Goal: Information Seeking & Learning: Learn about a topic

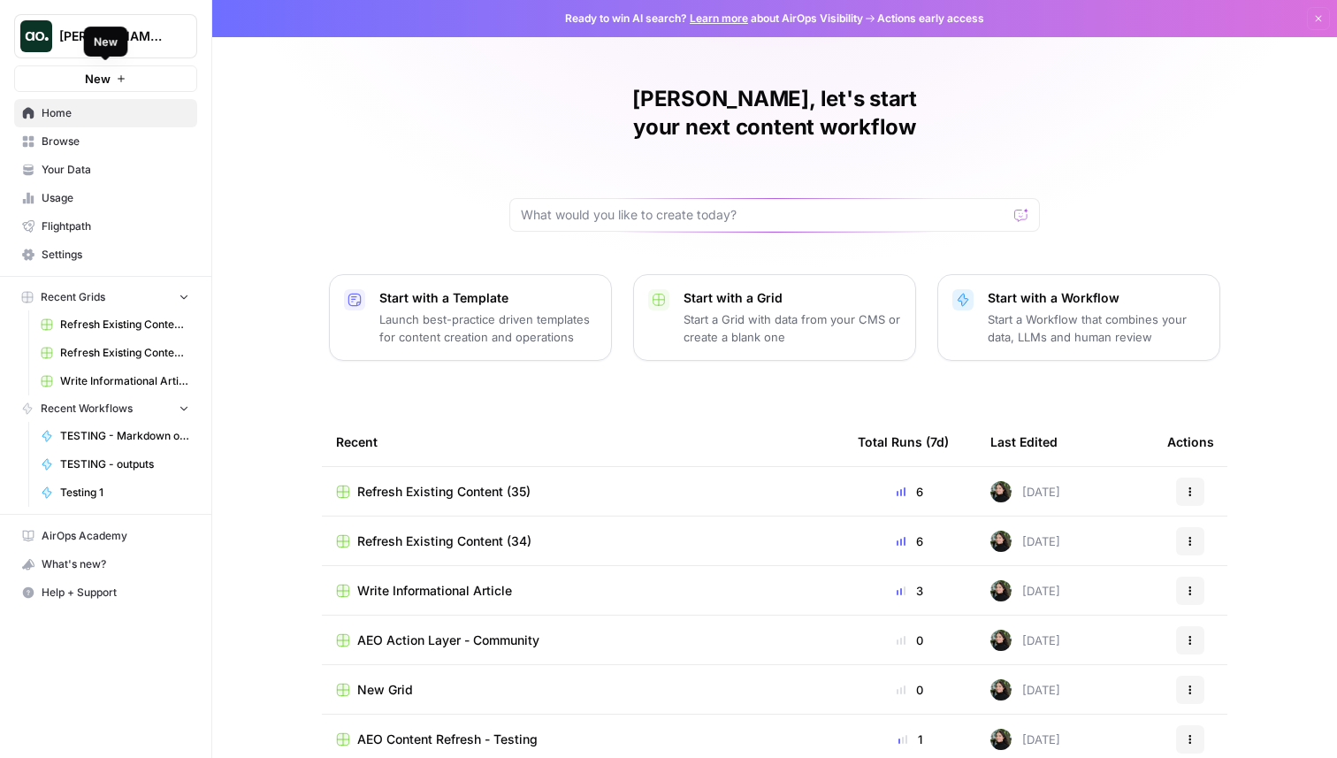
click at [126, 27] on div "New" at bounding box center [106, 42] width 44 height 30
click at [124, 36] on div "New" at bounding box center [105, 42] width 47 height 32
click at [149, 36] on span "[PERSON_NAME] testing" at bounding box center [112, 36] width 107 height 18
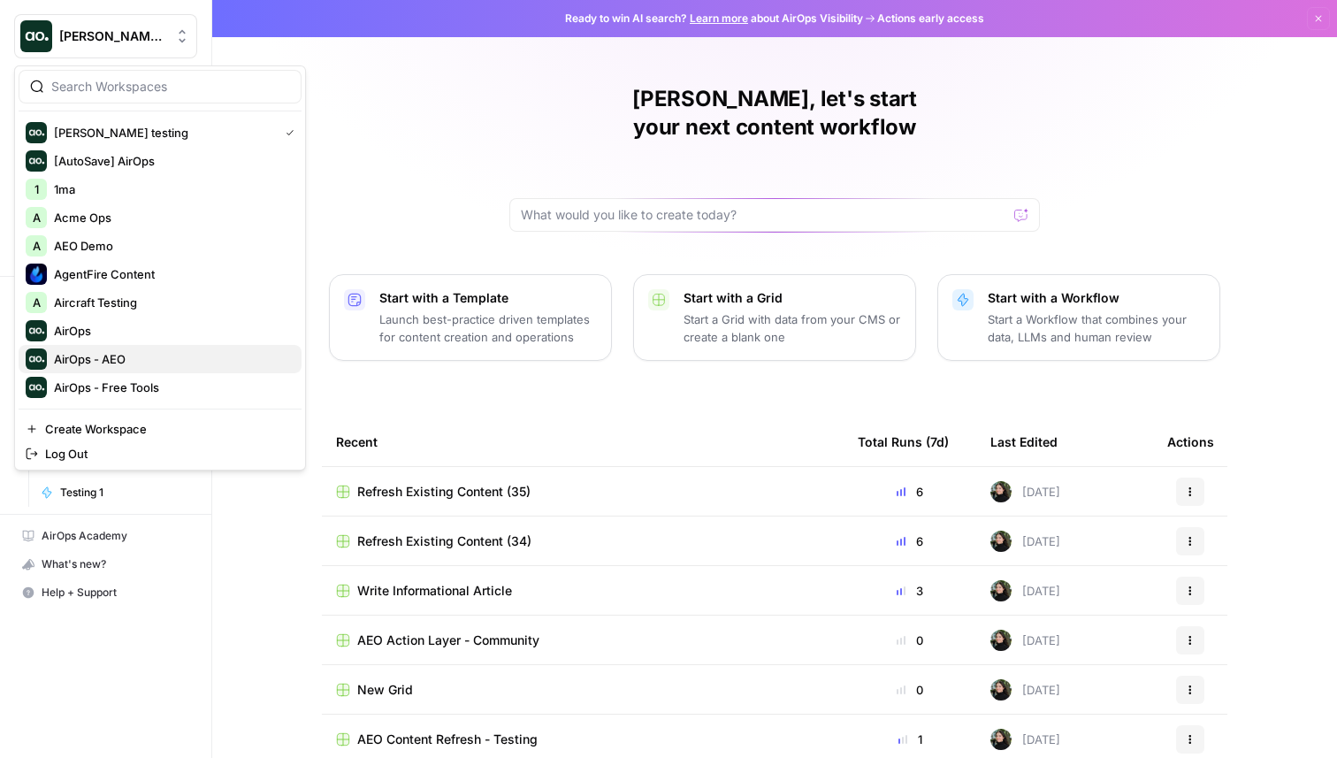
click at [158, 350] on span "AirOps - AEO" at bounding box center [171, 359] width 234 height 18
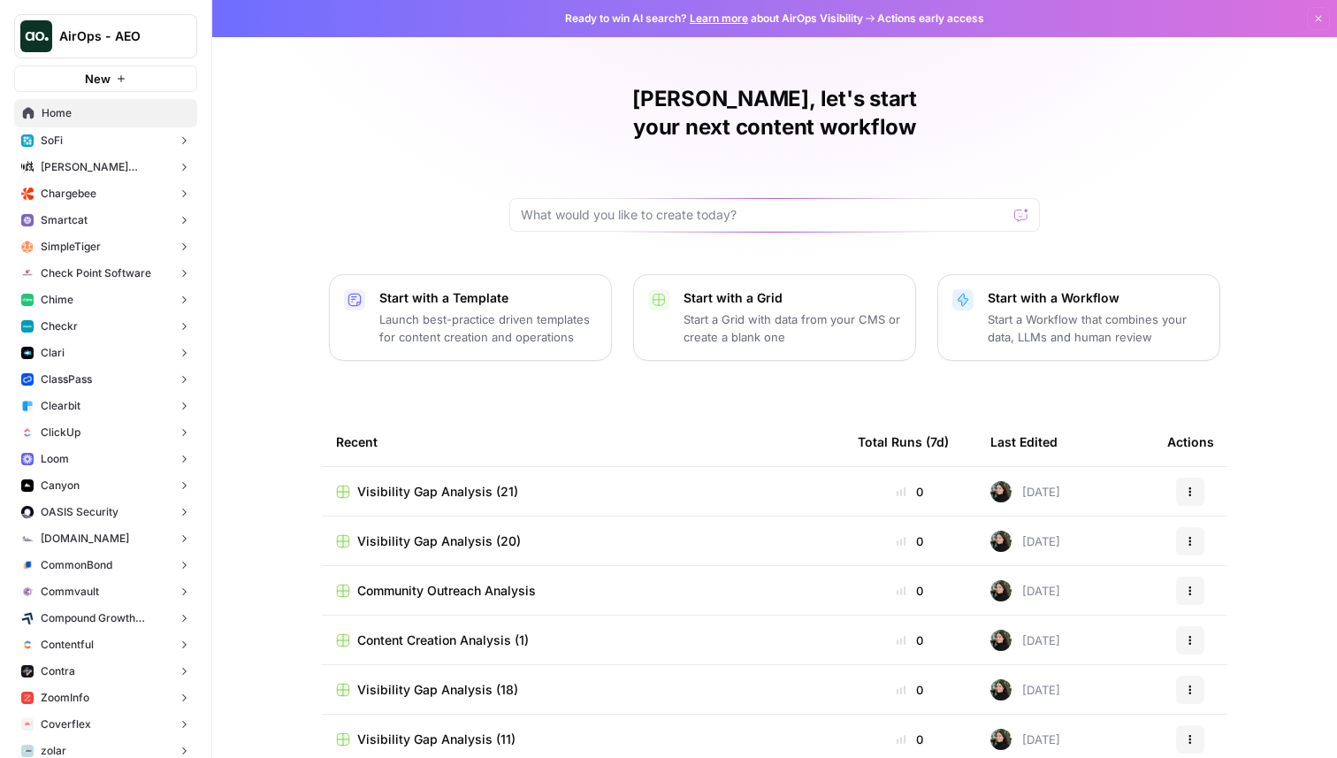
click at [83, 195] on span "Chargebee" at bounding box center [69, 194] width 56 height 16
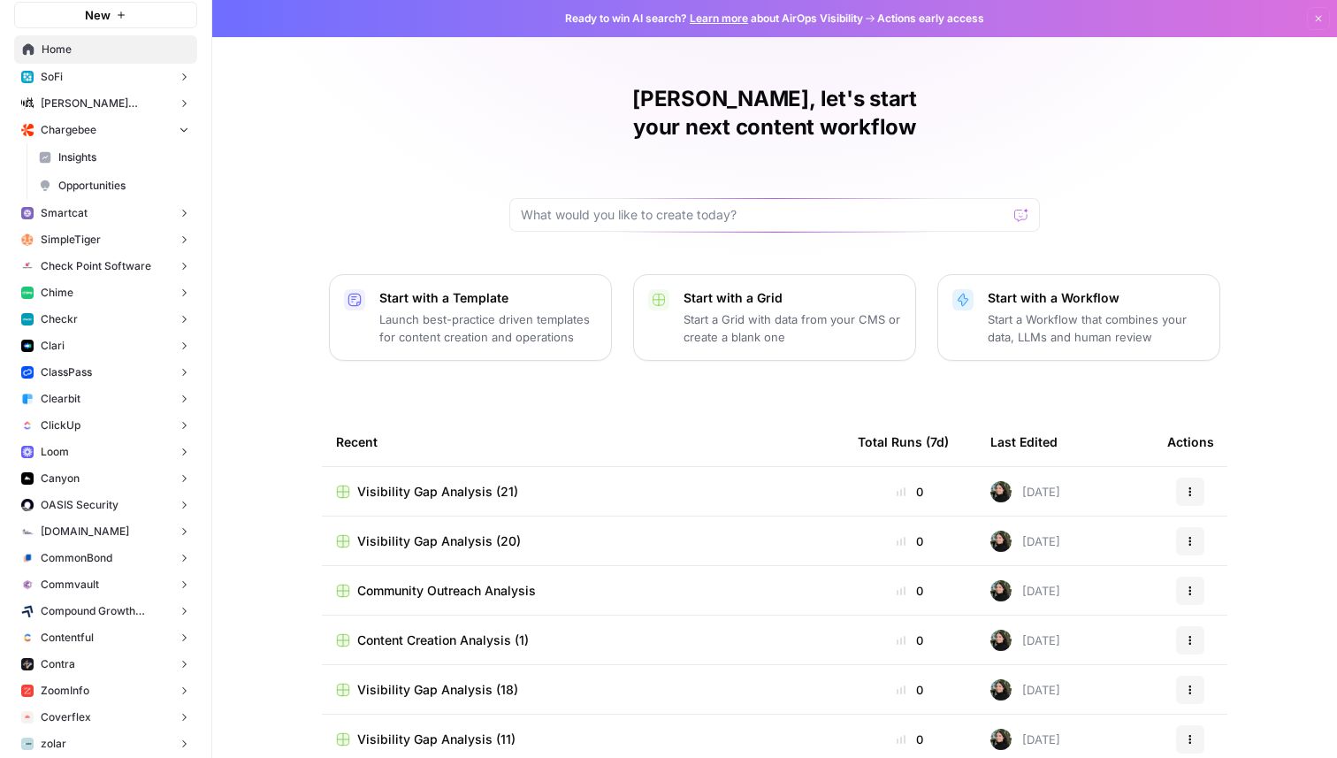
scroll to position [71, 0]
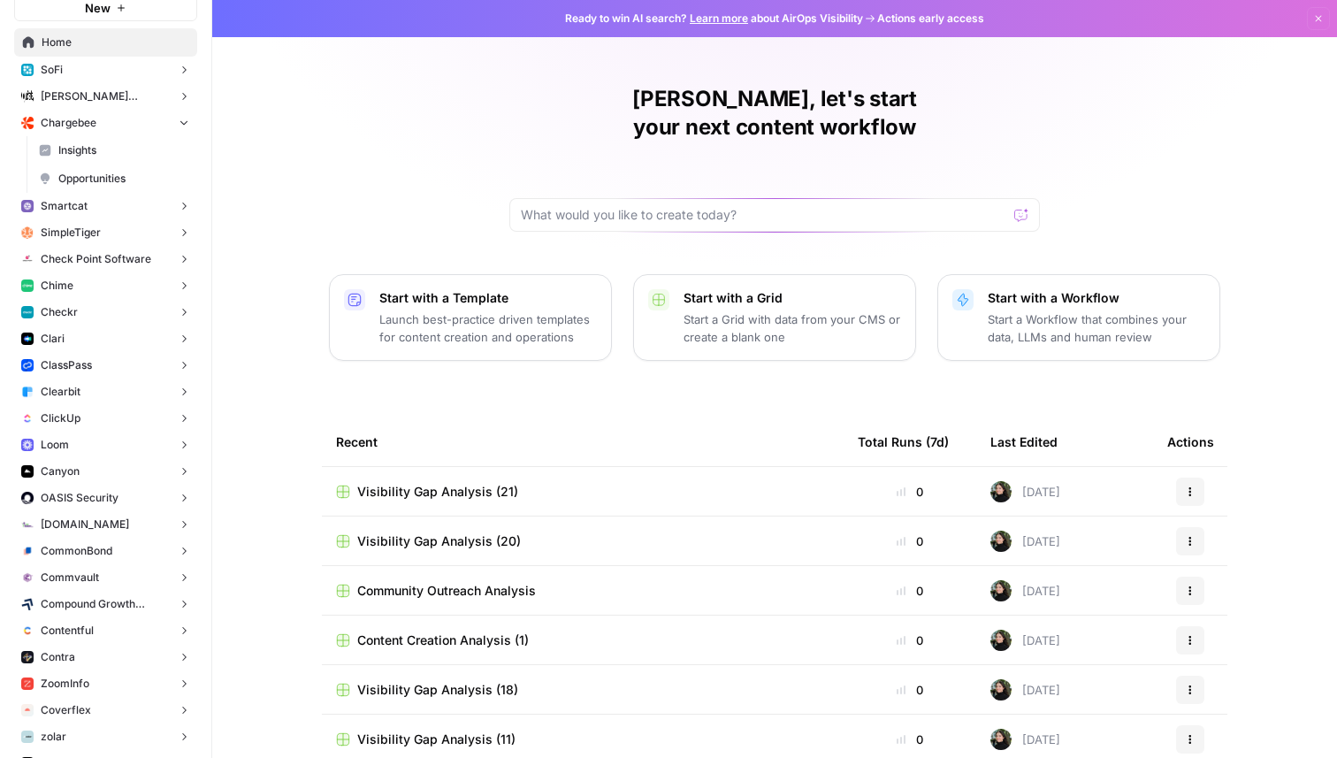
click at [136, 391] on button "Clearbit" at bounding box center [105, 392] width 183 height 27
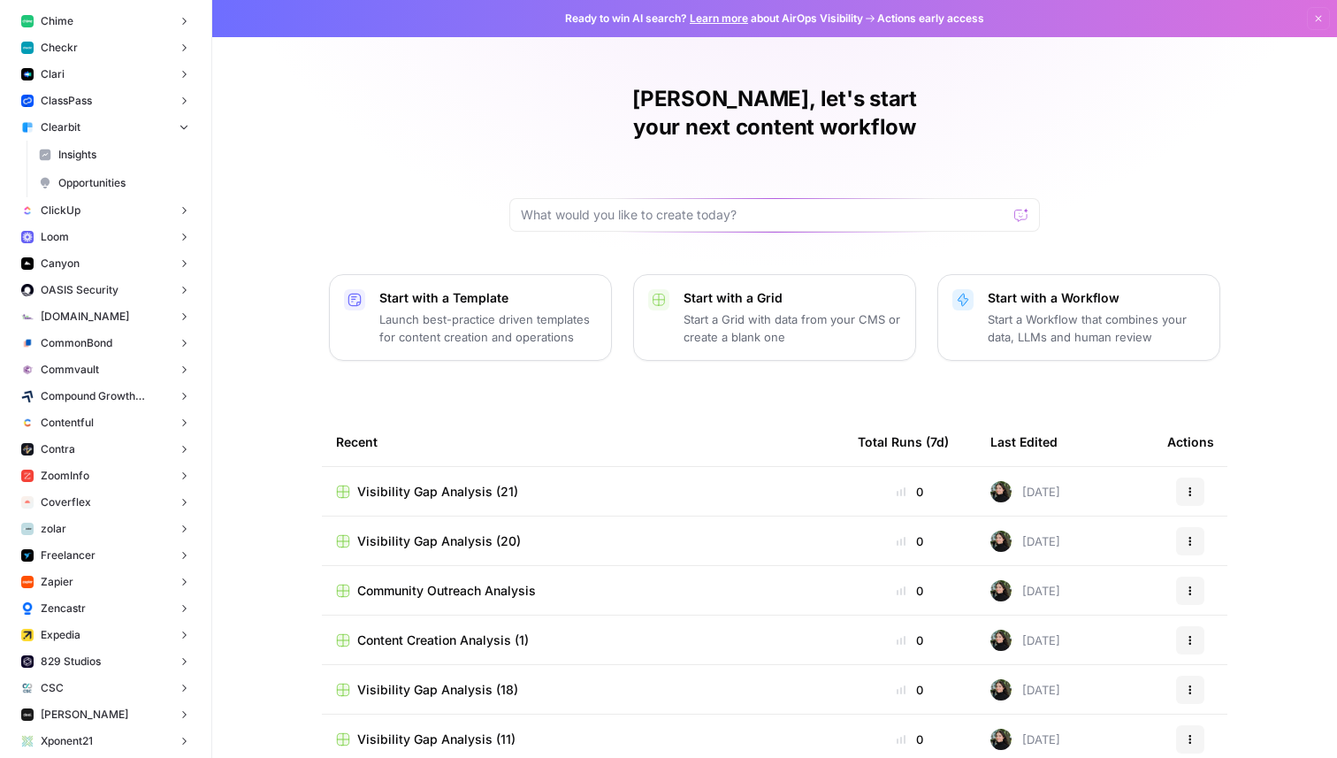
scroll to position [2710, 0]
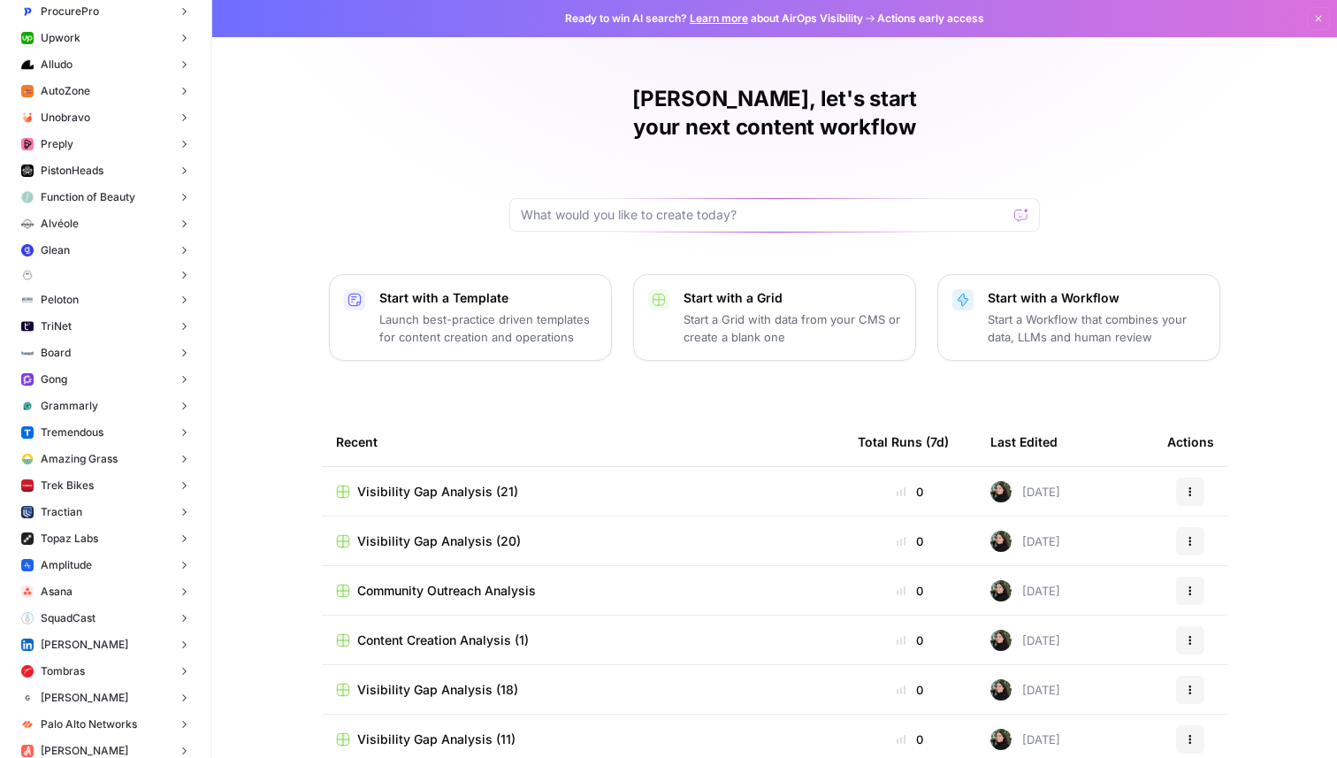
click at [115, 379] on button "Gong" at bounding box center [105, 379] width 183 height 27
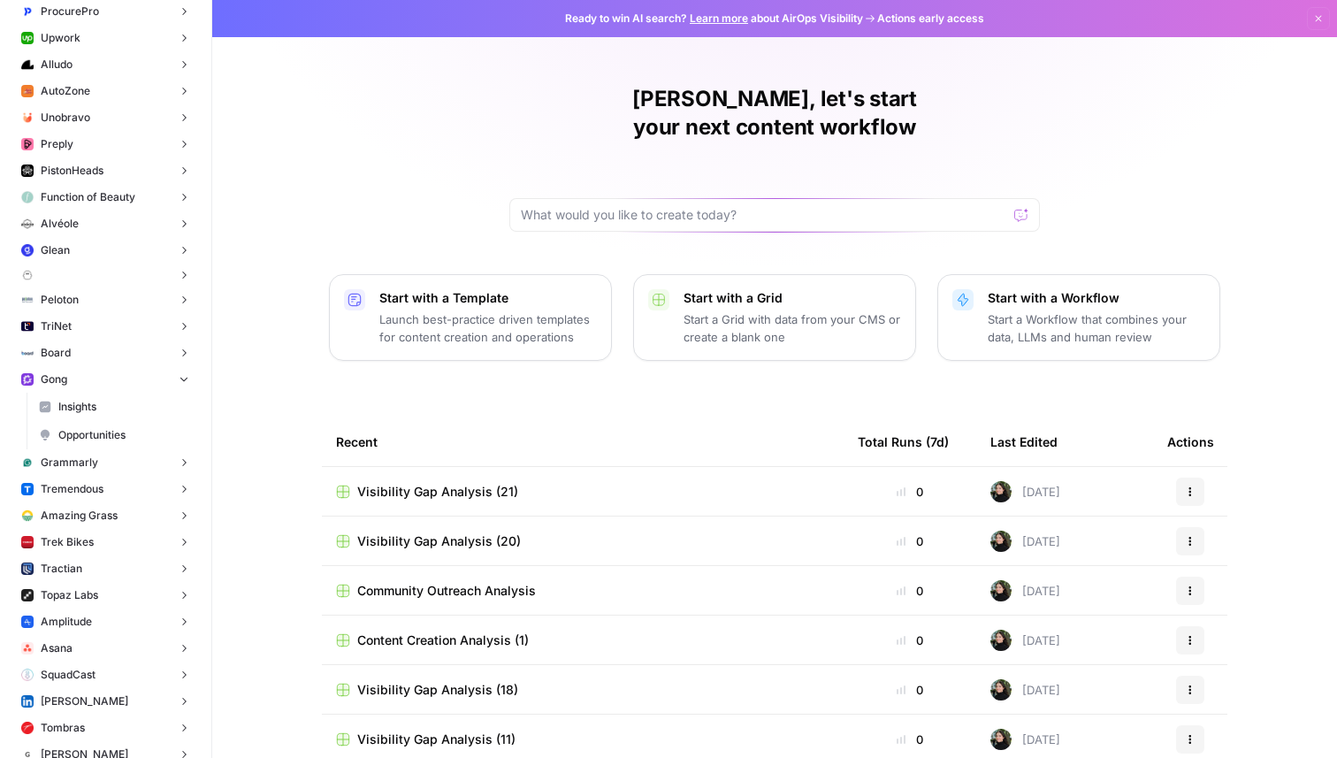
click at [103, 396] on link "Insights" at bounding box center [114, 407] width 166 height 28
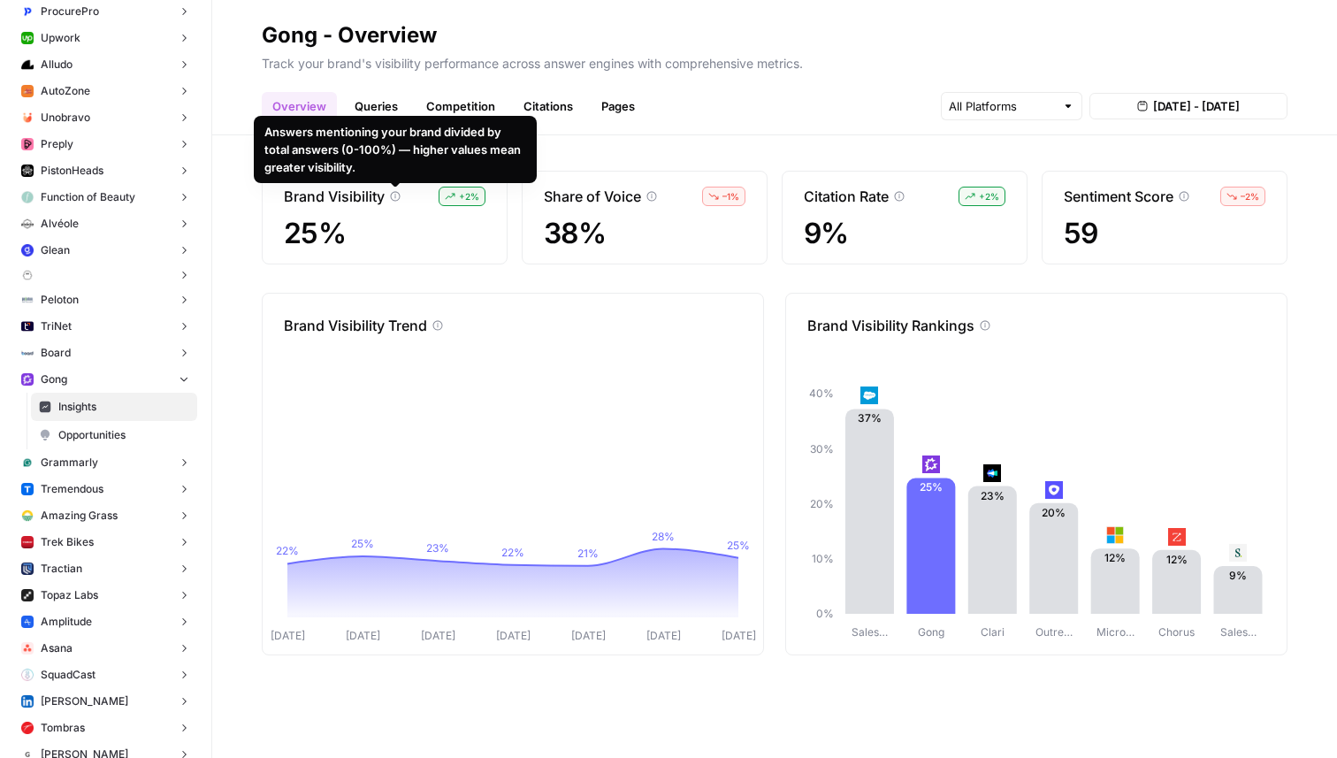
click at [599, 214] on div "Share of Voice – 1 % 38%" at bounding box center [645, 218] width 246 height 94
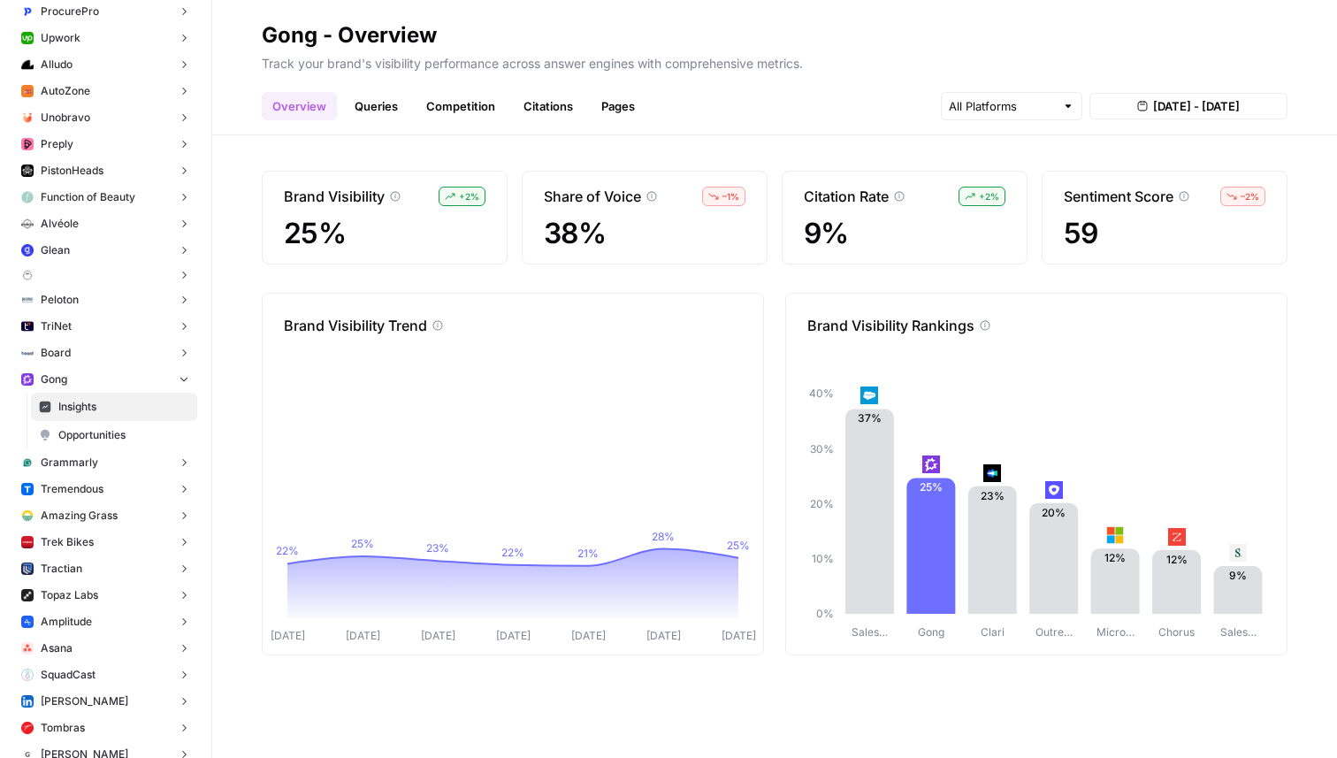
click at [849, 169] on div "Brand Visibility + 2 % 25% Share of Voice – 1 % 38% Citation Rate + 2 % 9% Sent…" at bounding box center [774, 446] width 1125 height 623
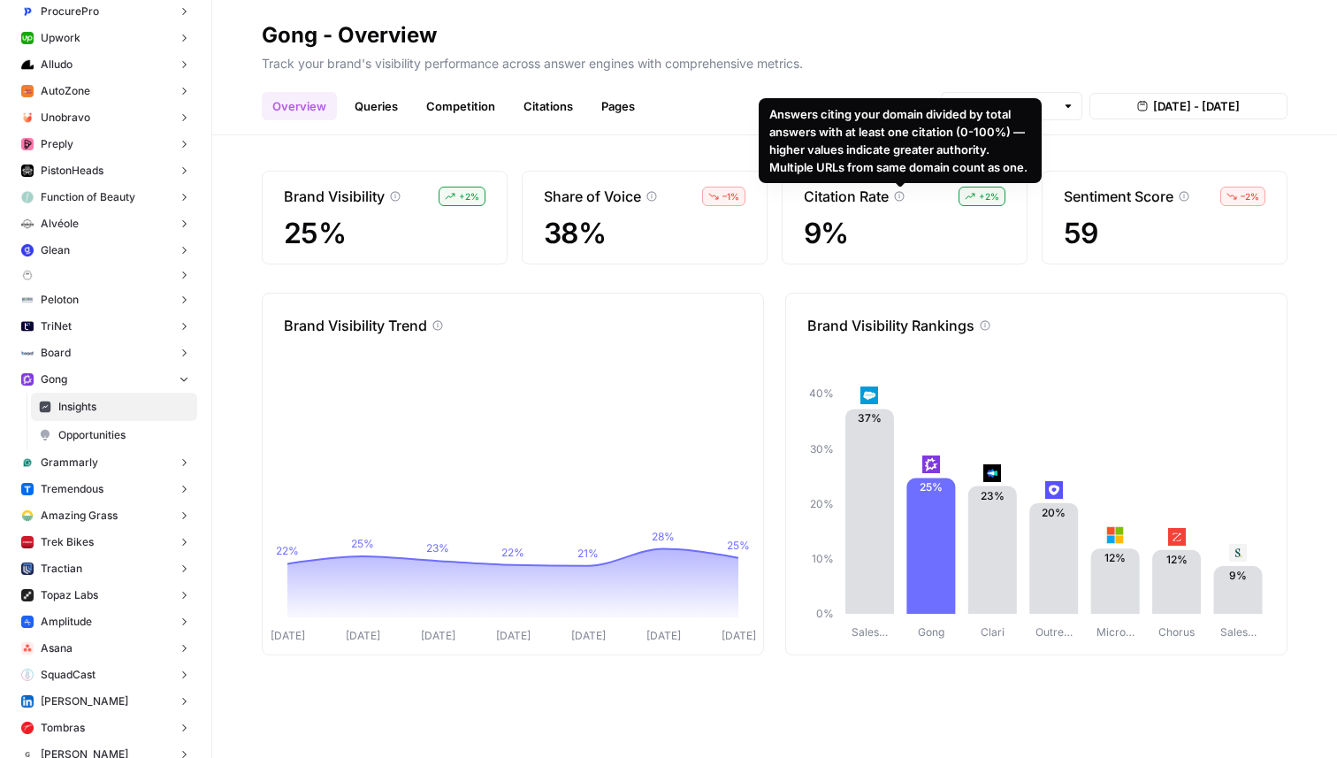
click at [430, 76] on div "Track your brand's visibility performance across answer engines with comprehens…" at bounding box center [775, 64] width 1026 height 28
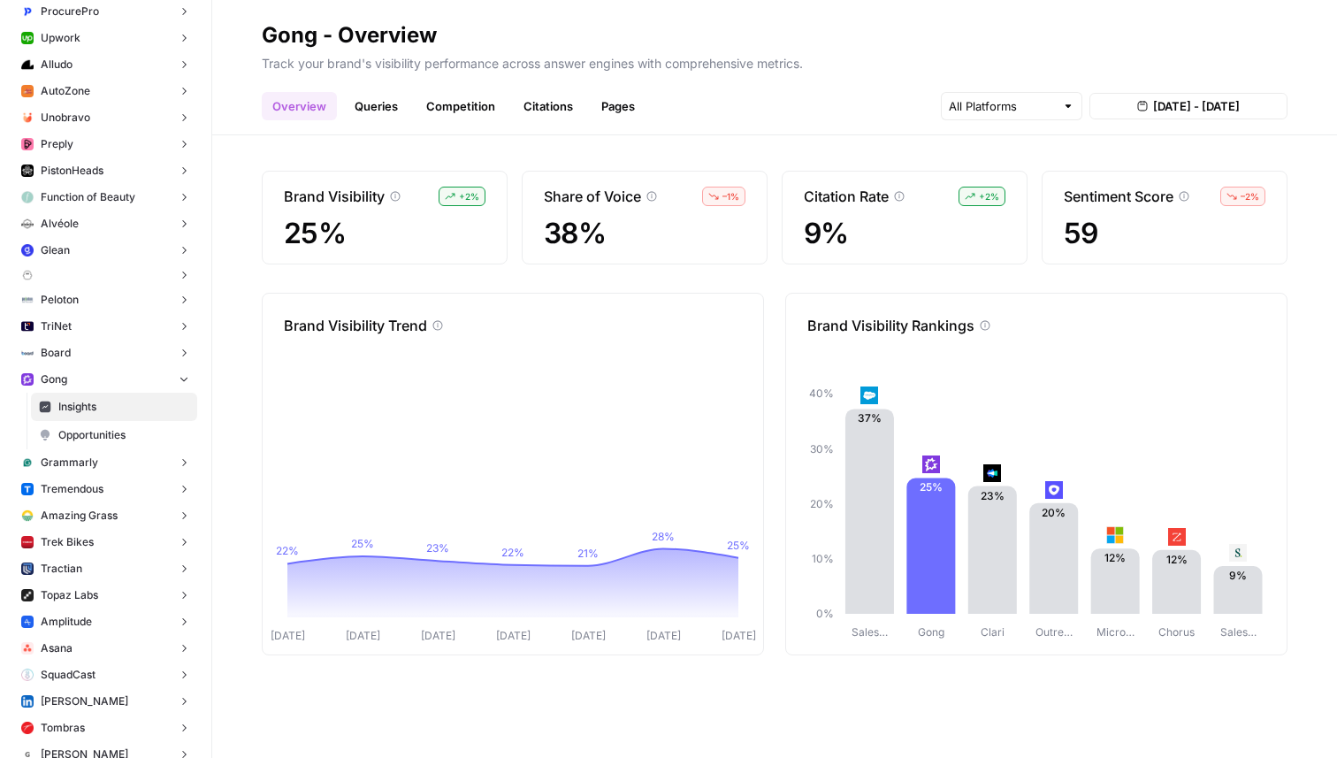
click at [394, 197] on icon at bounding box center [395, 196] width 11 height 11
click at [310, 204] on p "Brand Visibility" at bounding box center [334, 196] width 101 height 21
click at [328, 201] on p "Brand Visibility" at bounding box center [334, 196] width 101 height 21
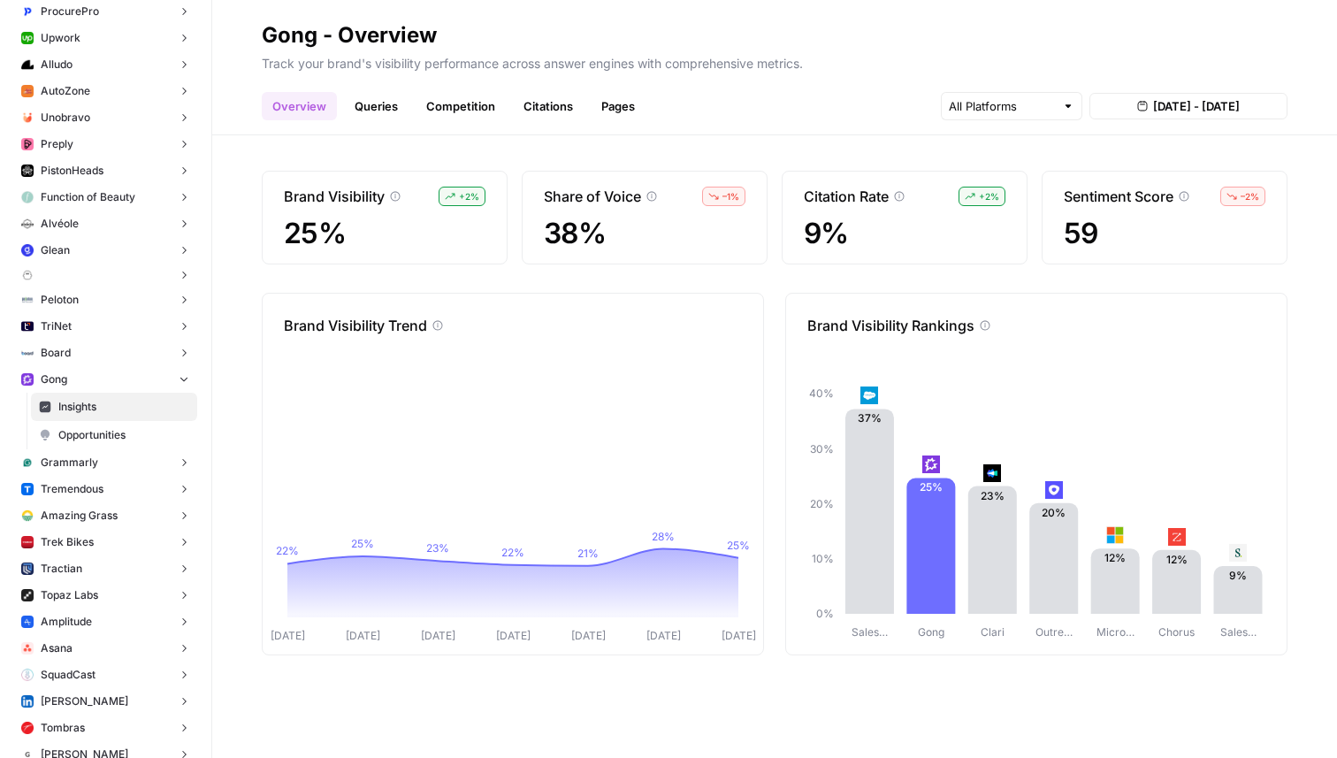
click at [328, 201] on p "Brand Visibility" at bounding box center [334, 196] width 101 height 21
click at [349, 199] on p "Brand Visibility" at bounding box center [334, 196] width 101 height 21
click at [392, 189] on div "Brand Visibility" at bounding box center [342, 196] width 117 height 21
click at [394, 193] on icon at bounding box center [395, 196] width 11 height 11
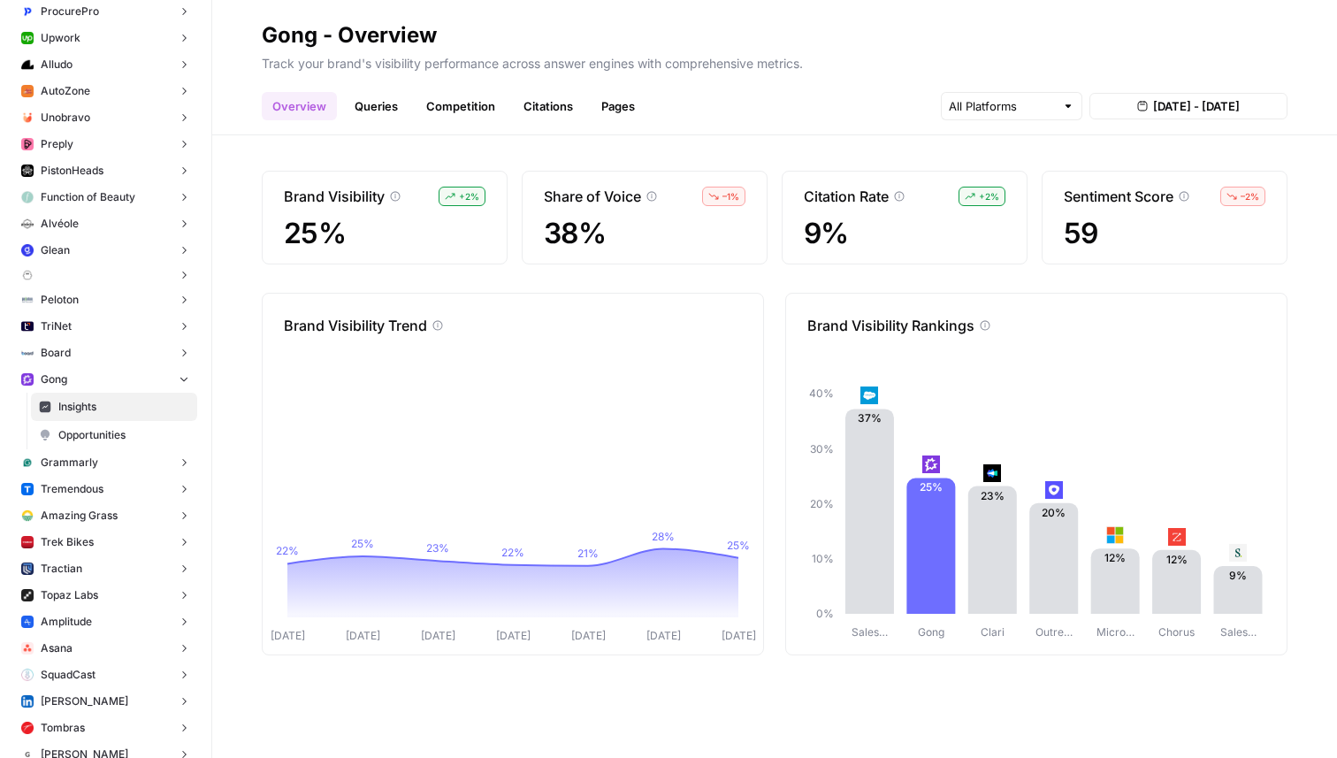
click at [427, 216] on div "Brand Visibility + 2 % 25%" at bounding box center [385, 218] width 246 height 94
click at [904, 182] on div "Citation Rate + 2 % 9%" at bounding box center [905, 218] width 246 height 94
click at [378, 103] on link "Queries" at bounding box center [376, 106] width 65 height 28
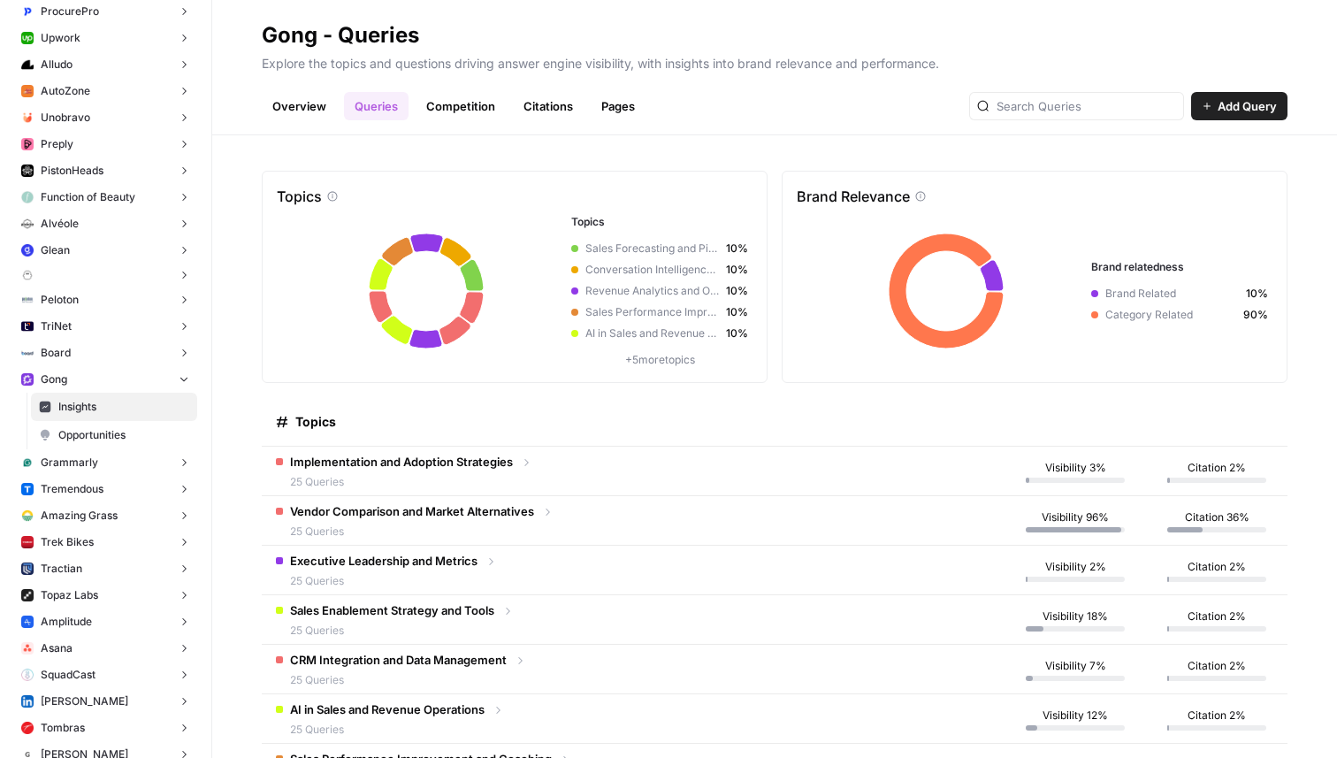
click at [494, 464] on span "Implementation and Adoption Strategies" at bounding box center [401, 462] width 223 height 18
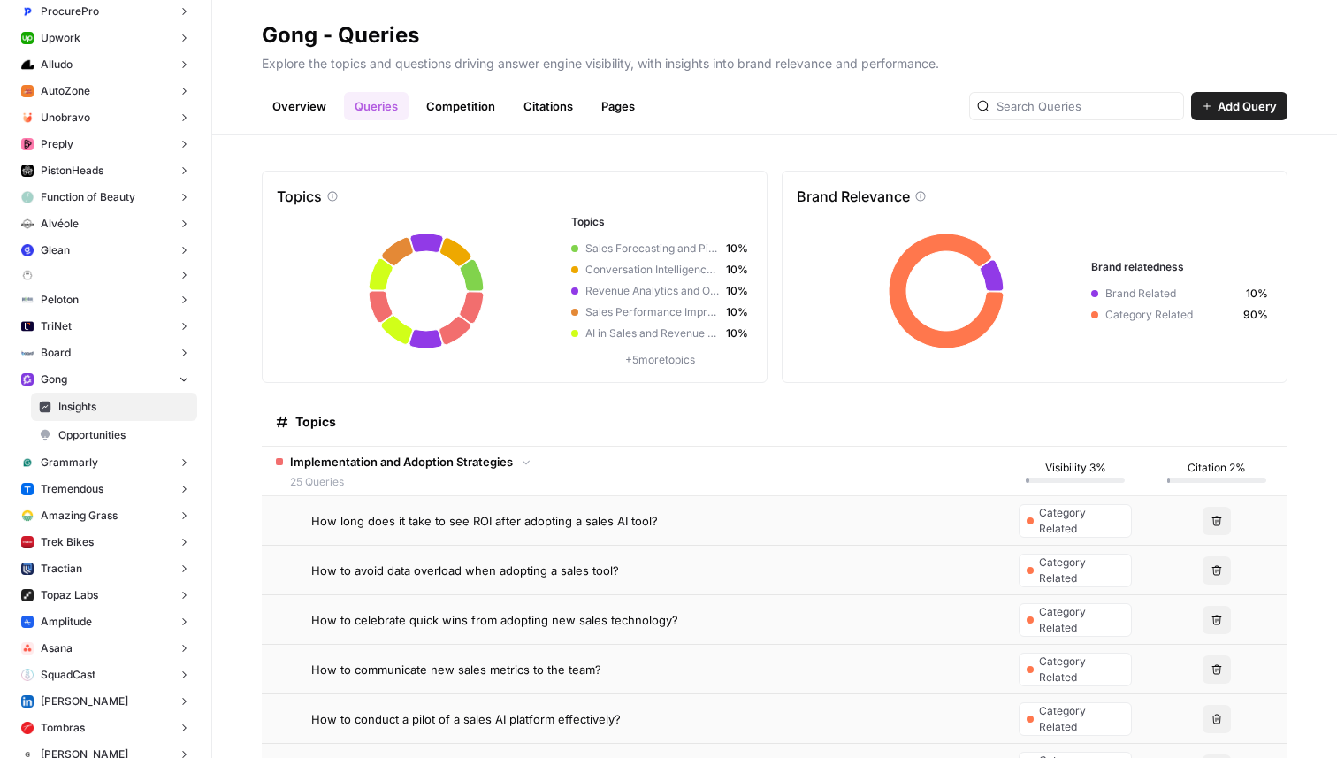
scroll to position [66, 0]
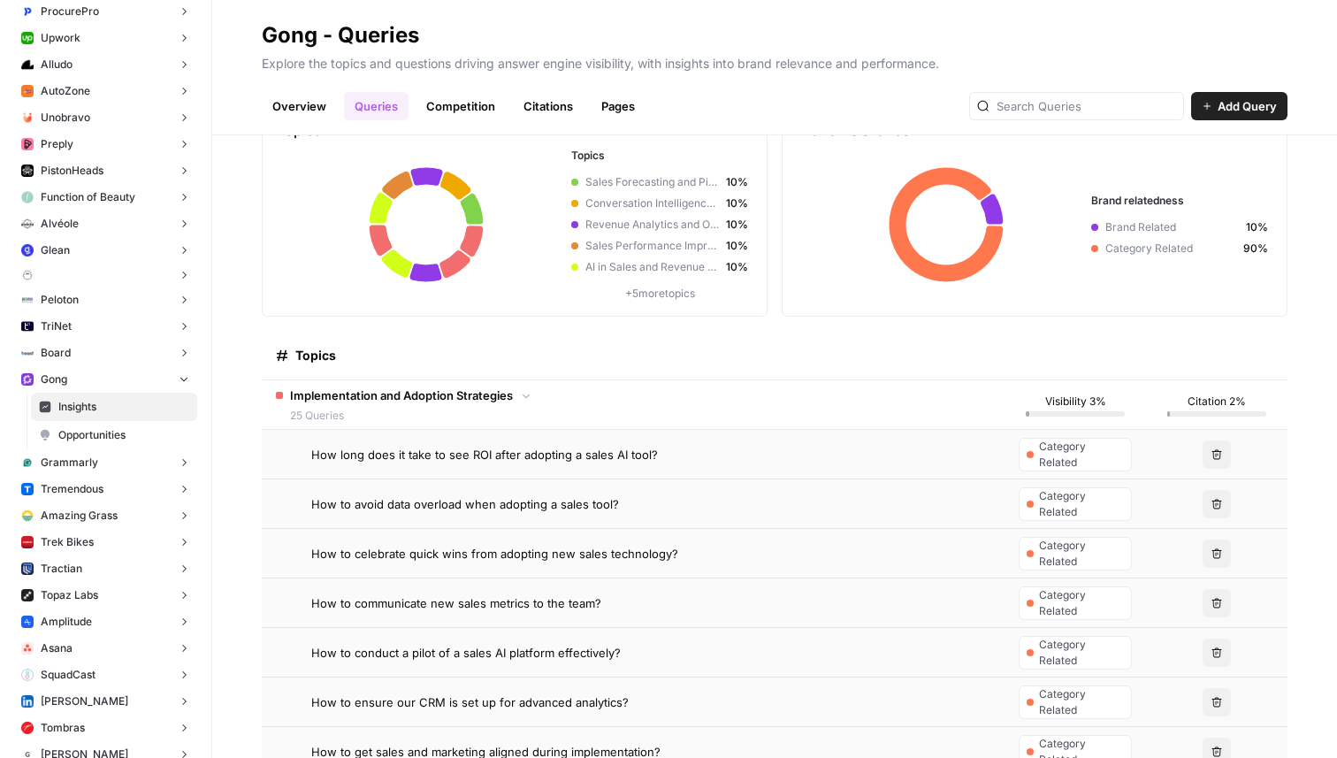
click at [674, 451] on div "How long does it take to see ROI after adopting a sales AI tool?" at bounding box center [650, 455] width 679 height 18
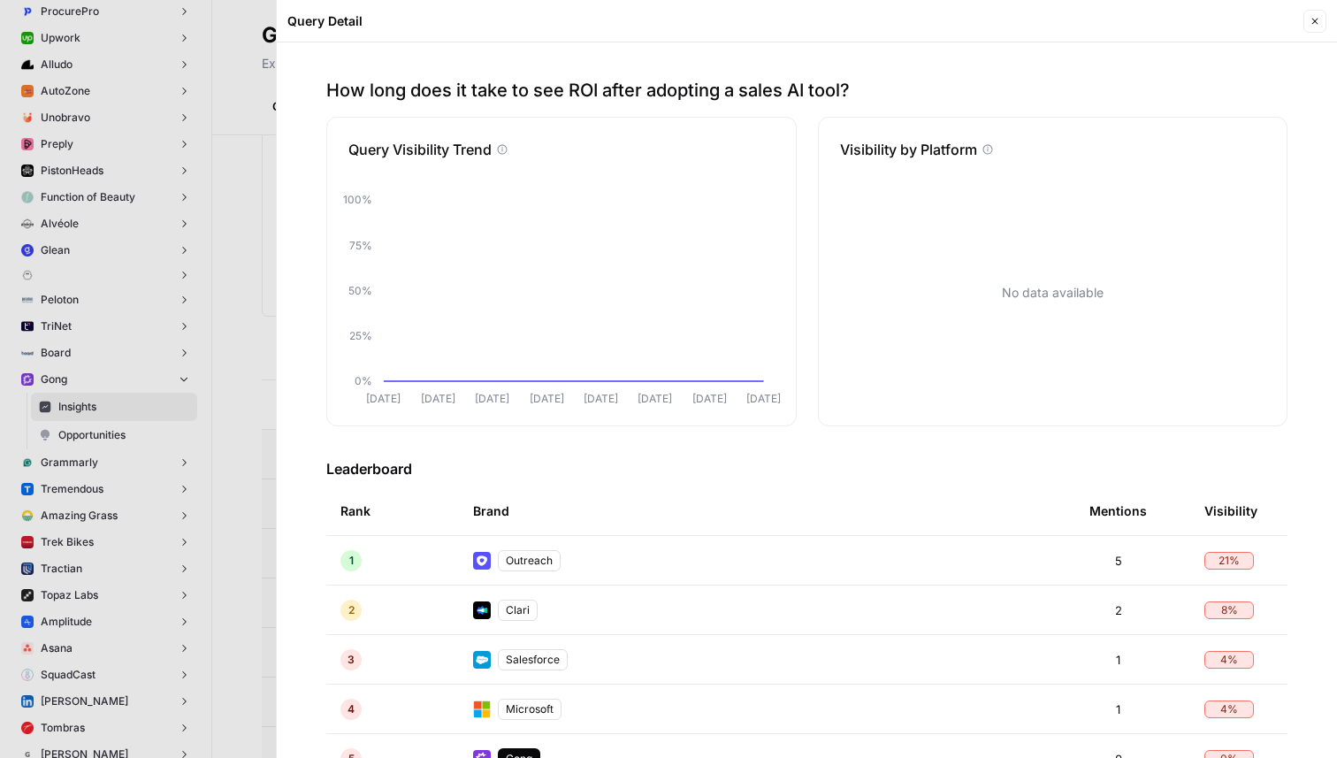
click at [1320, 21] on span "Close" at bounding box center [1320, 21] width 1 height 1
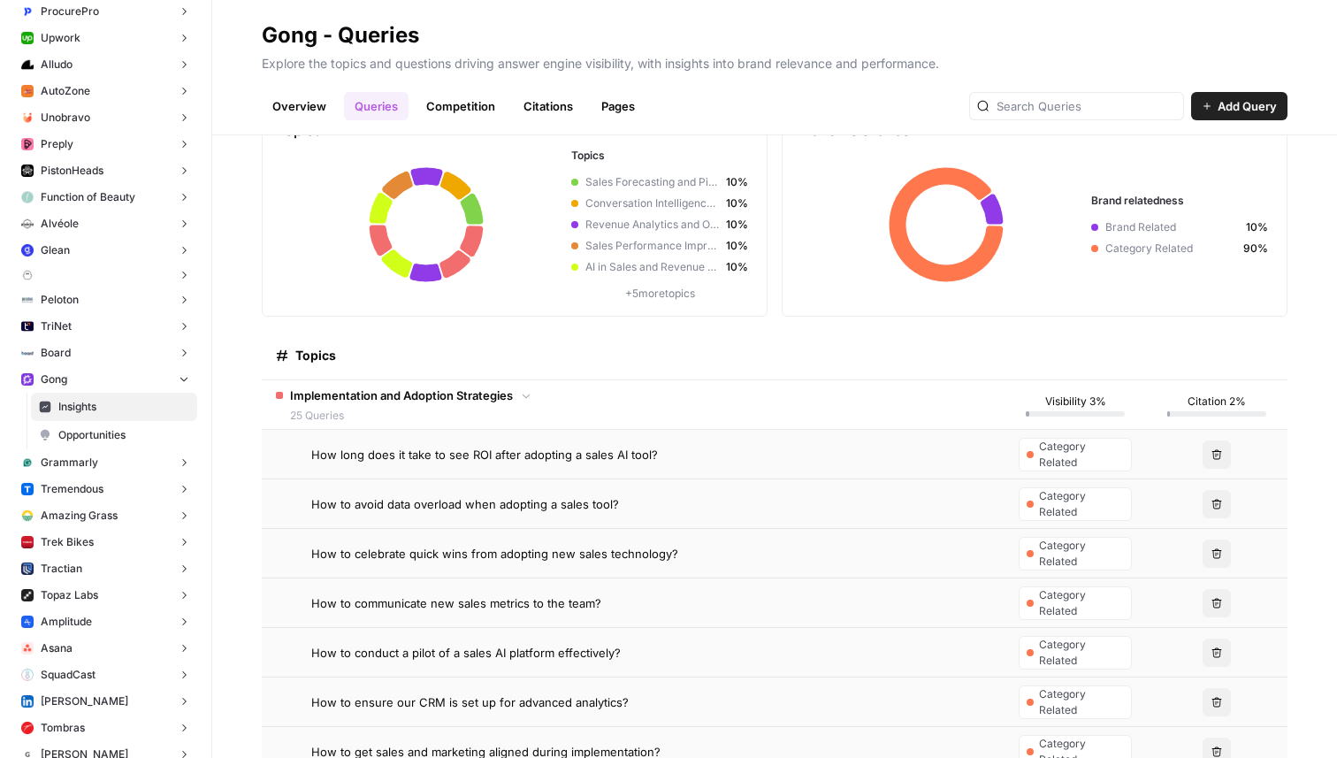
click at [521, 392] on icon at bounding box center [526, 395] width 12 height 12
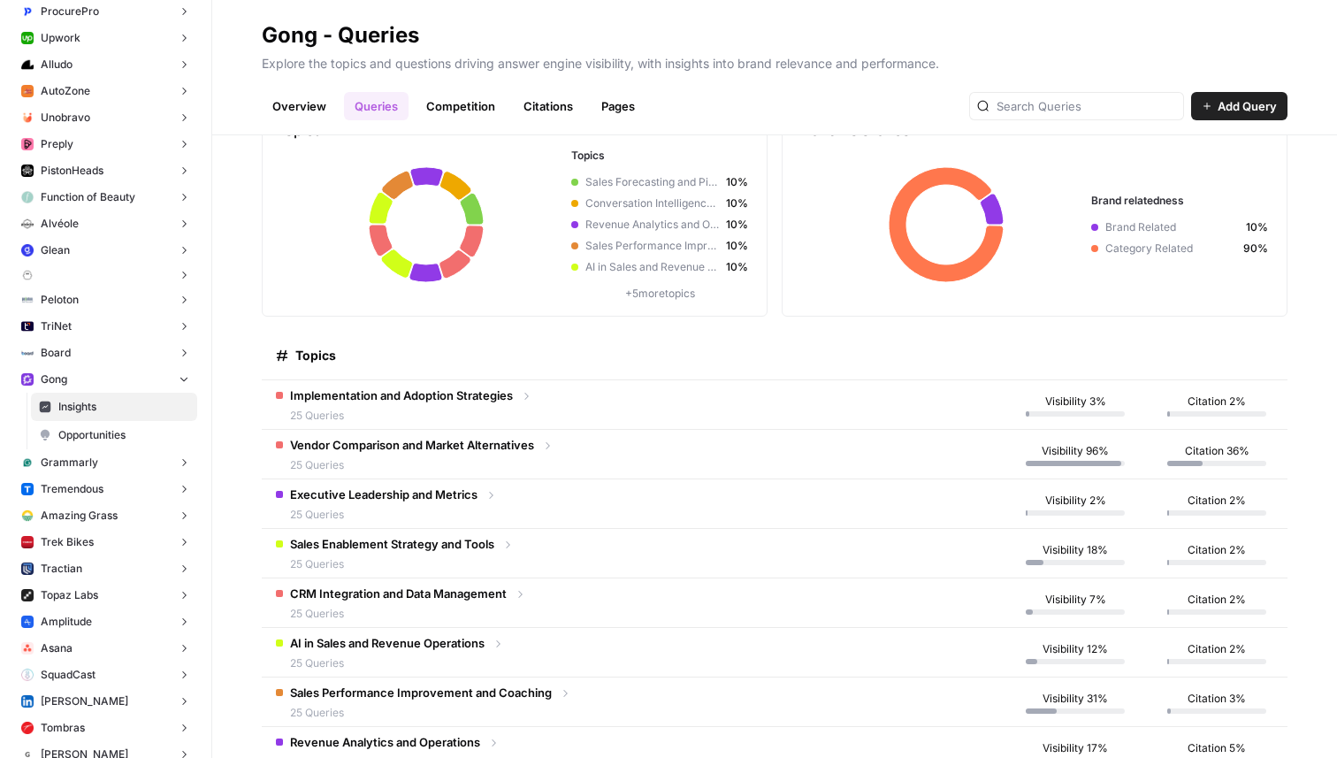
click at [422, 437] on span "Vendor Comparison and Market Alternatives" at bounding box center [412, 445] width 244 height 18
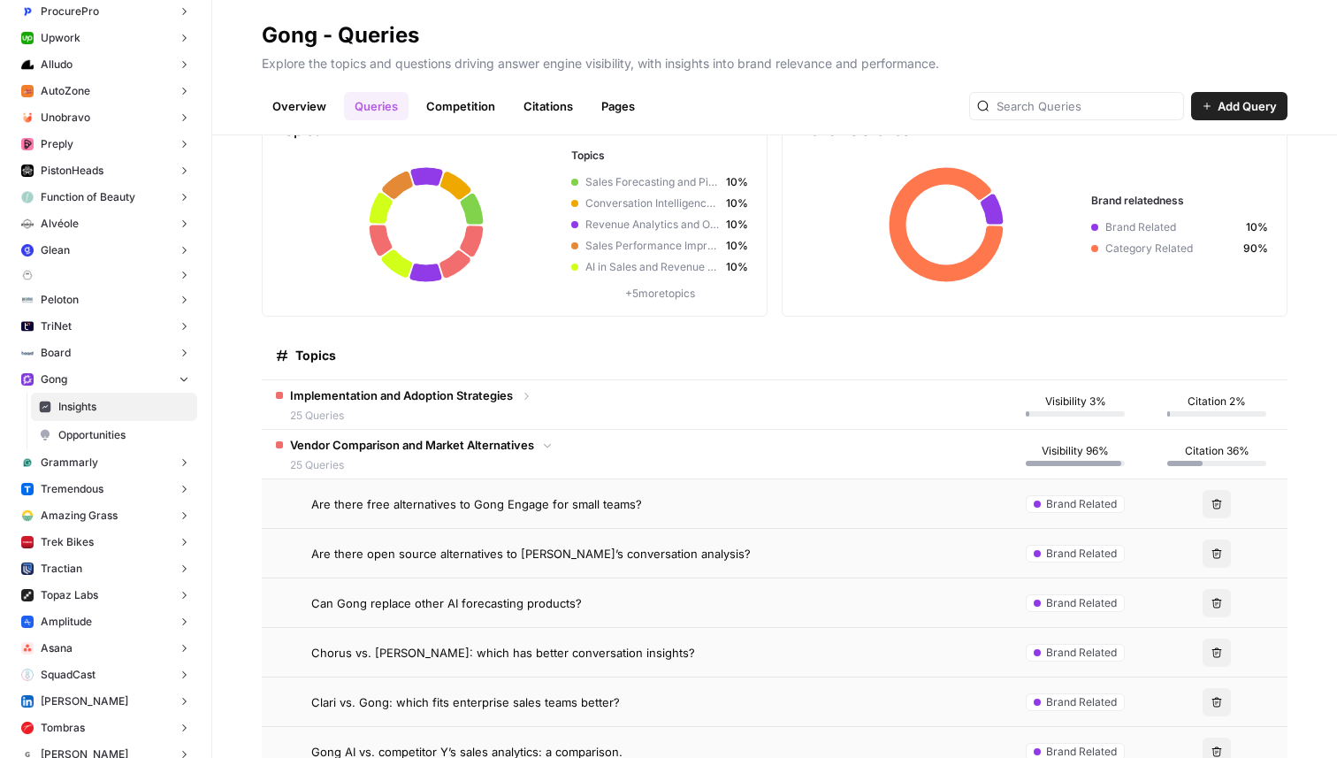
scroll to position [97, 0]
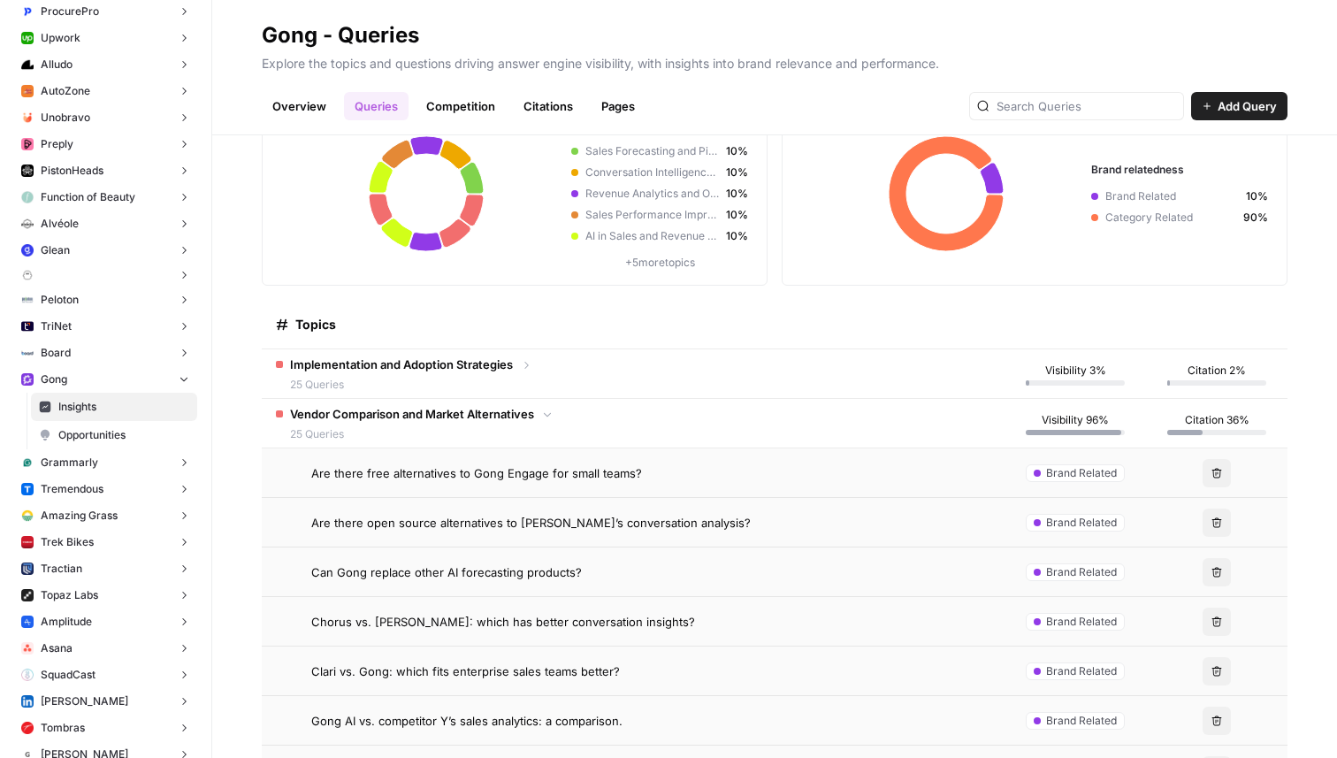
drag, startPoint x: 647, startPoint y: 473, endPoint x: 311, endPoint y: 475, distance: 335.2
click at [311, 475] on div "Are there free alternatives to Gong Engage for small teams?" at bounding box center [650, 473] width 679 height 18
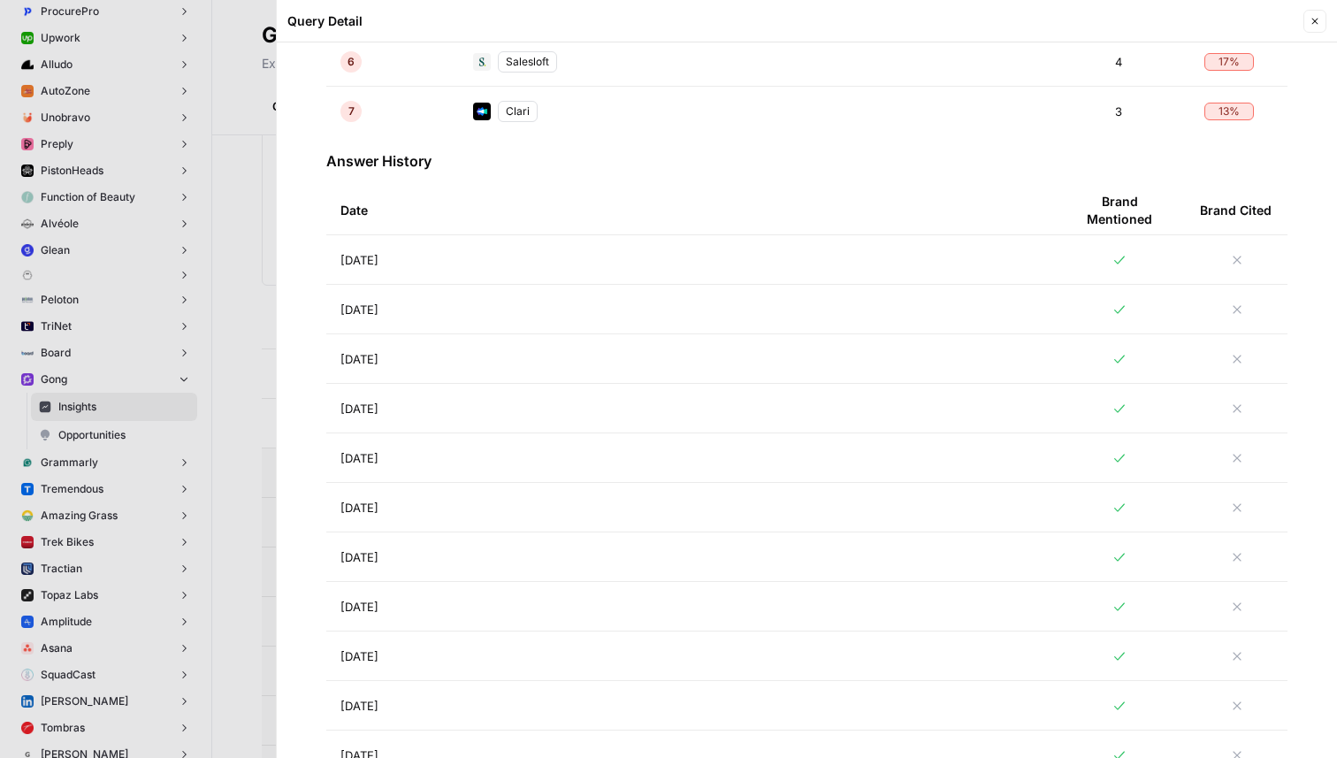
scroll to position [784, 0]
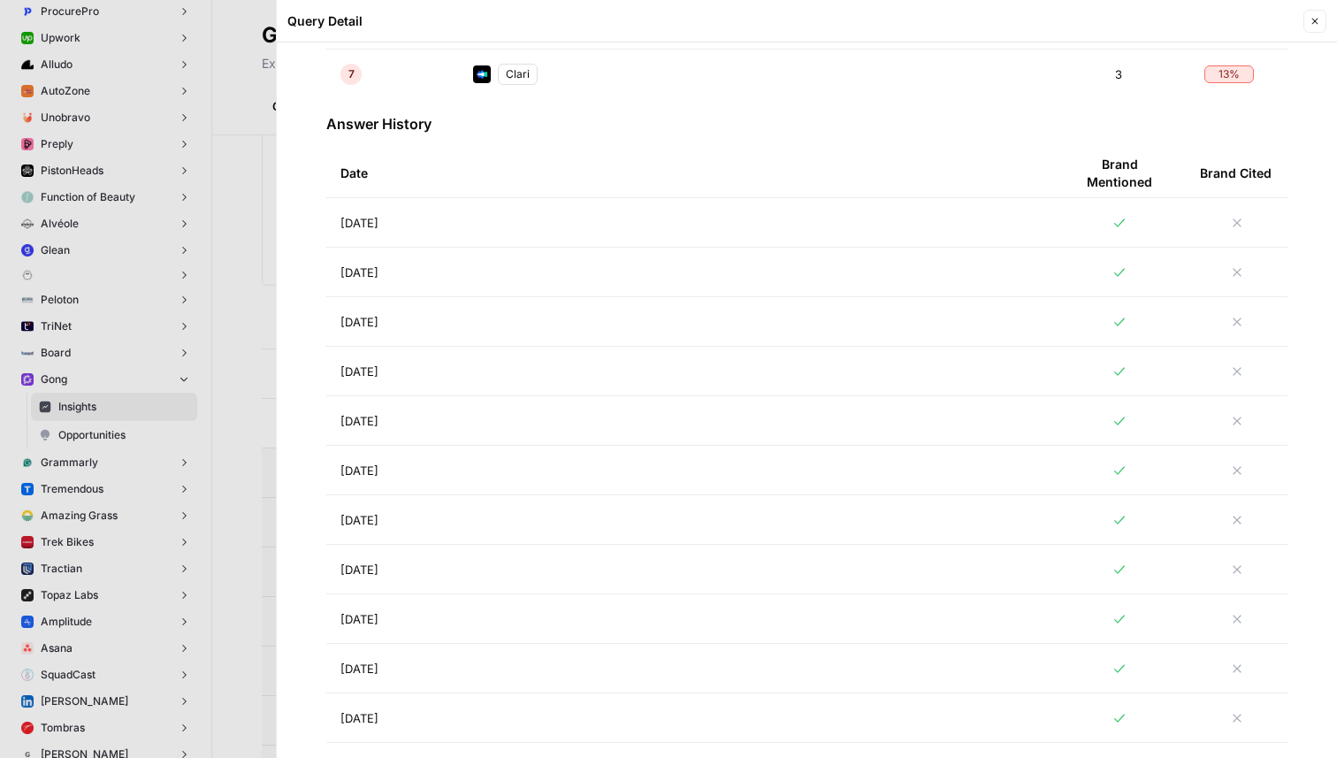
click at [541, 225] on td "[DATE]" at bounding box center [689, 222] width 727 height 49
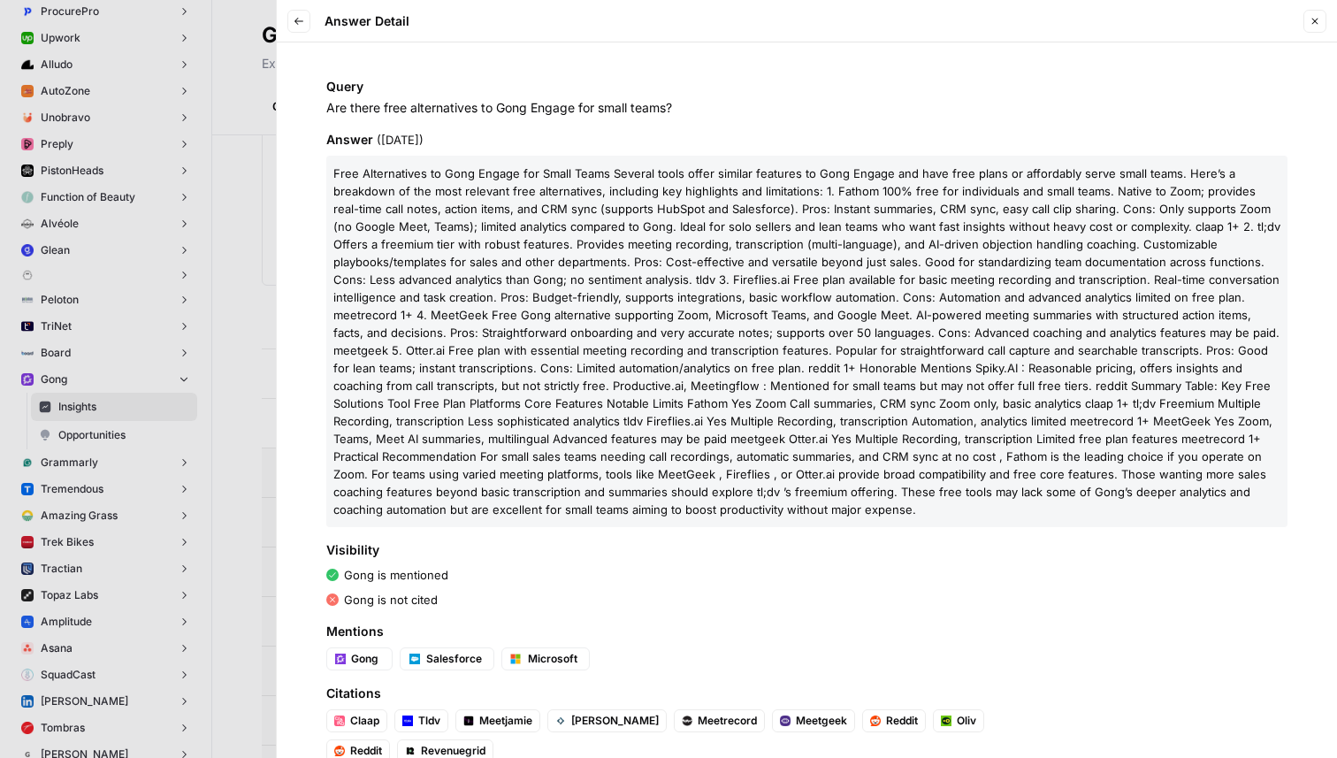
drag, startPoint x: 676, startPoint y: 111, endPoint x: 326, endPoint y: 115, distance: 349.4
click at [326, 115] on p "Are there free alternatives to Gong Engage for small teams?" at bounding box center [806, 108] width 961 height 18
copy p "Are there free alternatives to Gong Engage for small teams?"
click at [301, 27] on button "Back" at bounding box center [298, 21] width 23 height 23
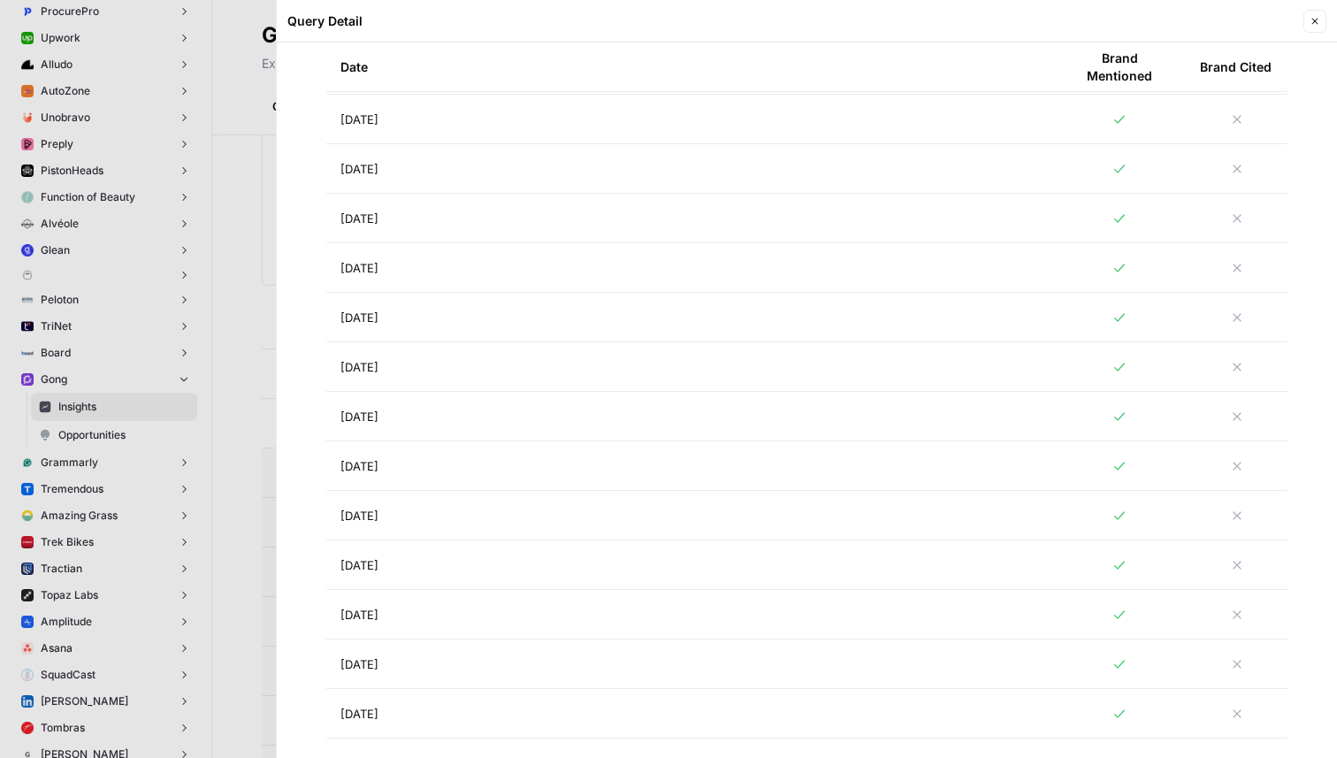
scroll to position [490, 0]
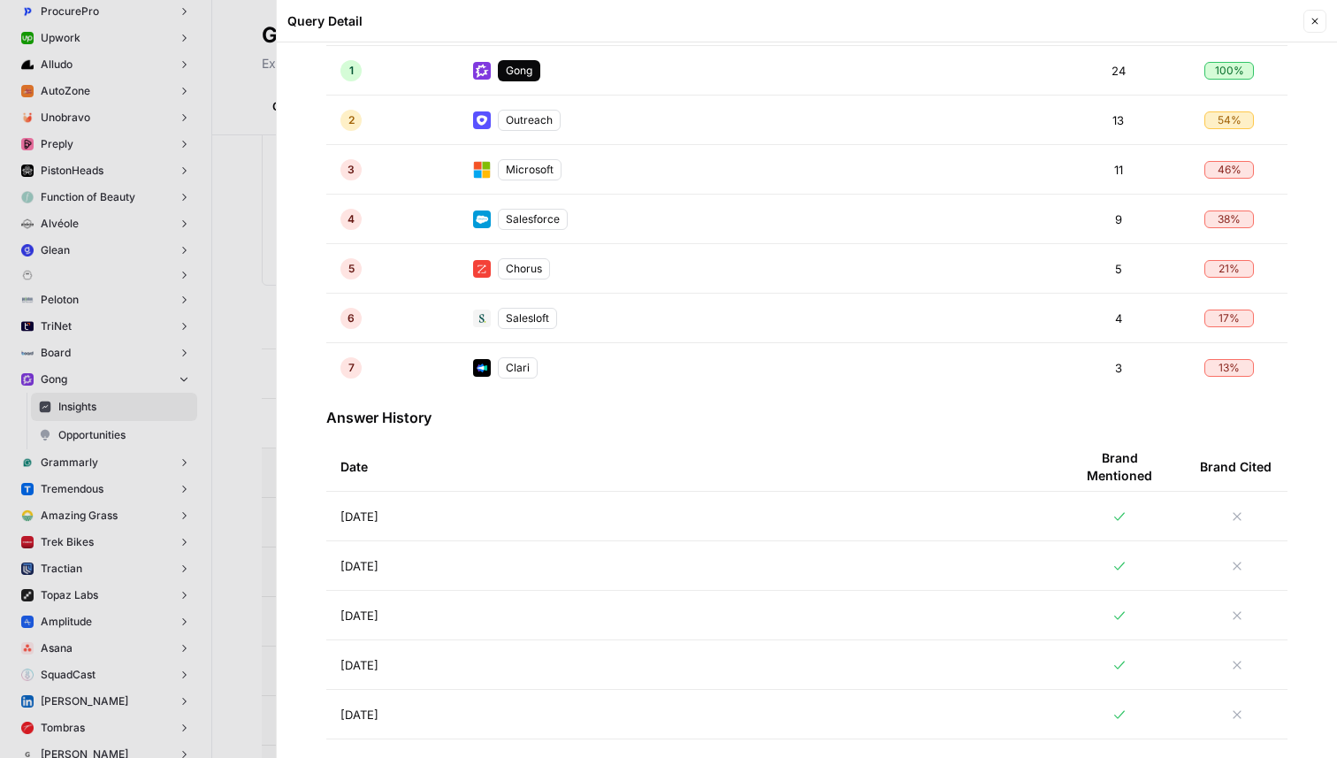
click at [751, 579] on td "[DATE]" at bounding box center [689, 565] width 727 height 49
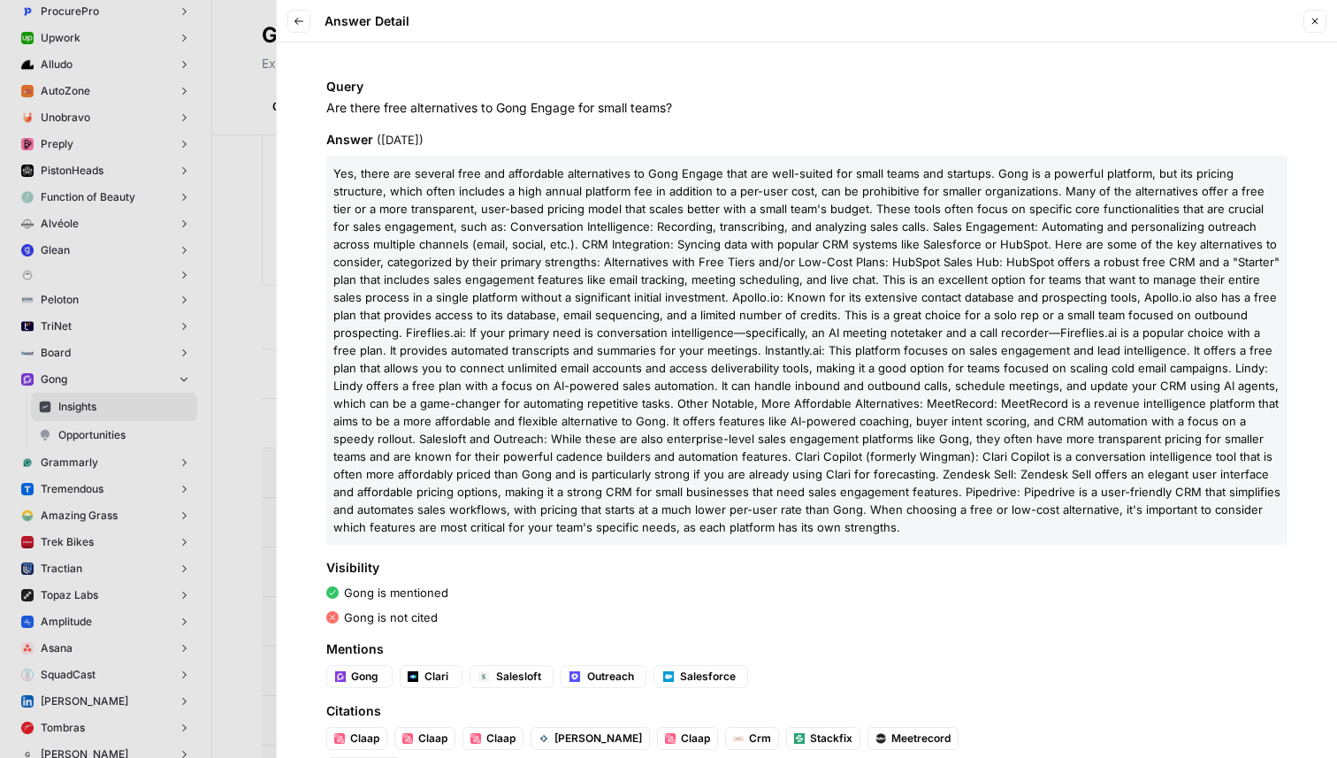
click at [306, 19] on button "Back" at bounding box center [298, 21] width 23 height 23
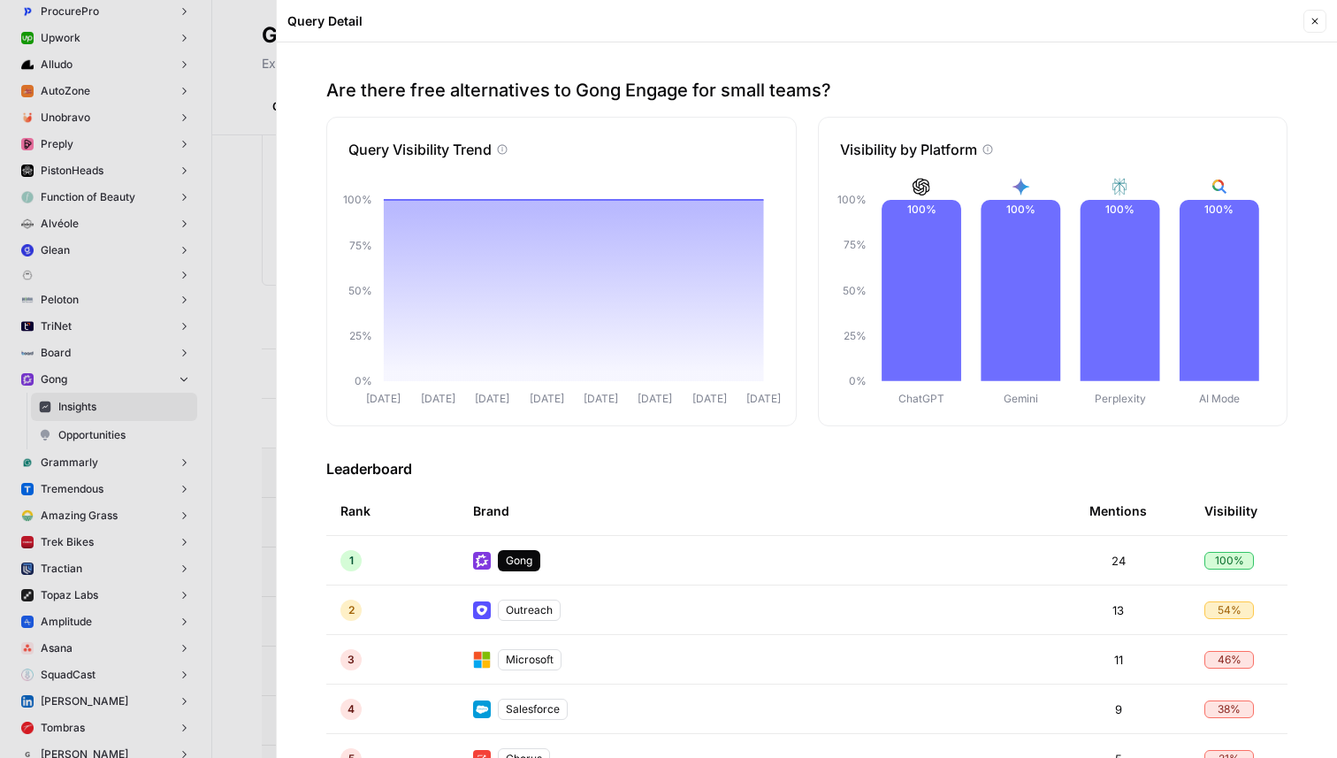
click at [1319, 32] on button "Close" at bounding box center [1315, 21] width 23 height 23
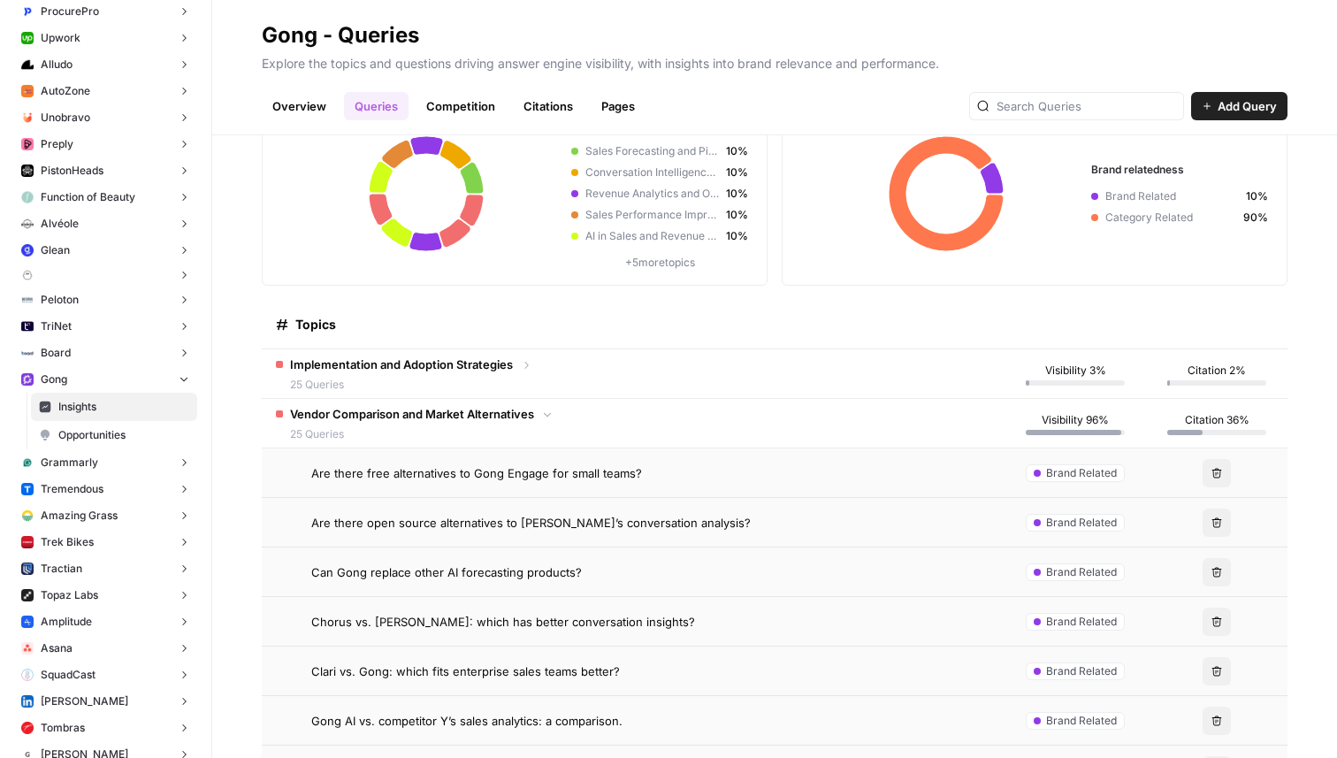
click at [548, 407] on div "Vendor Comparison and Market Alternatives 25 Queries" at bounding box center [415, 423] width 278 height 37
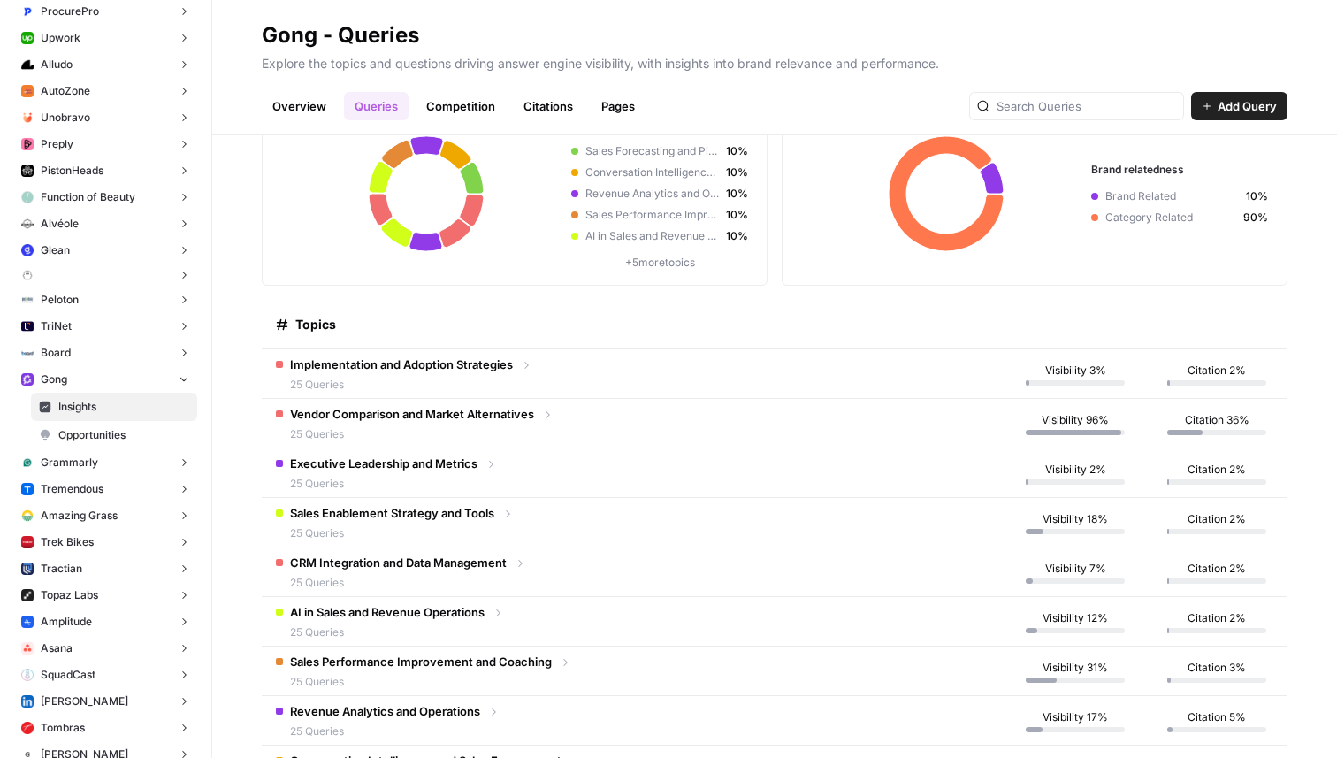
click at [547, 407] on div "Vendor Comparison and Market Alternatives 25 Queries" at bounding box center [415, 423] width 278 height 37
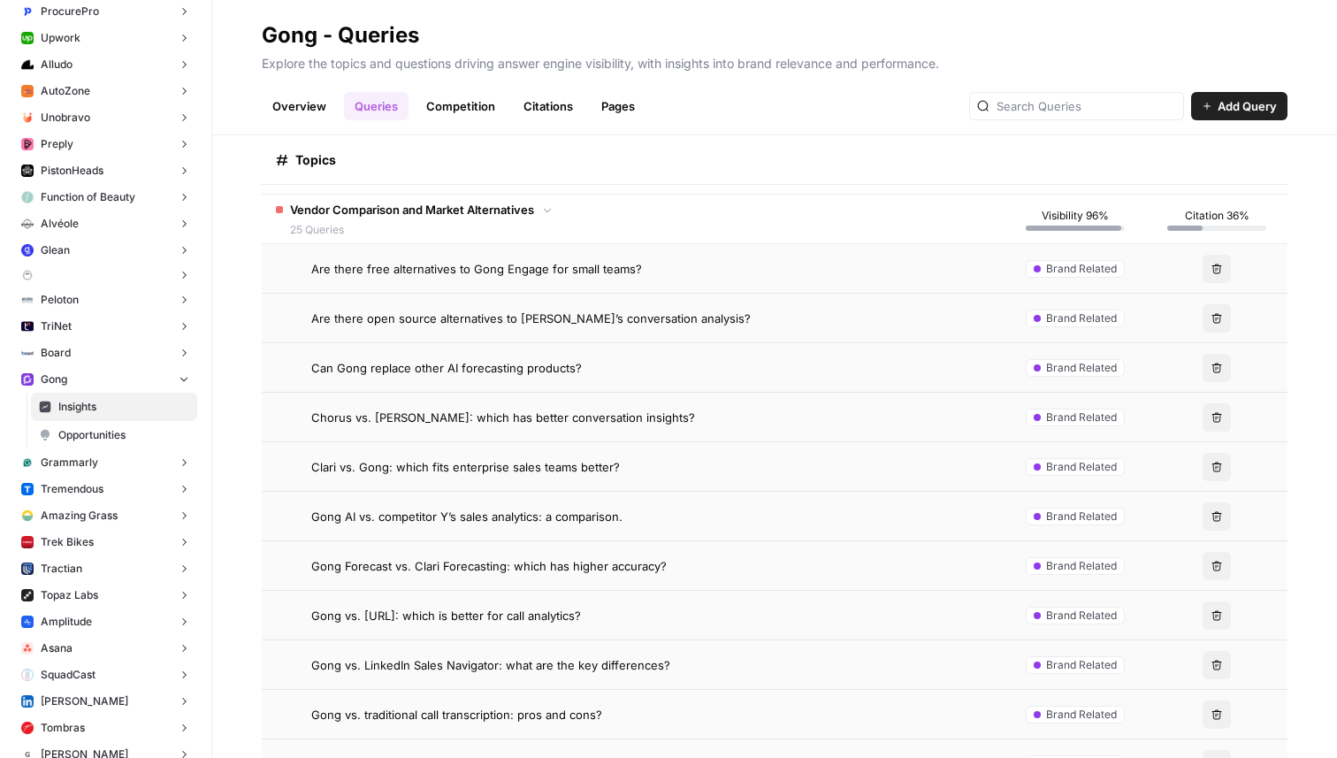
scroll to position [314, 0]
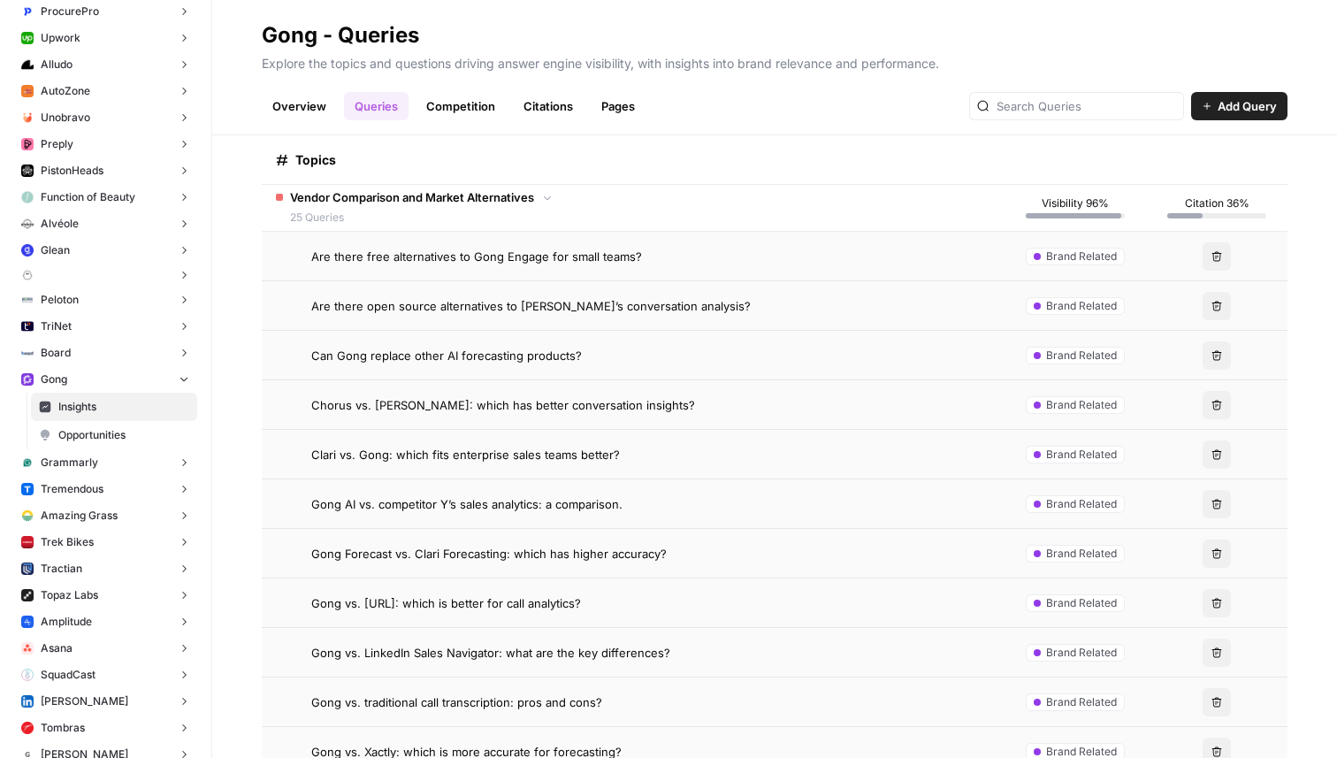
click at [581, 259] on span "Are there free alternatives to Gong Engage for small teams?" at bounding box center [476, 257] width 331 height 18
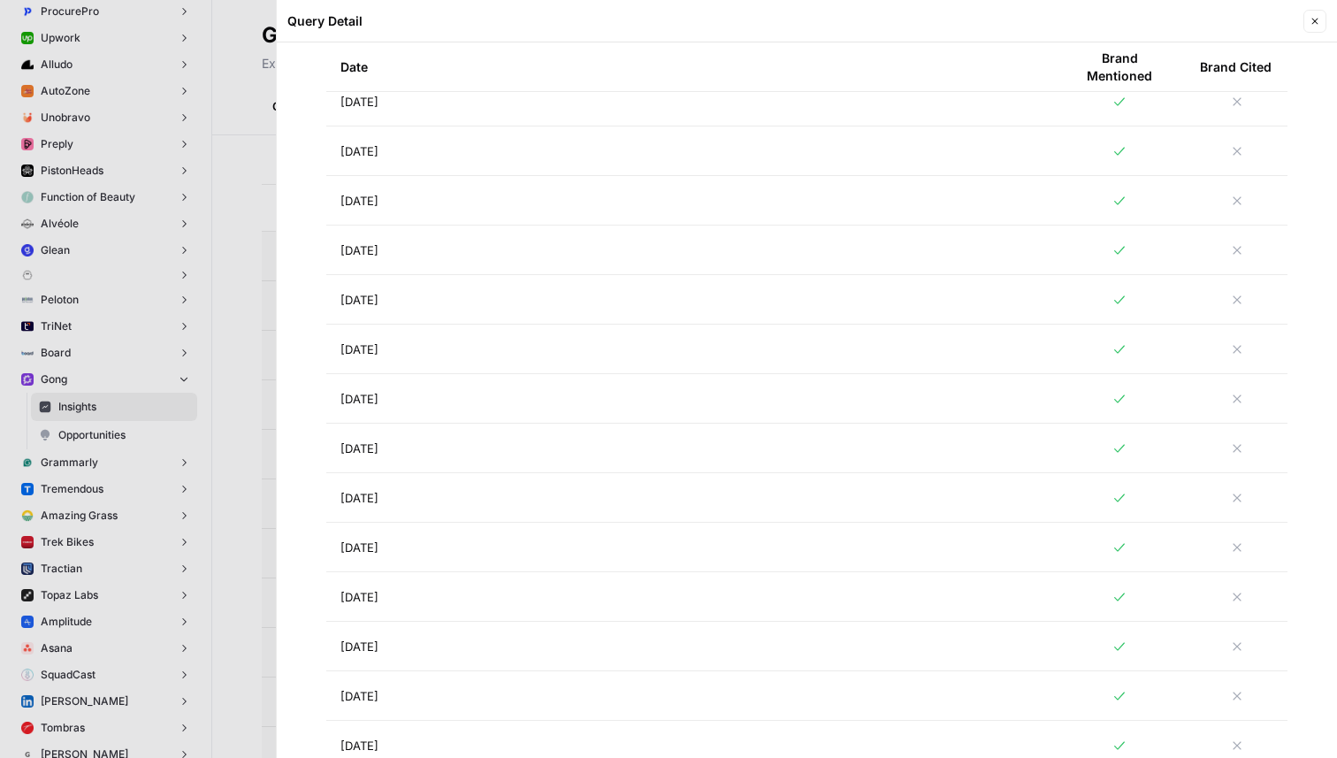
scroll to position [1844, 0]
click at [529, 315] on td "[DATE]" at bounding box center [689, 301] width 727 height 49
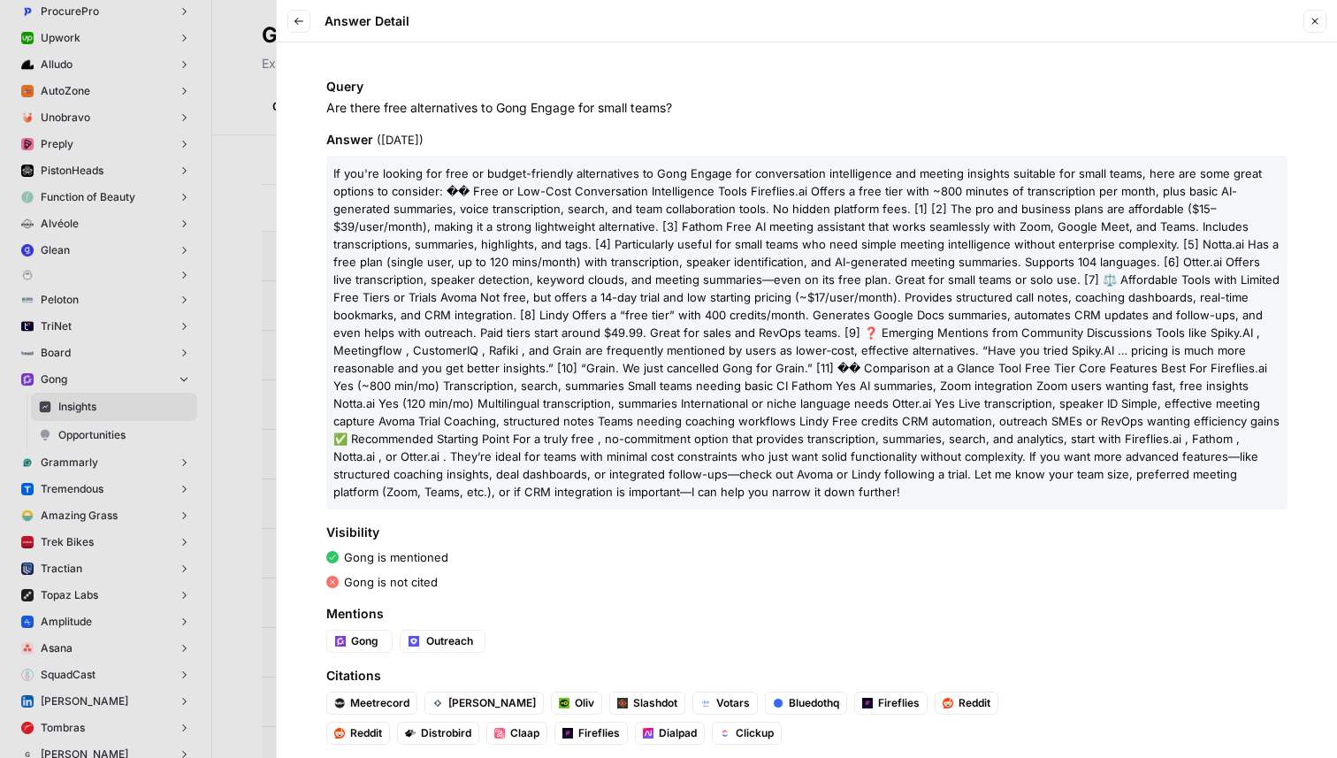
scroll to position [22, 0]
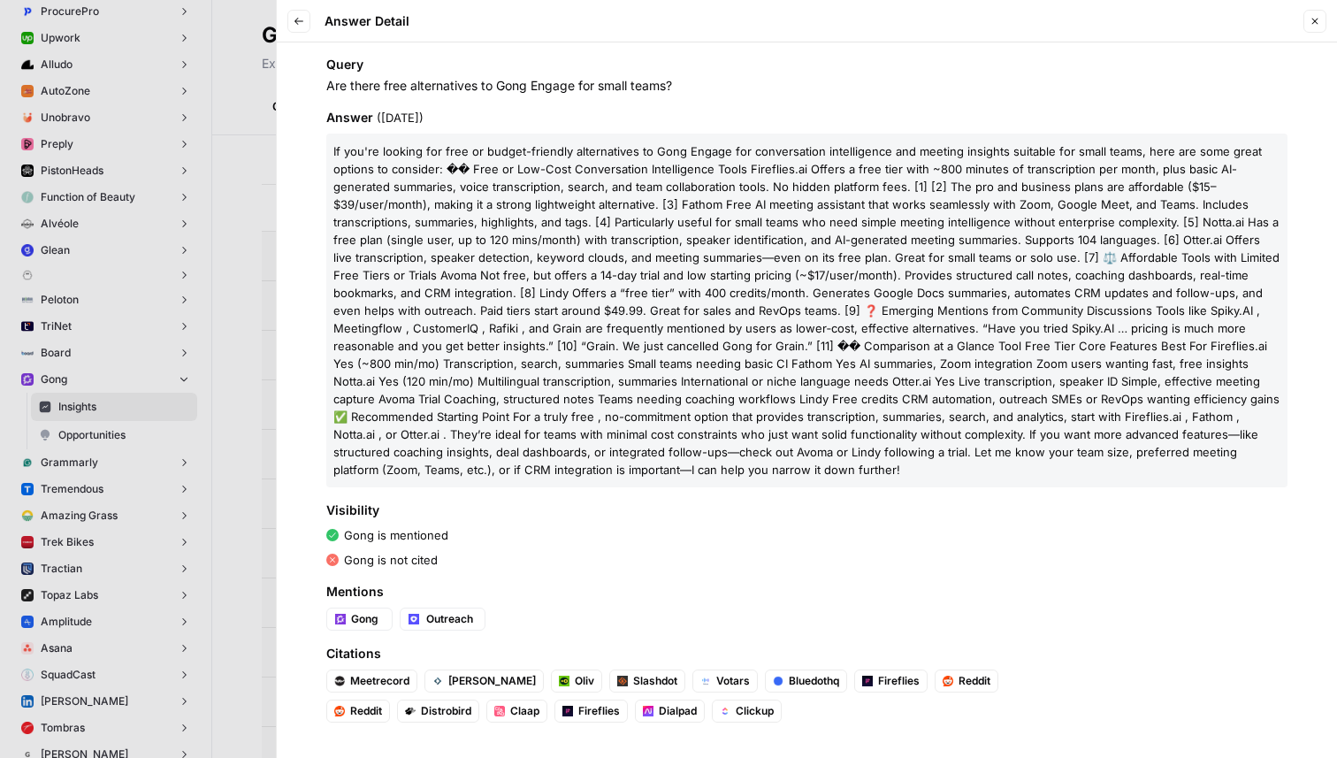
click at [299, 26] on icon "button" at bounding box center [299, 21] width 11 height 11
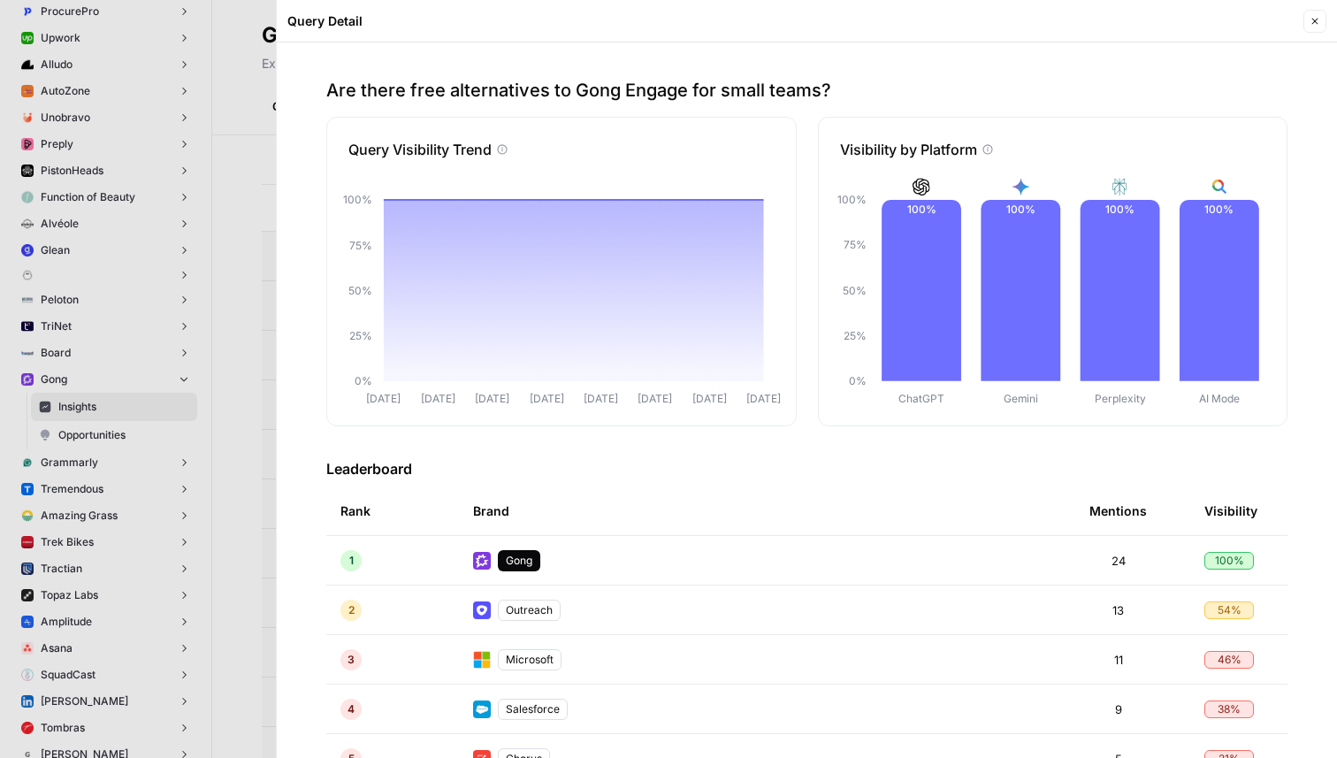
click at [1314, 23] on icon "button" at bounding box center [1315, 21] width 11 height 11
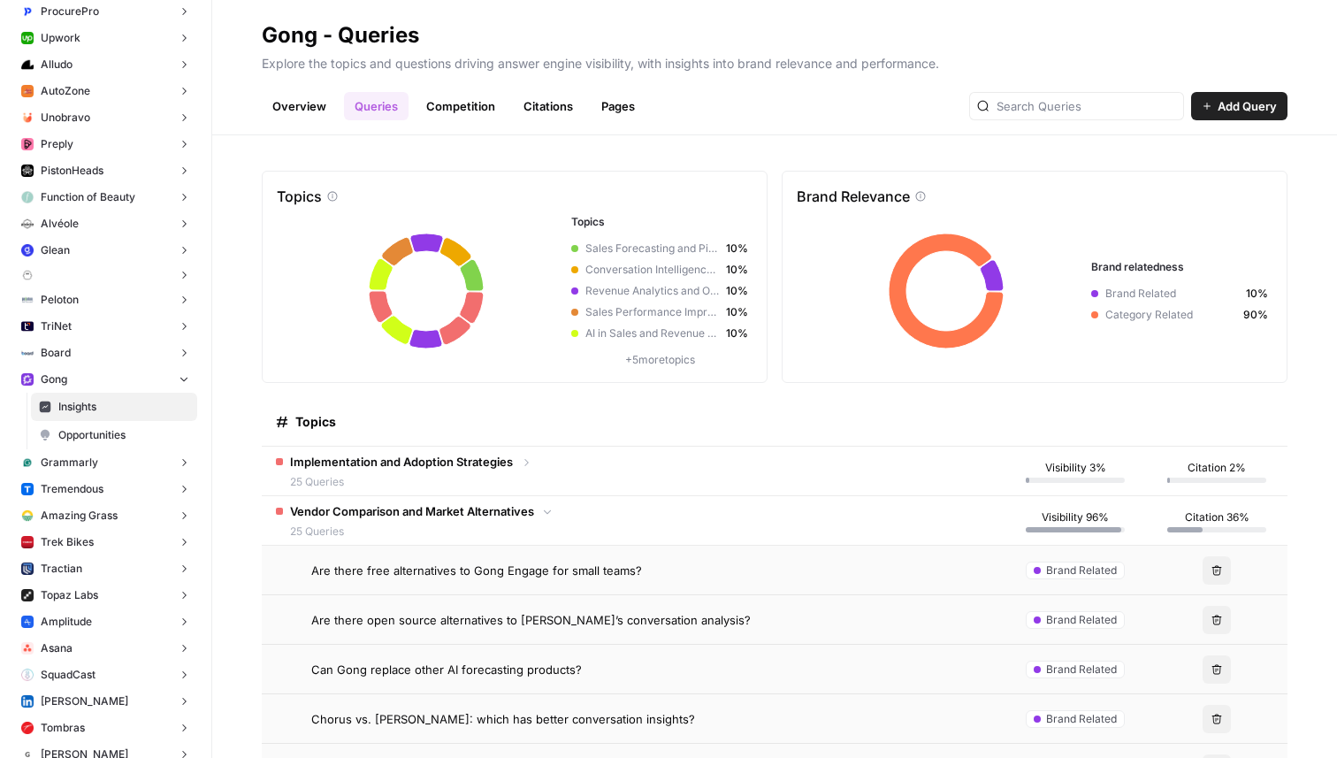
click at [300, 103] on link "Overview" at bounding box center [299, 106] width 75 height 28
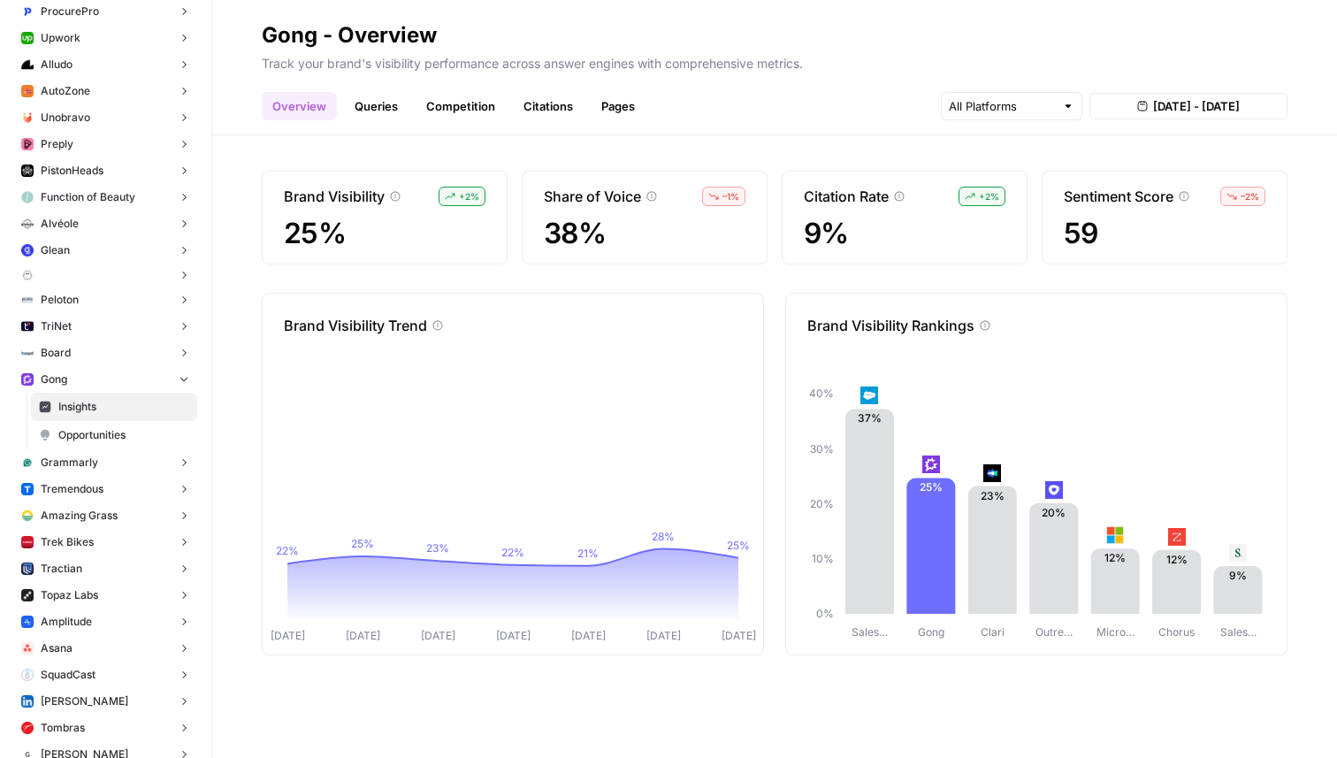
click at [987, 328] on icon at bounding box center [986, 326] width 10 height 10
click at [987, 326] on icon at bounding box center [985, 325] width 11 height 11
click at [466, 112] on link "Competition" at bounding box center [461, 106] width 90 height 28
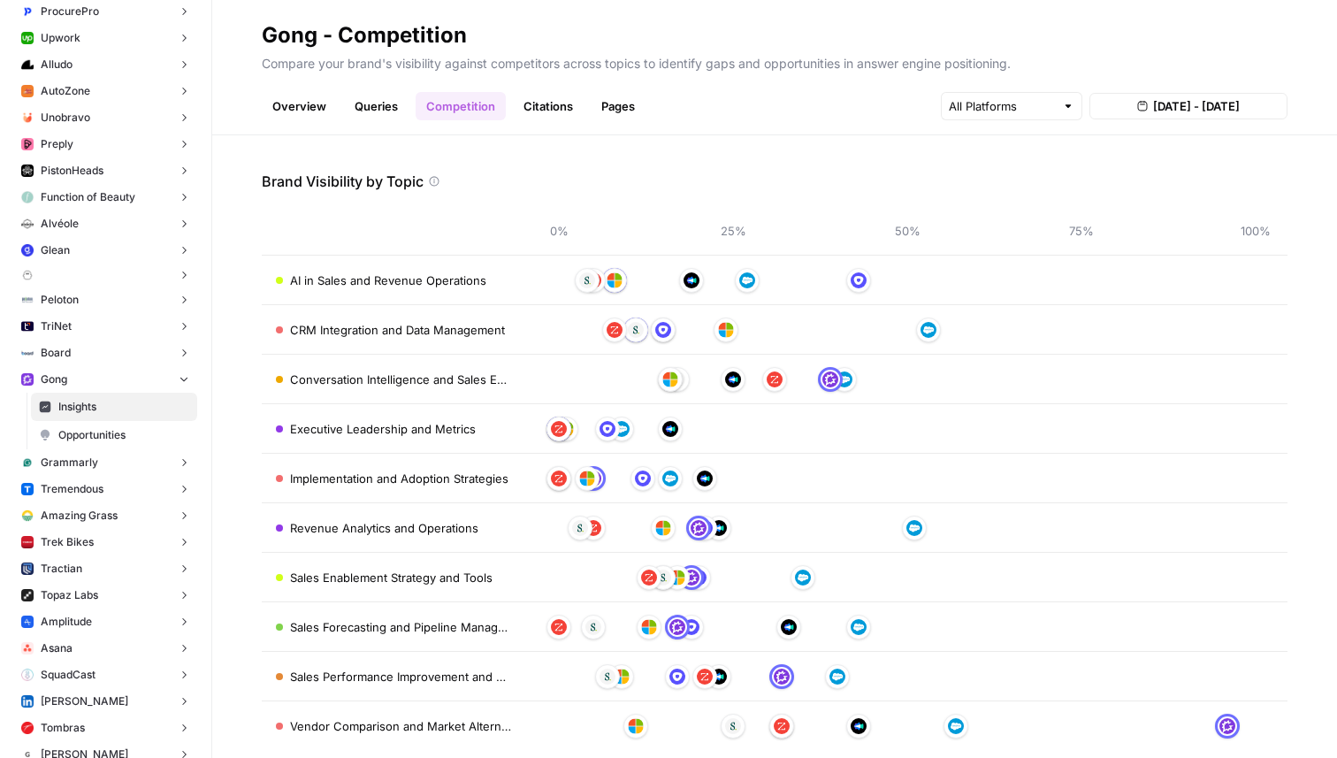
click at [348, 108] on link "Queries" at bounding box center [376, 106] width 65 height 28
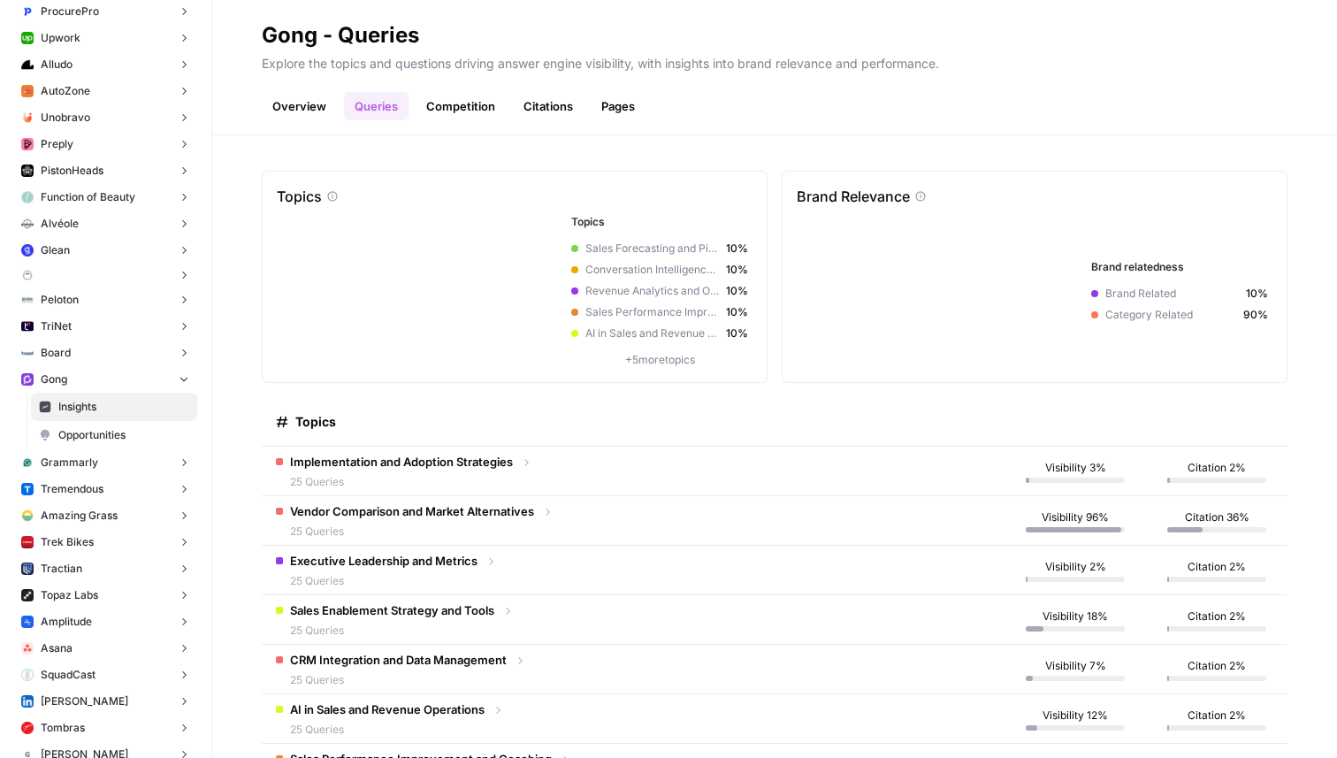
click at [429, 108] on link "Competition" at bounding box center [461, 106] width 90 height 28
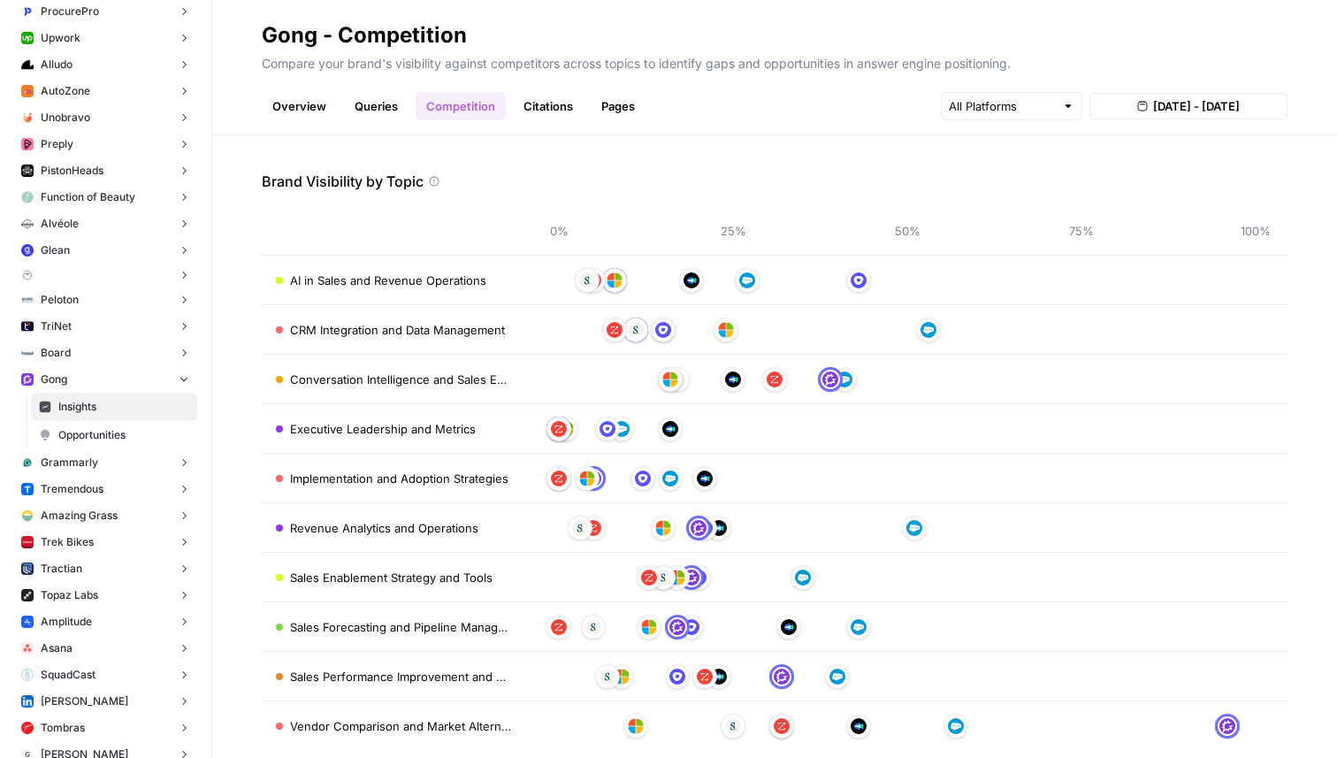
click at [268, 111] on link "Overview" at bounding box center [299, 106] width 75 height 28
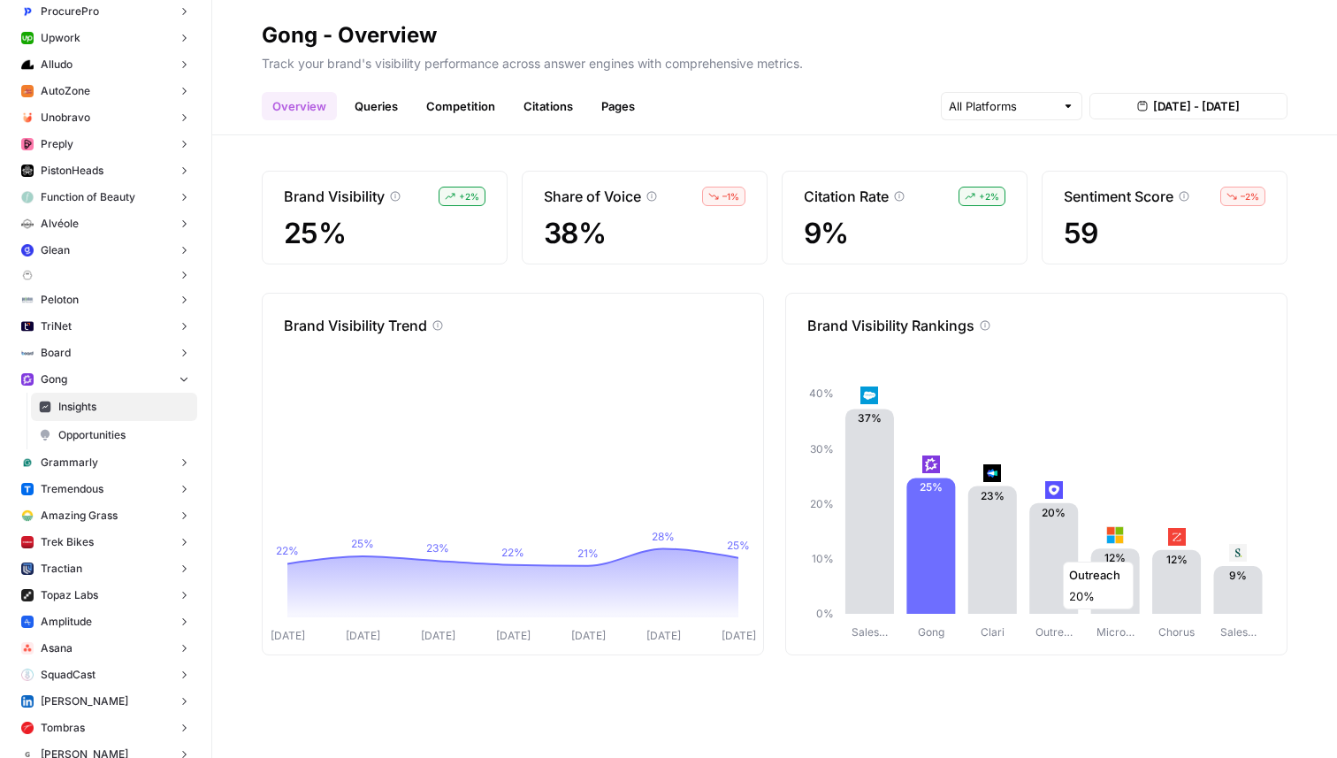
click at [1051, 553] on icon at bounding box center [1054, 558] width 49 height 111
click at [998, 533] on icon at bounding box center [993, 549] width 49 height 127
click at [987, 321] on icon at bounding box center [986, 326] width 10 height 10
click at [985, 333] on div "Brand Visibility Rankings" at bounding box center [1036, 325] width 501 height 21
click at [985, 330] on icon at bounding box center [985, 325] width 11 height 11
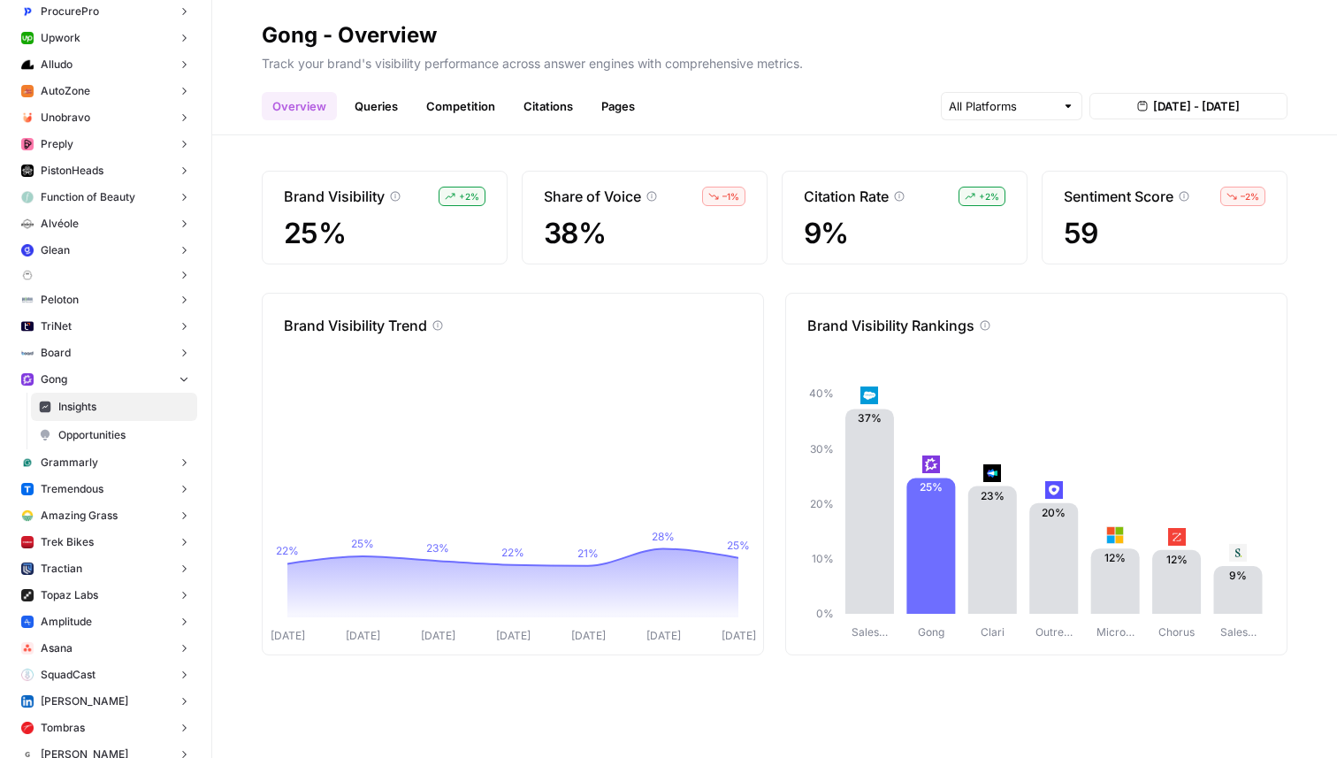
click at [985, 326] on icon at bounding box center [985, 325] width 11 height 11
click at [999, 325] on div "Brand Visibility Rankings" at bounding box center [1036, 325] width 501 height 21
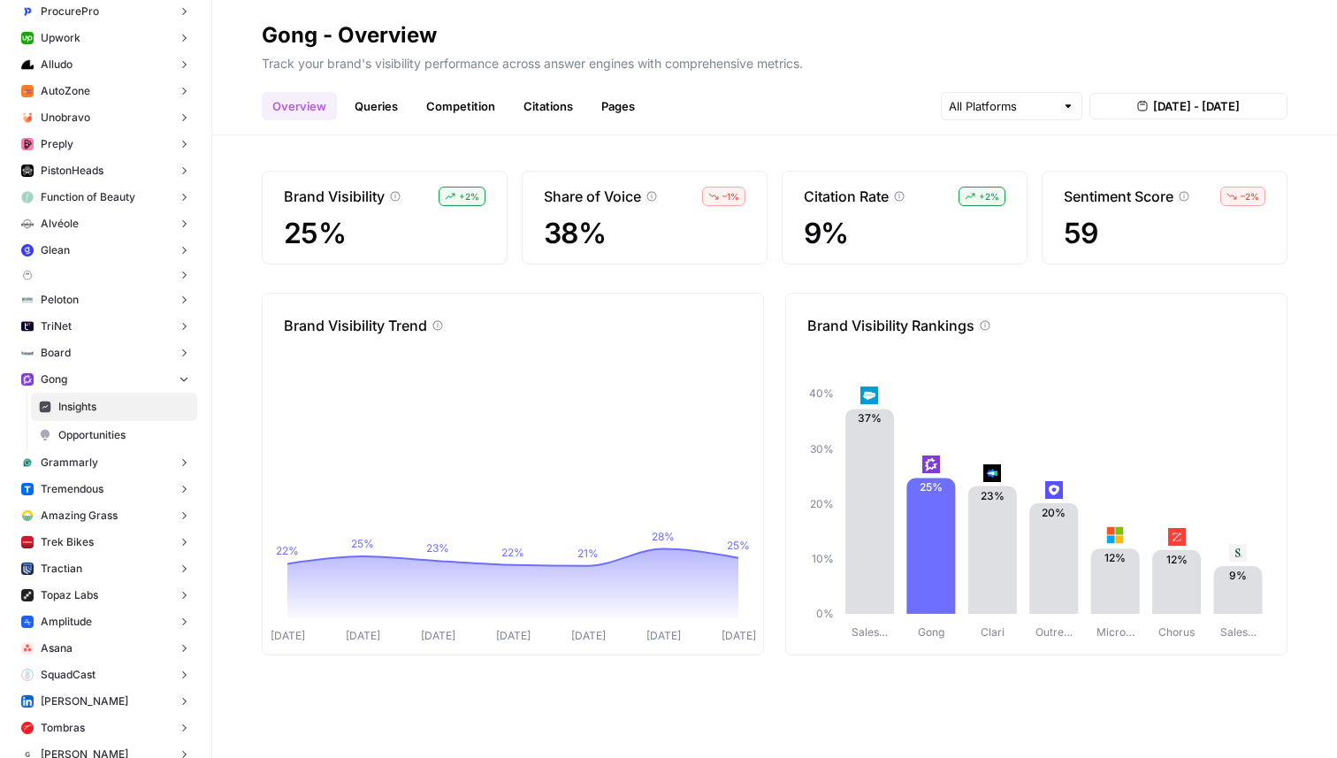
click at [390, 106] on link "Queries" at bounding box center [376, 106] width 65 height 28
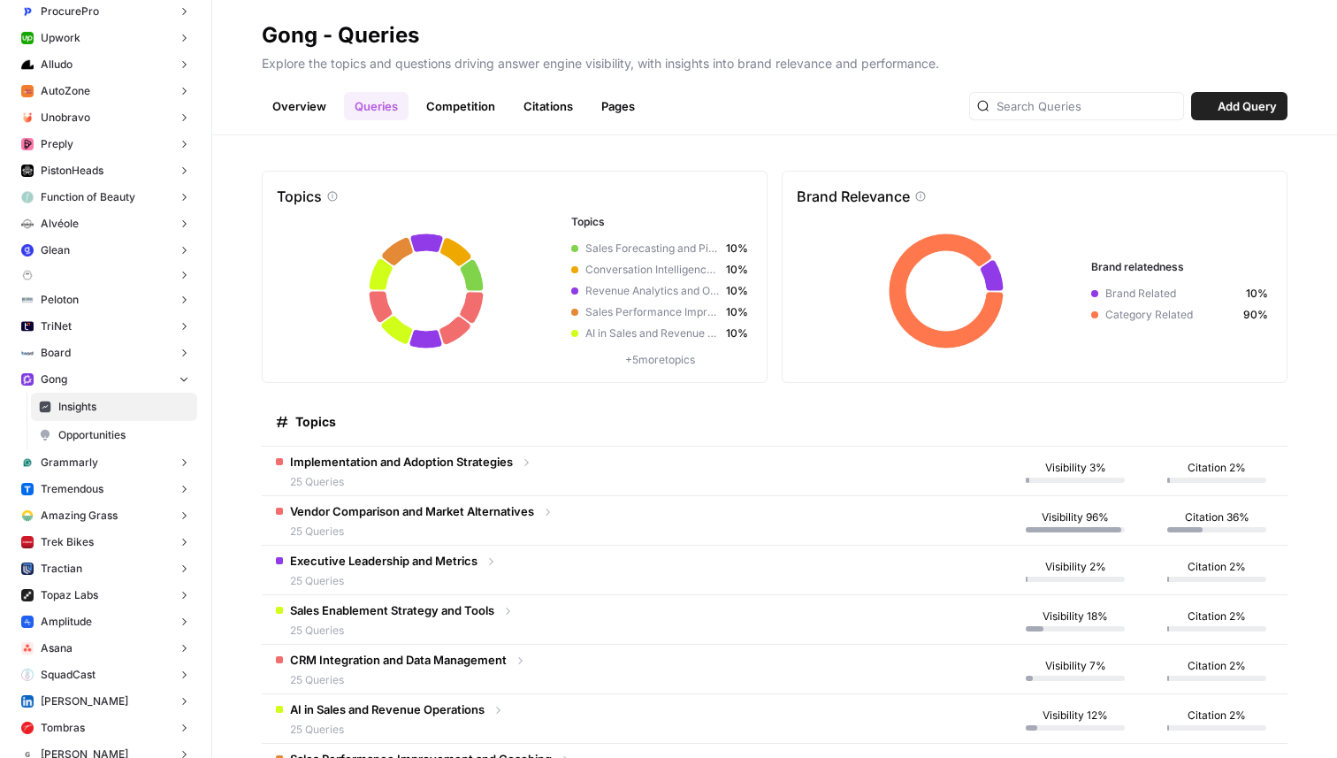
click at [457, 106] on link "Competition" at bounding box center [461, 106] width 90 height 28
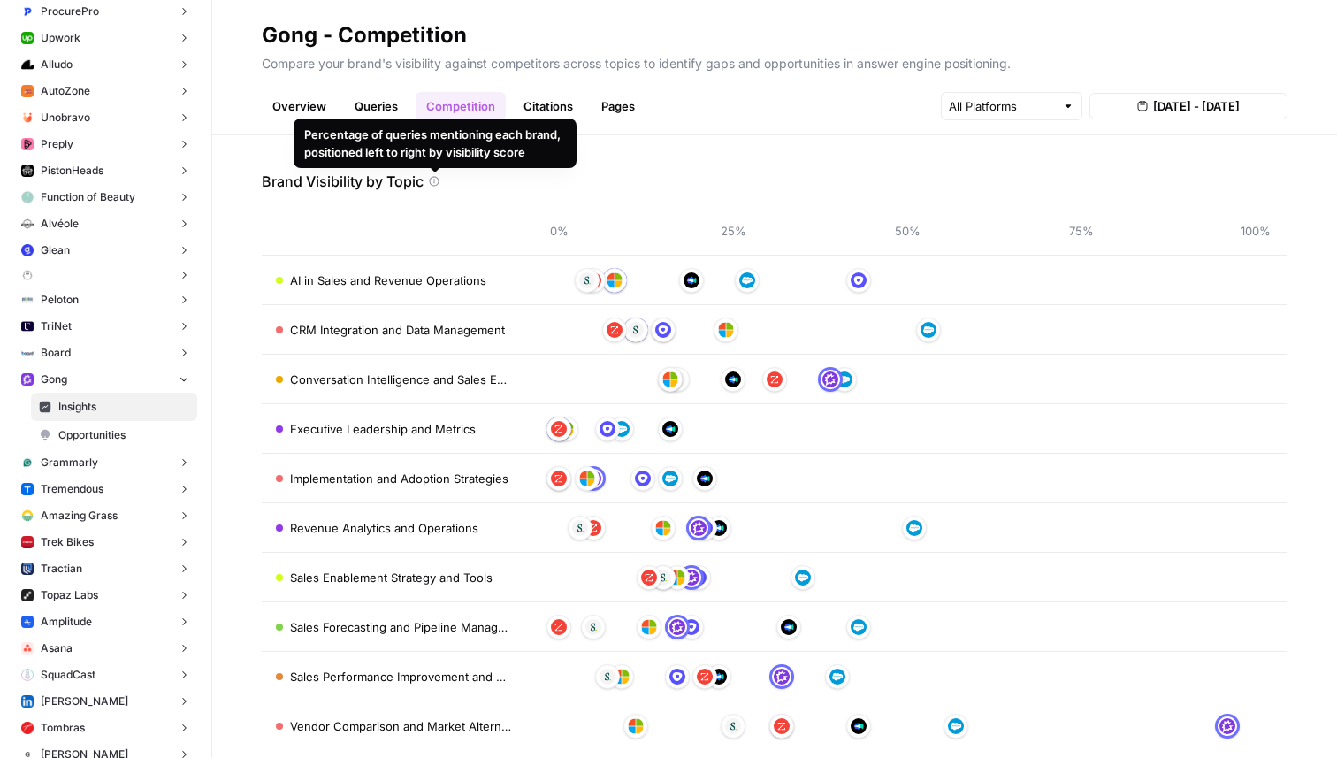
click at [311, 107] on link "Overview" at bounding box center [299, 106] width 75 height 28
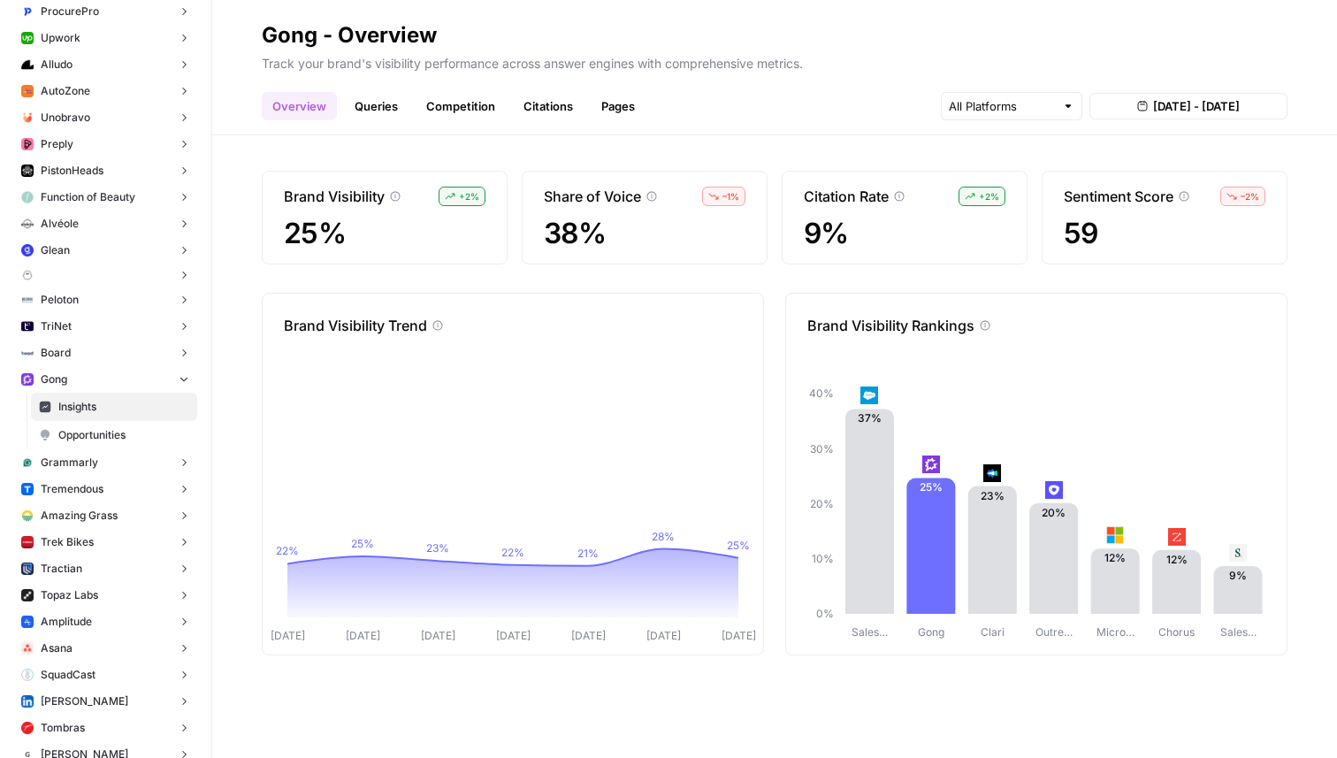
click at [379, 97] on link "Queries" at bounding box center [376, 106] width 65 height 28
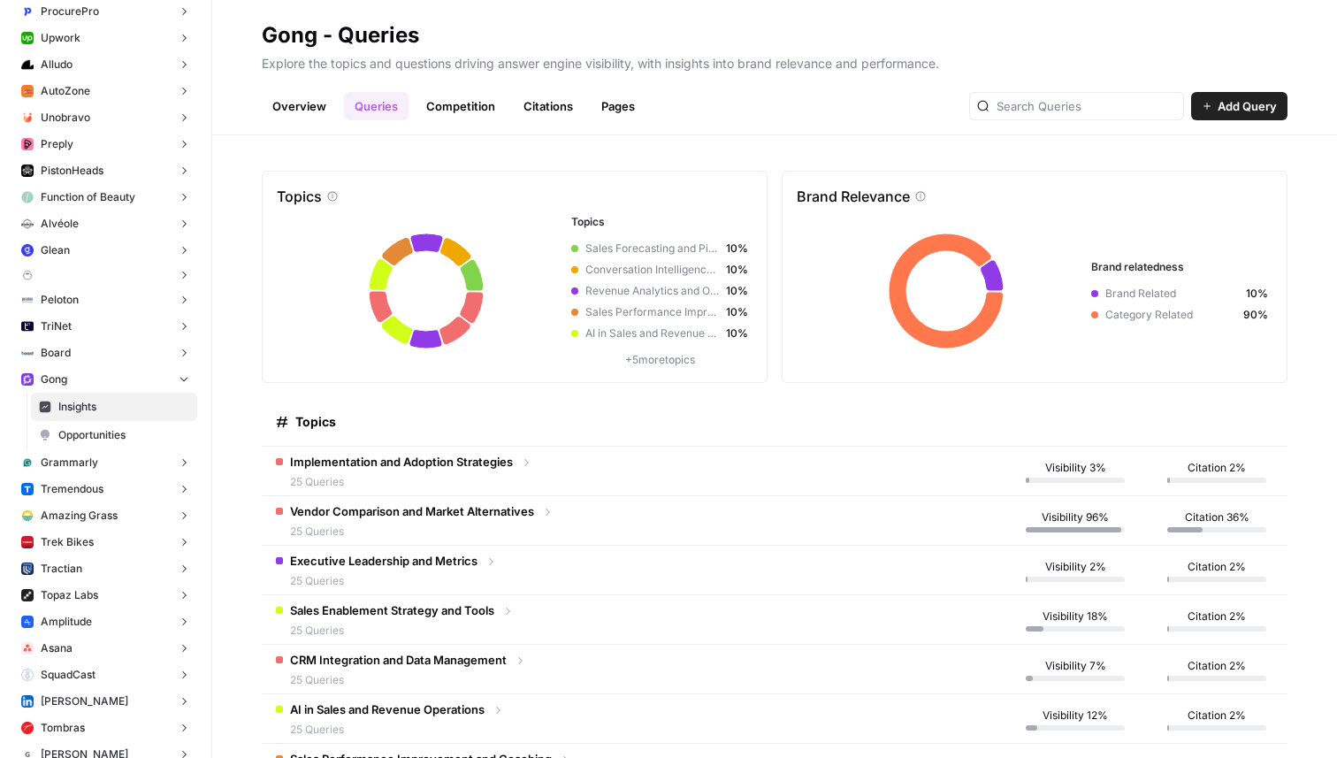
drag, startPoint x: 264, startPoint y: 148, endPoint x: 526, endPoint y: 215, distance: 270.3
click at [526, 215] on div "Topics Topics Sales Forecasting and Pipeline Management 10% Conversation Intell…" at bounding box center [774, 446] width 1125 height 623
click at [425, 156] on div "Topics Topics Sales Forecasting and Pipeline Management 10% Conversation Intell…" at bounding box center [774, 446] width 1125 height 623
click at [631, 66] on p "Explore the topics and questions driving answer engine visibility, with insight…" at bounding box center [775, 61] width 1026 height 23
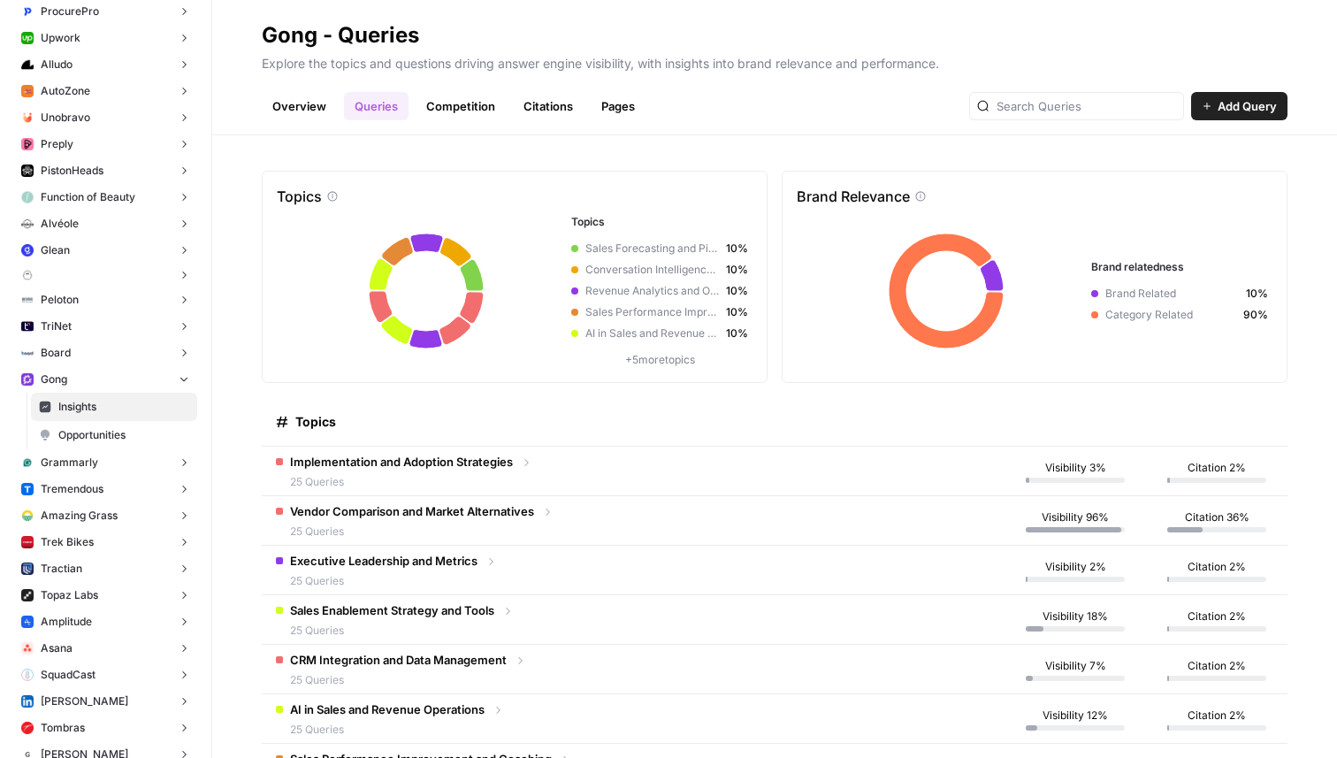
click at [631, 66] on p "Explore the topics and questions driving answer engine visibility, with insight…" at bounding box center [775, 61] width 1026 height 23
click at [735, 66] on p "Explore the topics and questions driving answer engine visibility, with insight…" at bounding box center [775, 61] width 1026 height 23
click at [672, 356] on p "+ 5 more topics" at bounding box center [659, 360] width 177 height 16
click at [660, 358] on p "+ 5 more topics" at bounding box center [659, 360] width 177 height 16
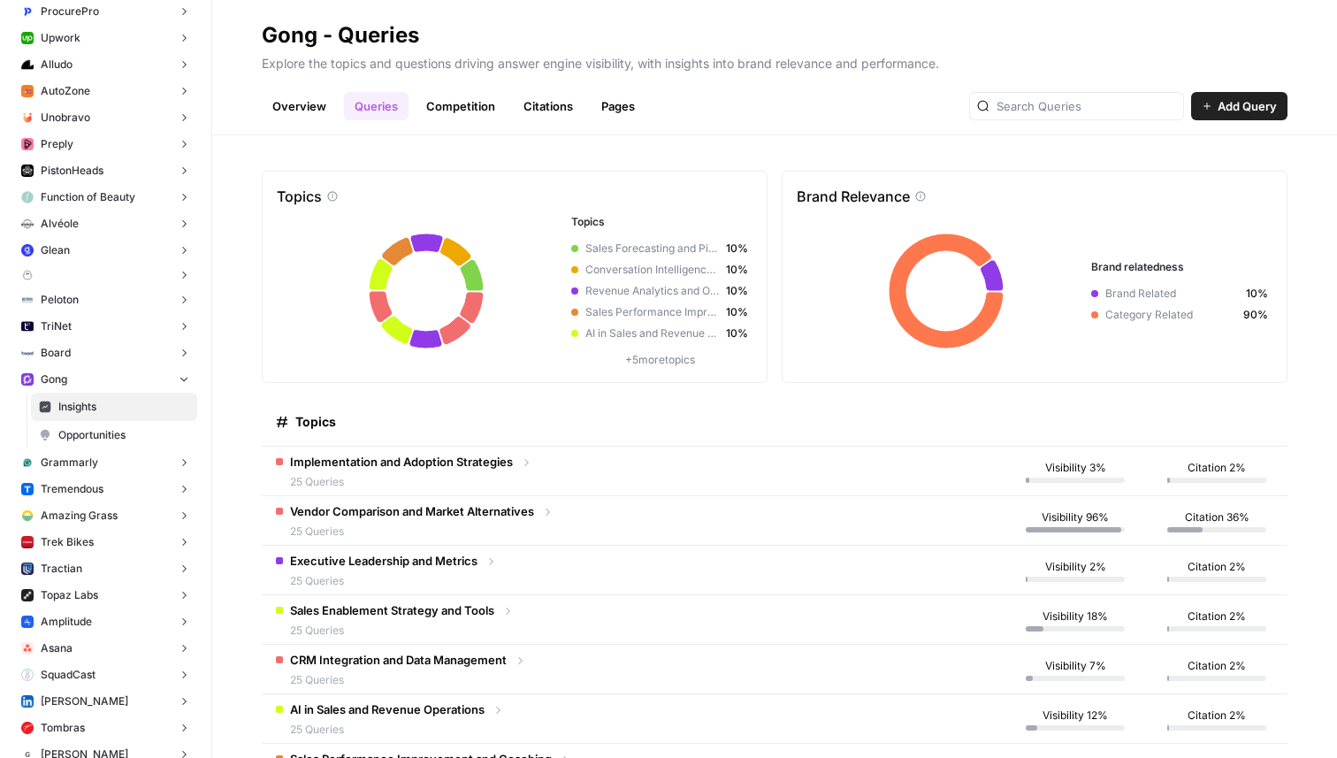
click at [660, 358] on p "+ 5 more topics" at bounding box center [659, 360] width 177 height 16
click at [660, 284] on span "Revenue Analytics and Operations" at bounding box center [653, 291] width 134 height 16
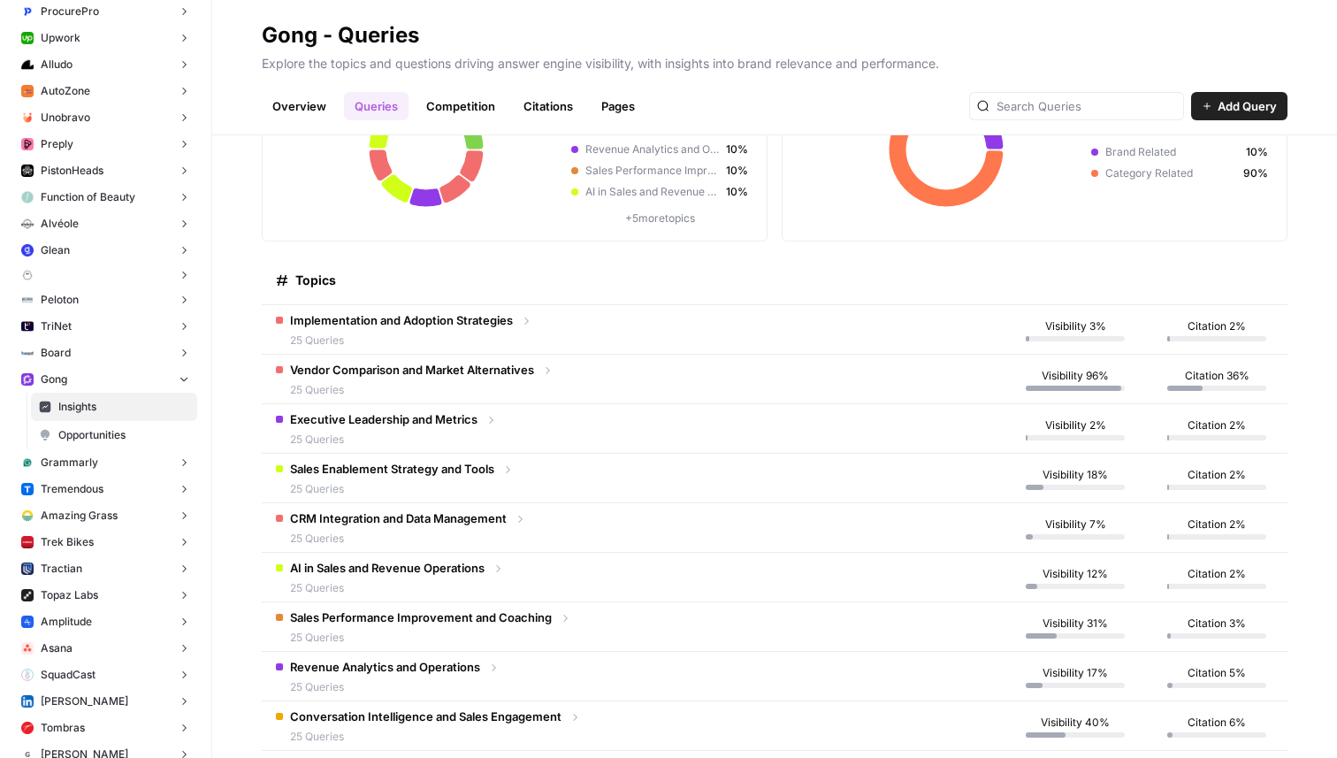
scroll to position [151, 0]
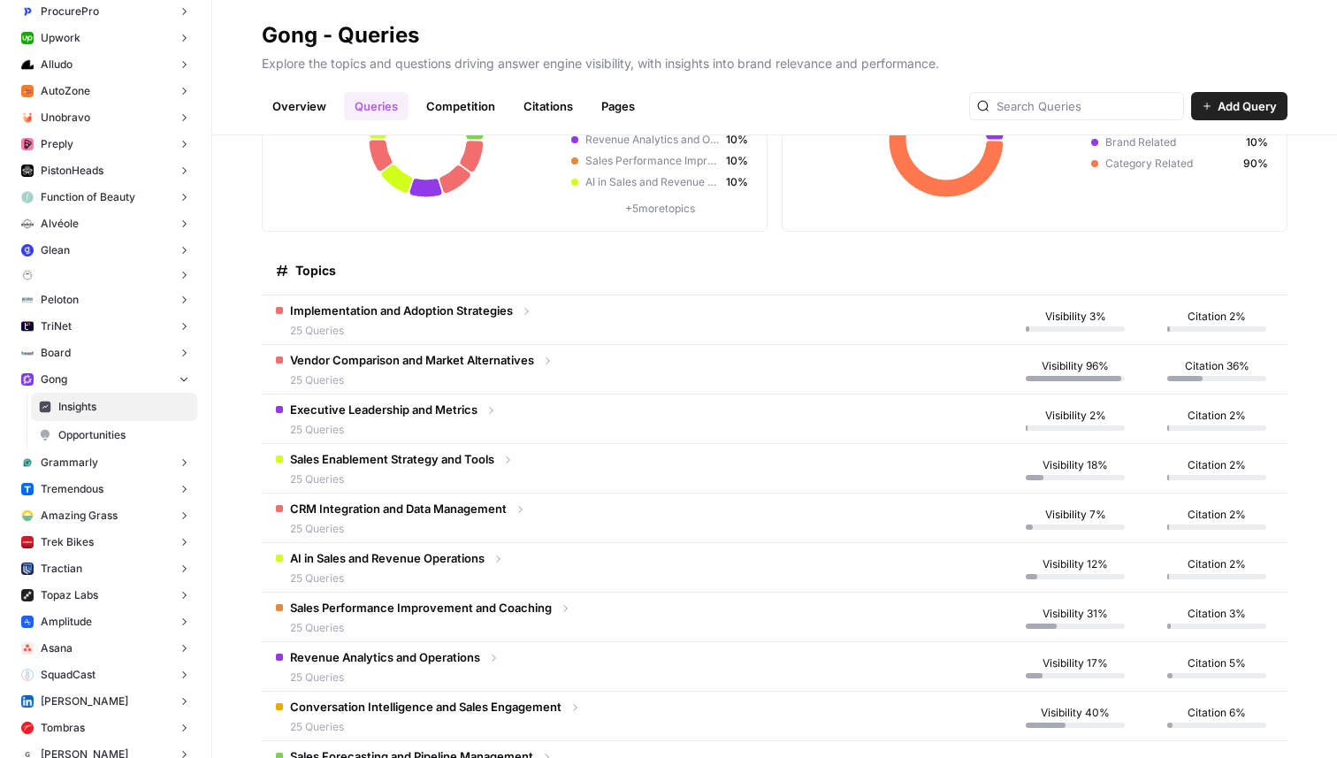
click at [522, 310] on icon at bounding box center [526, 311] width 12 height 12
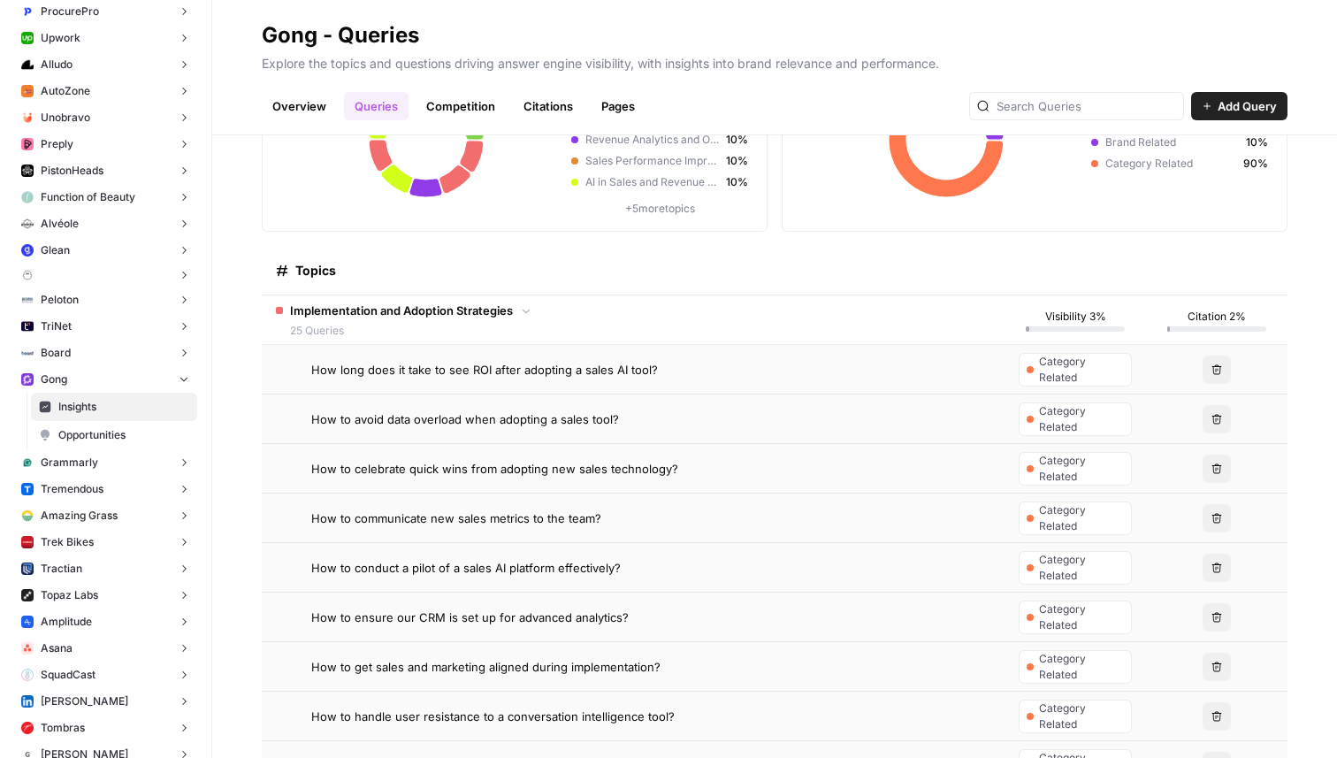
click at [522, 310] on icon at bounding box center [526, 310] width 12 height 12
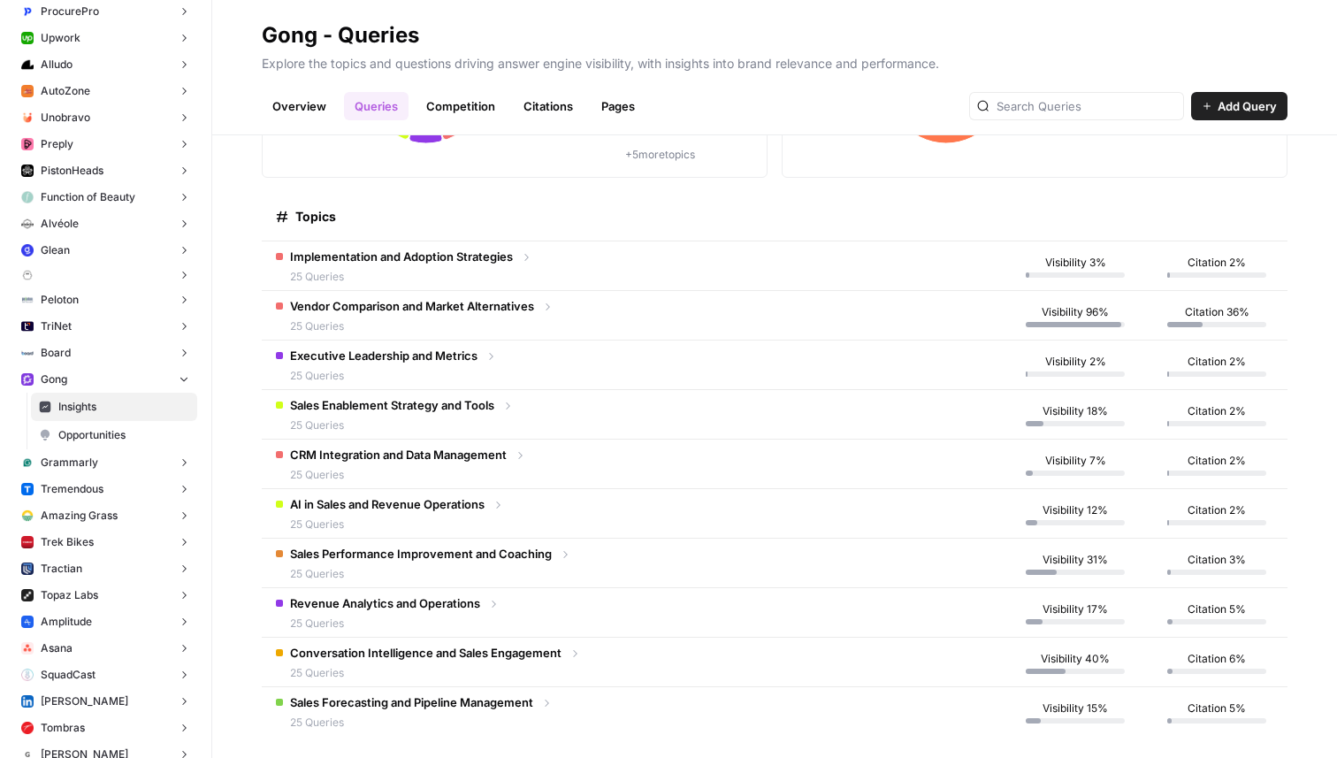
scroll to position [219, 0]
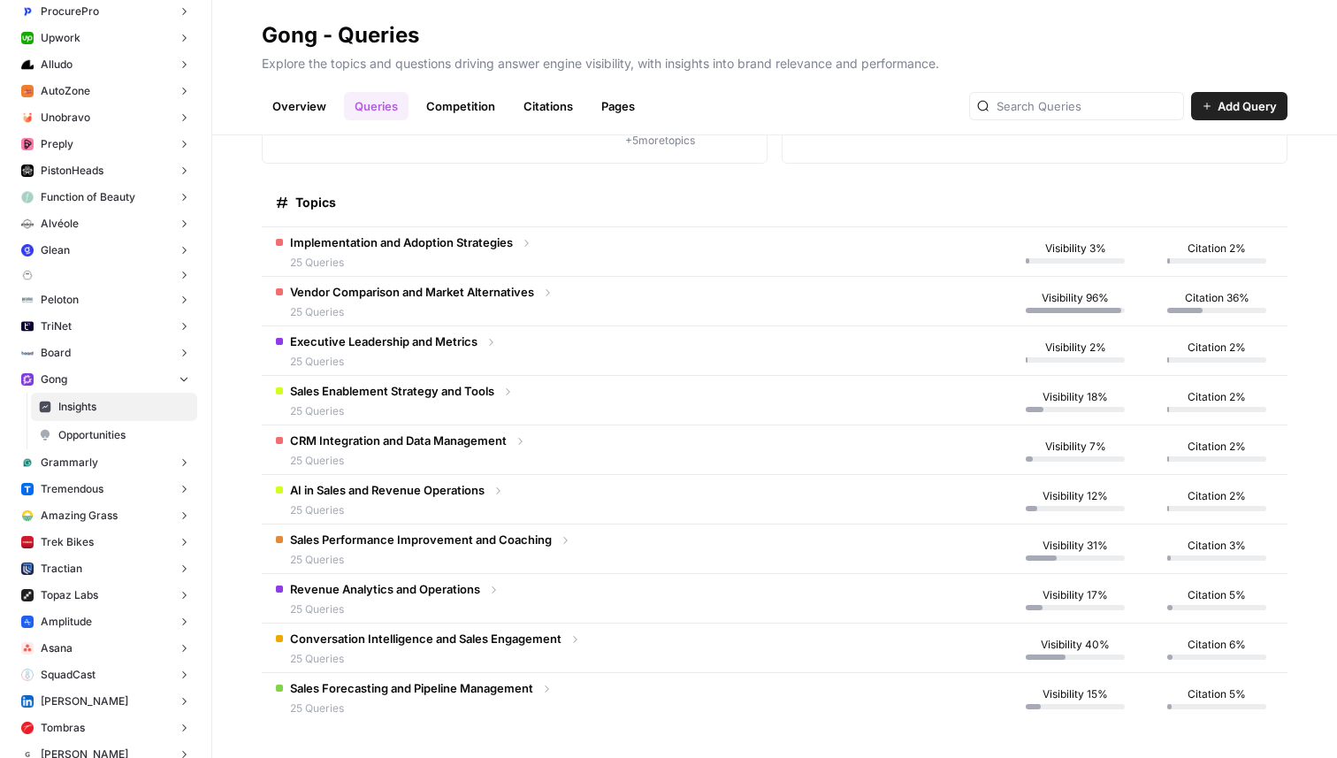
click at [488, 293] on span "Vendor Comparison and Market Alternatives" at bounding box center [412, 292] width 244 height 18
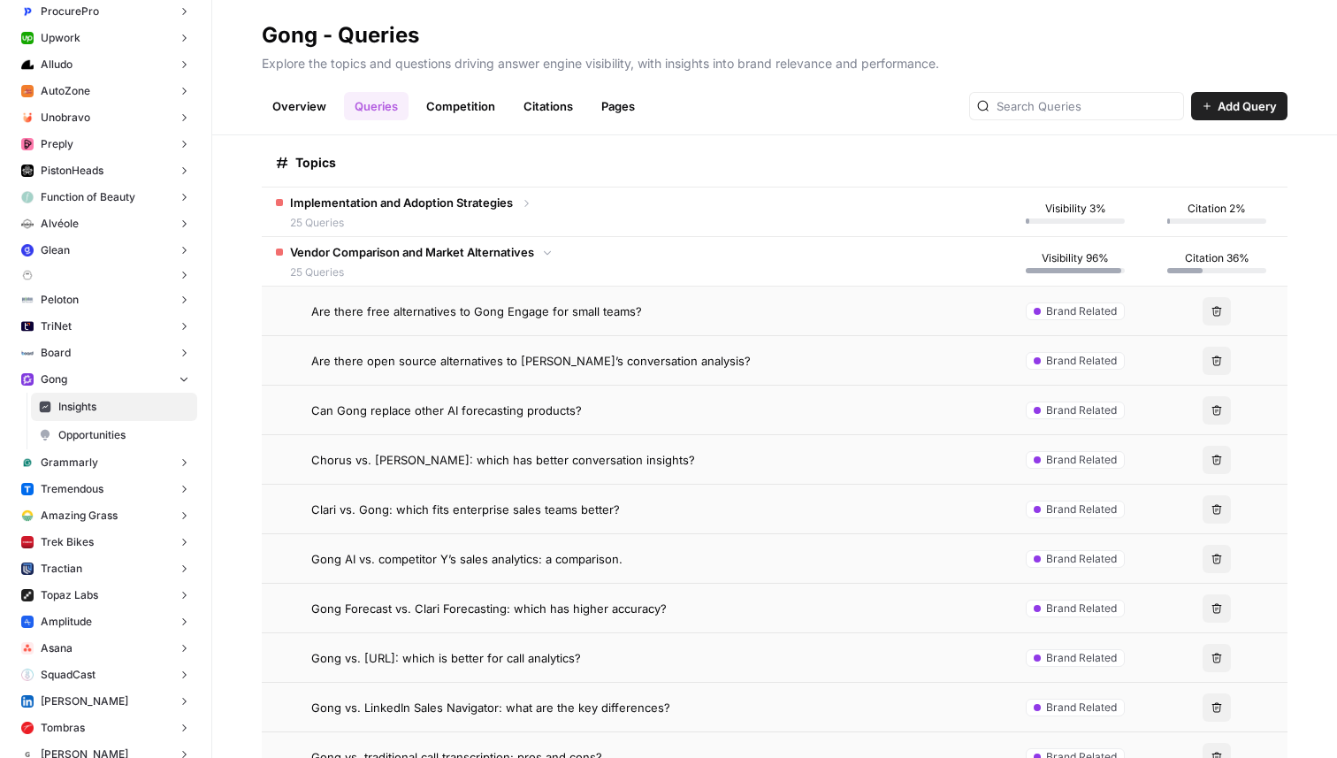
scroll to position [50, 0]
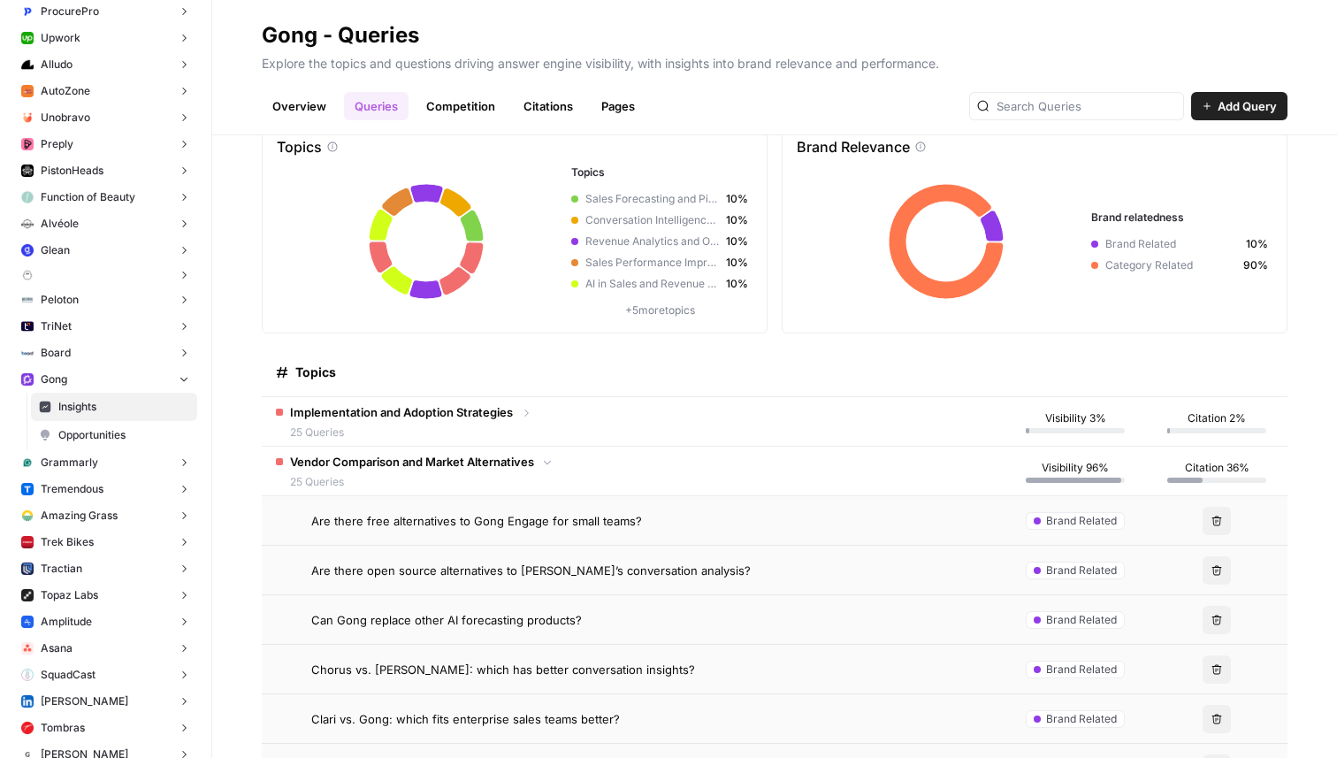
click at [401, 474] on span "25 Queries" at bounding box center [412, 482] width 244 height 16
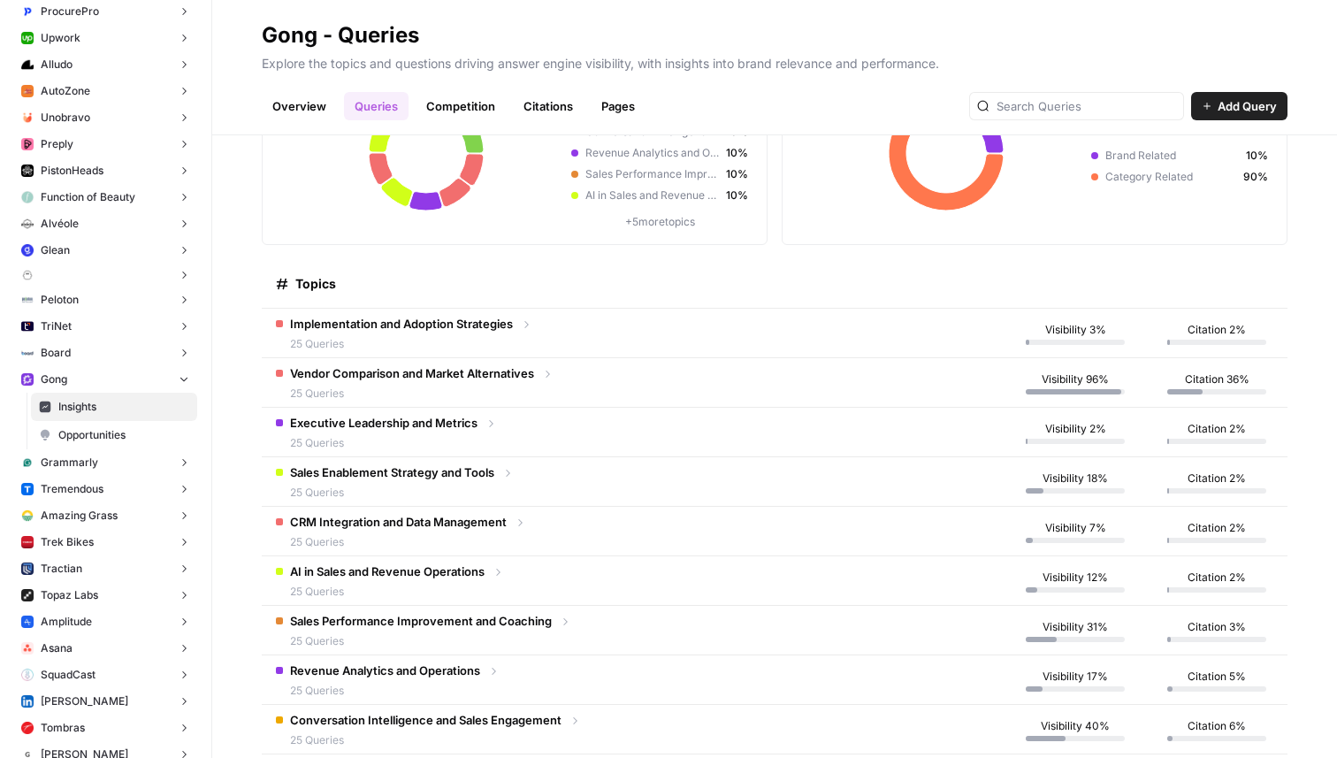
scroll to position [168, 0]
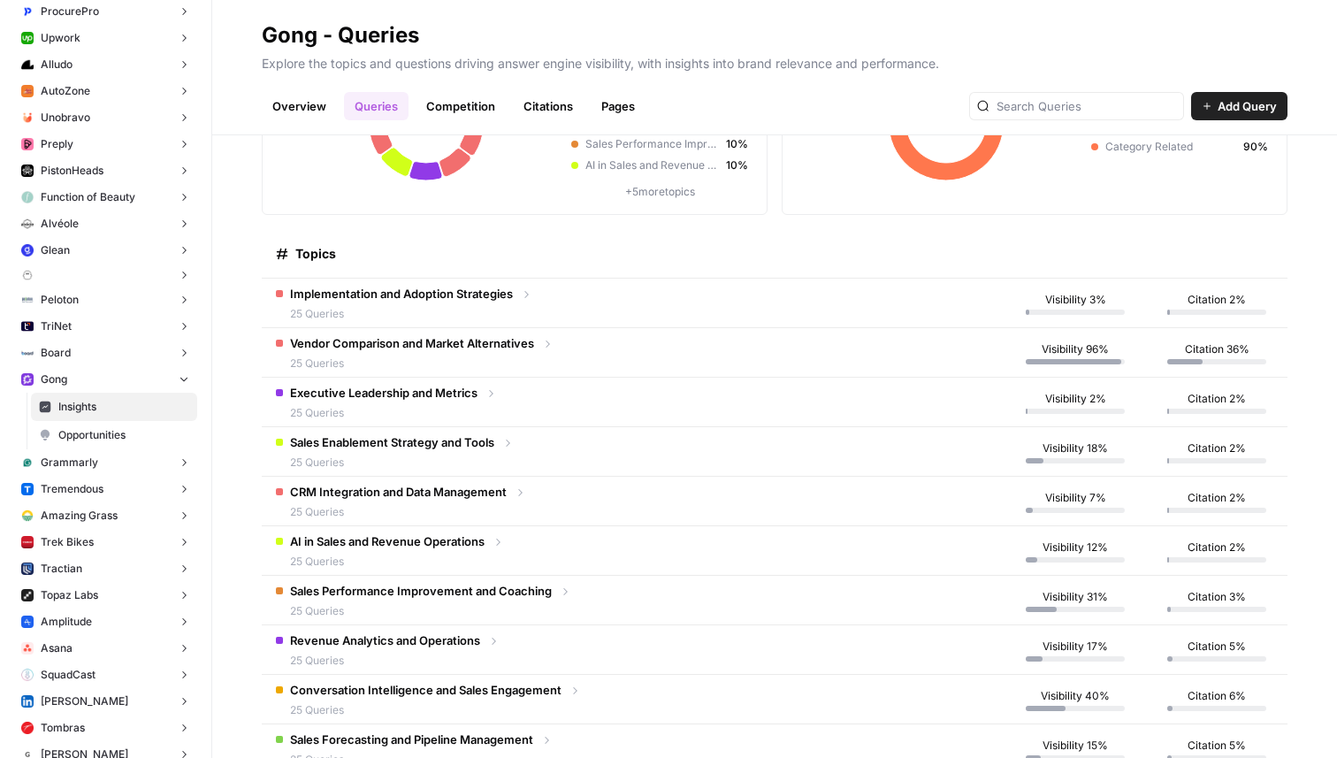
click at [398, 529] on td "AI in Sales and Revenue Operations 25 Queries" at bounding box center [633, 550] width 743 height 49
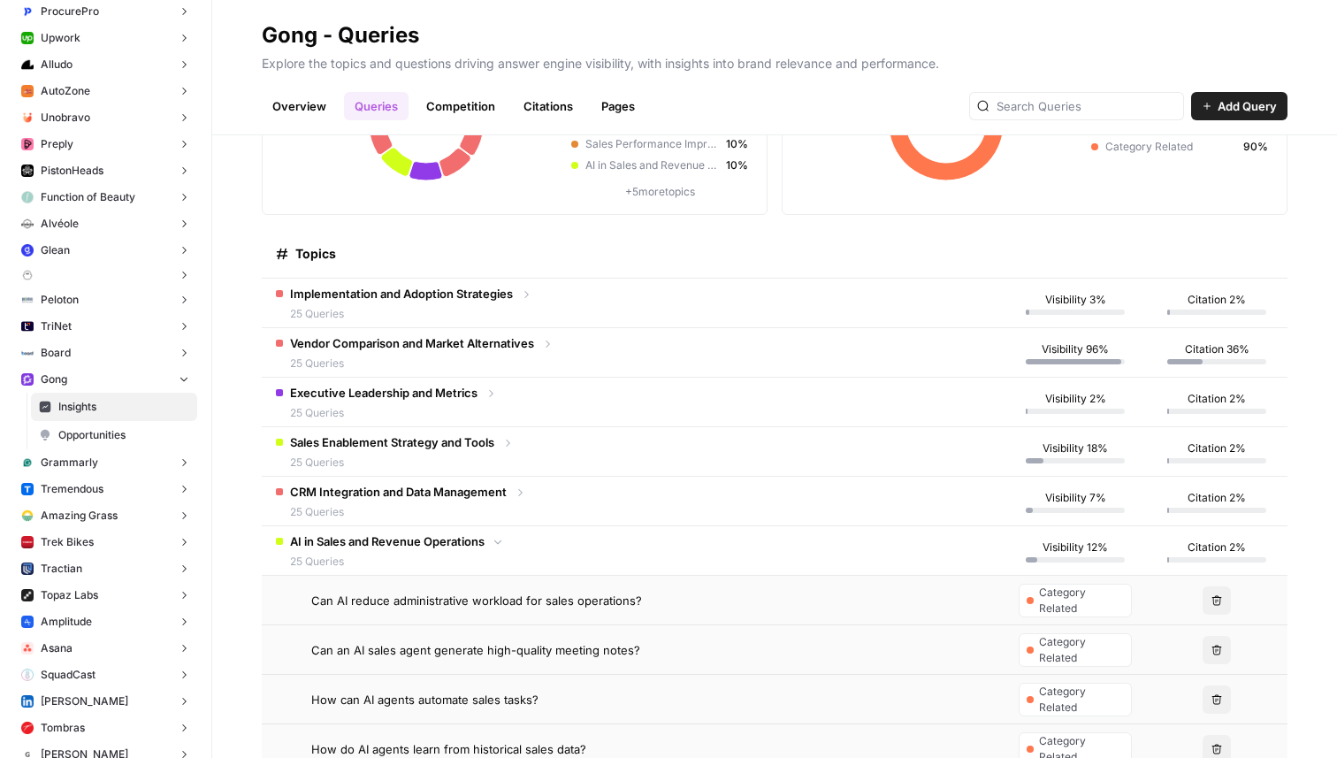
click at [425, 548] on span "AI in Sales and Revenue Operations" at bounding box center [387, 541] width 195 height 18
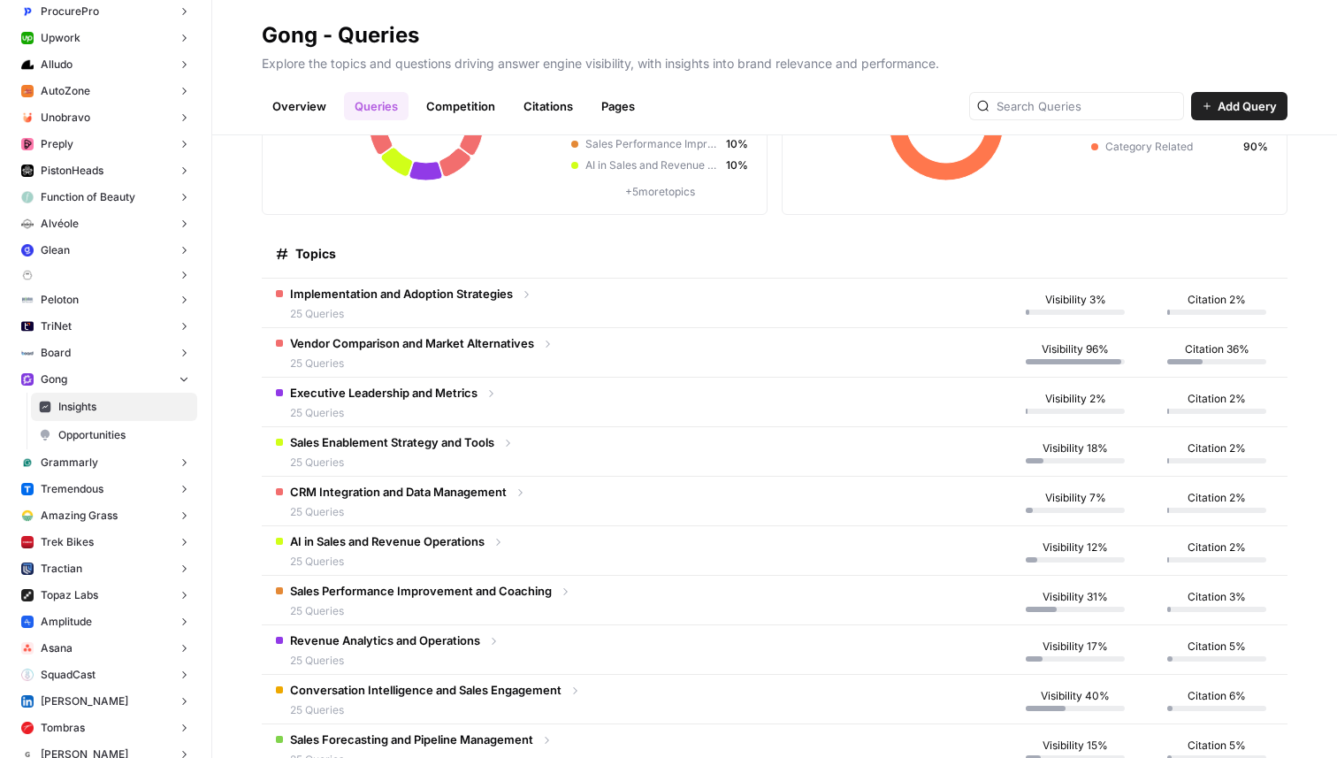
click at [407, 603] on span "25 Queries" at bounding box center [421, 611] width 262 height 16
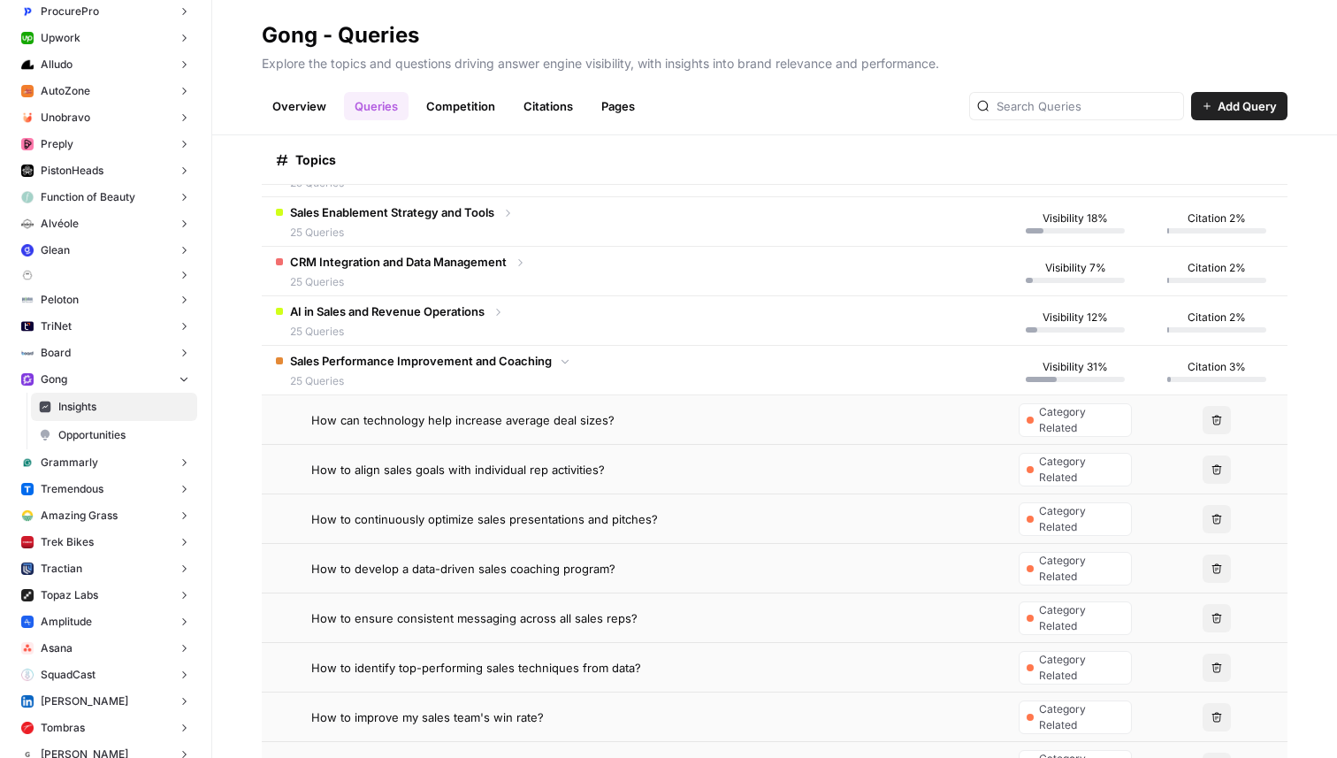
scroll to position [410, 0]
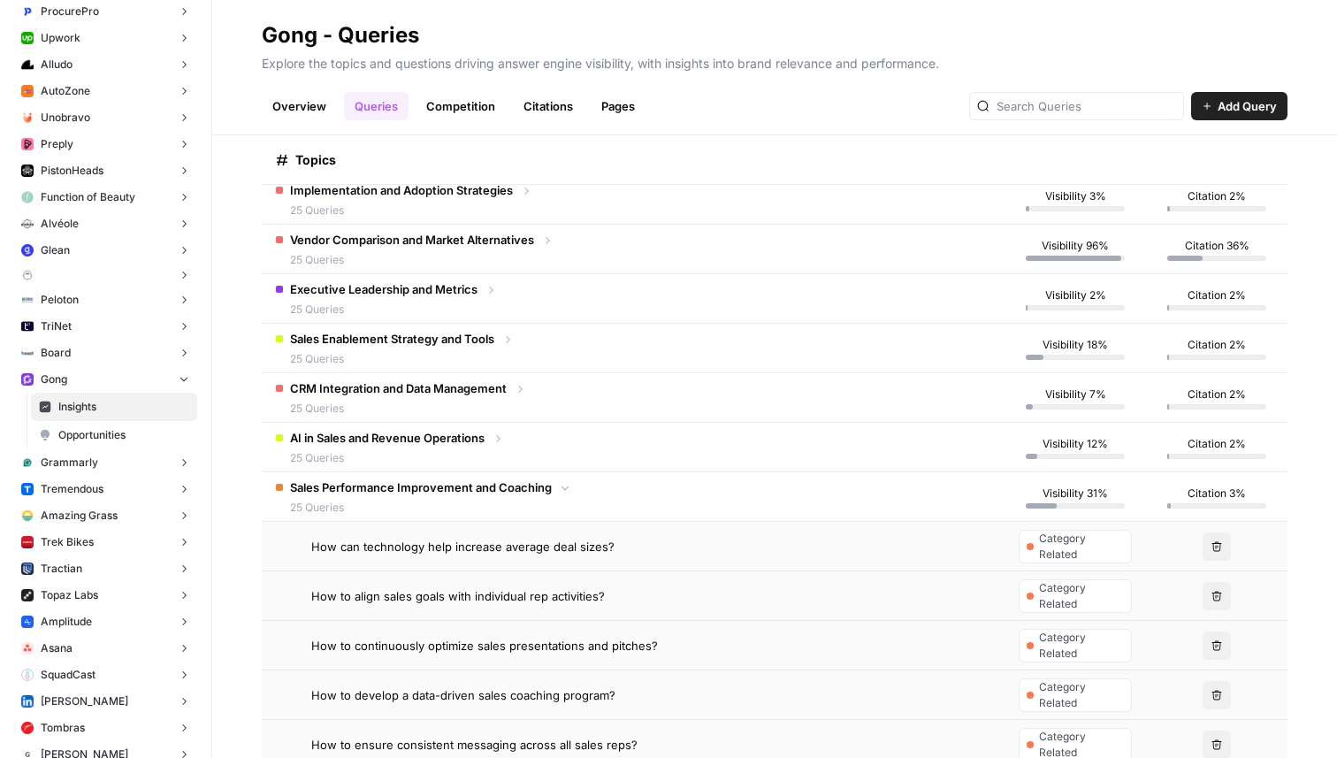
click at [391, 481] on span "Sales Performance Improvement and Coaching" at bounding box center [421, 488] width 262 height 18
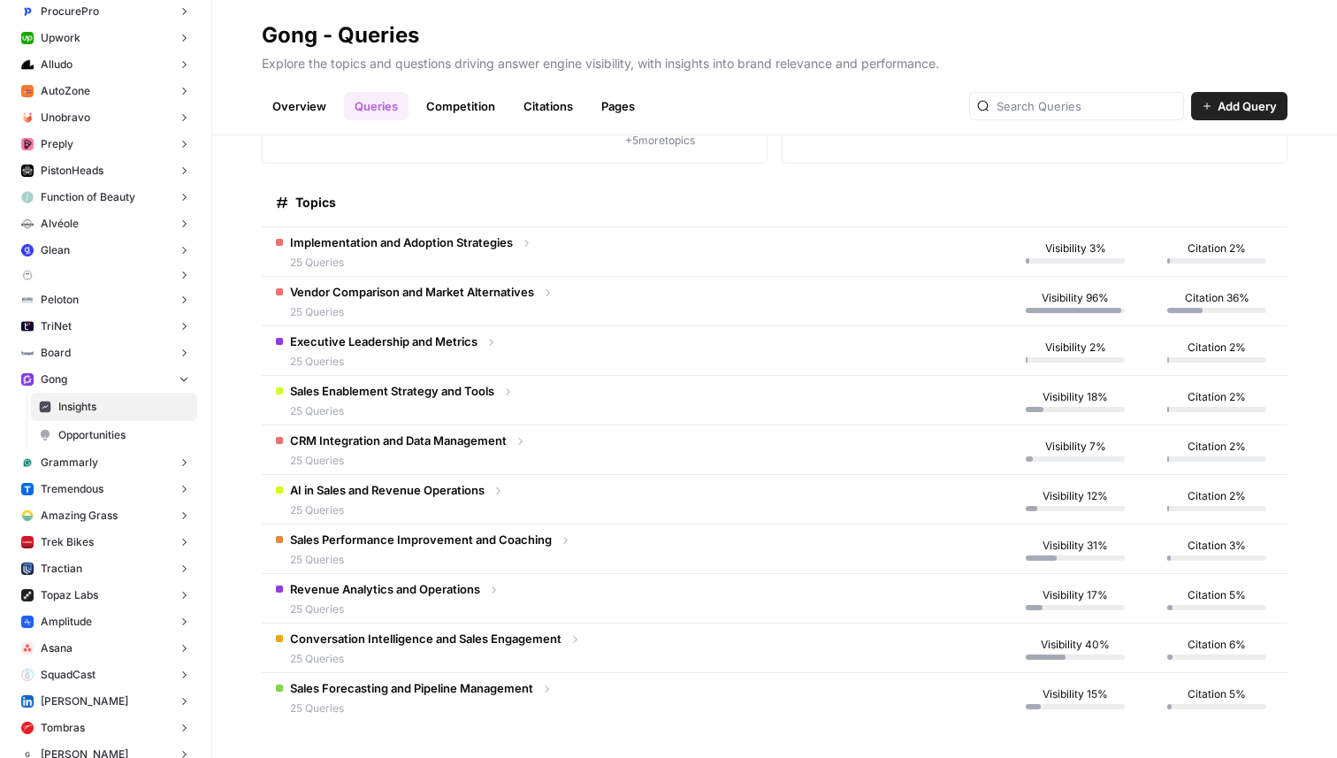
scroll to position [0, 0]
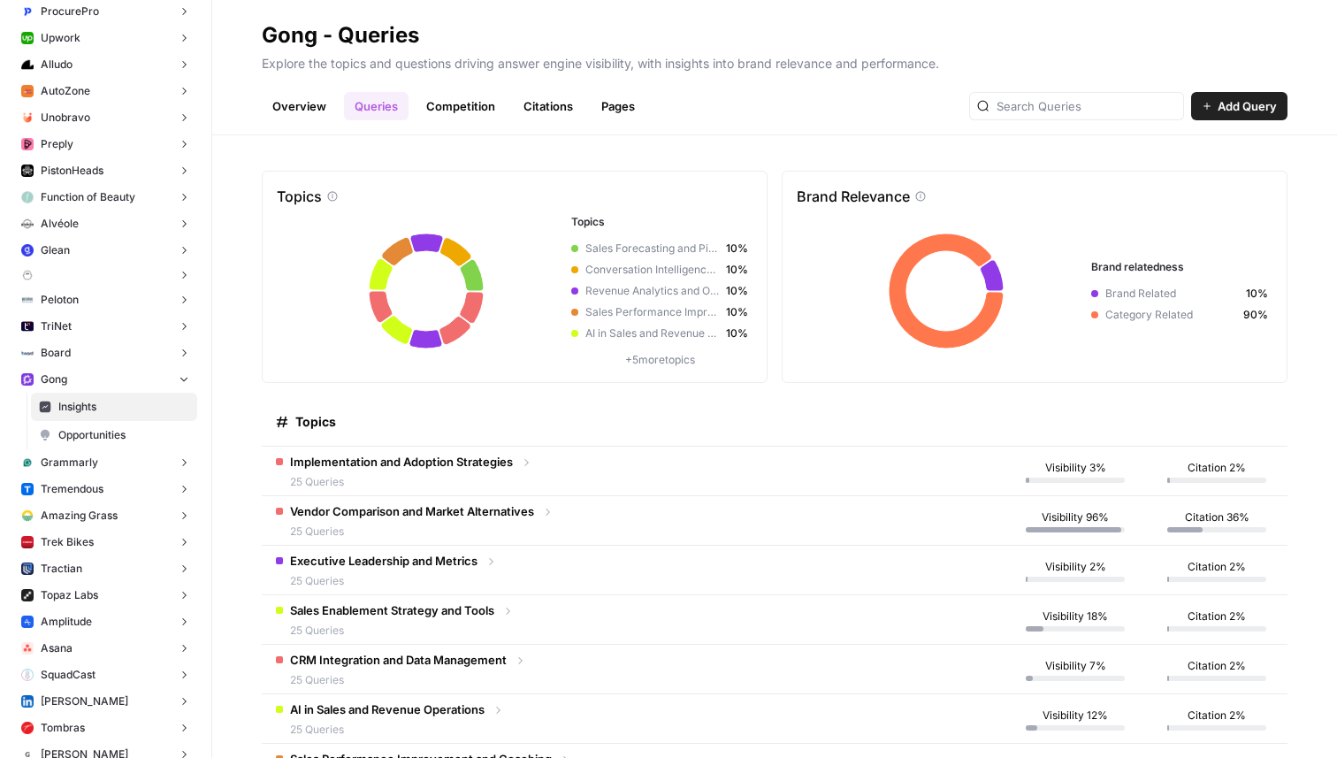
click at [303, 108] on link "Overview" at bounding box center [299, 106] width 75 height 28
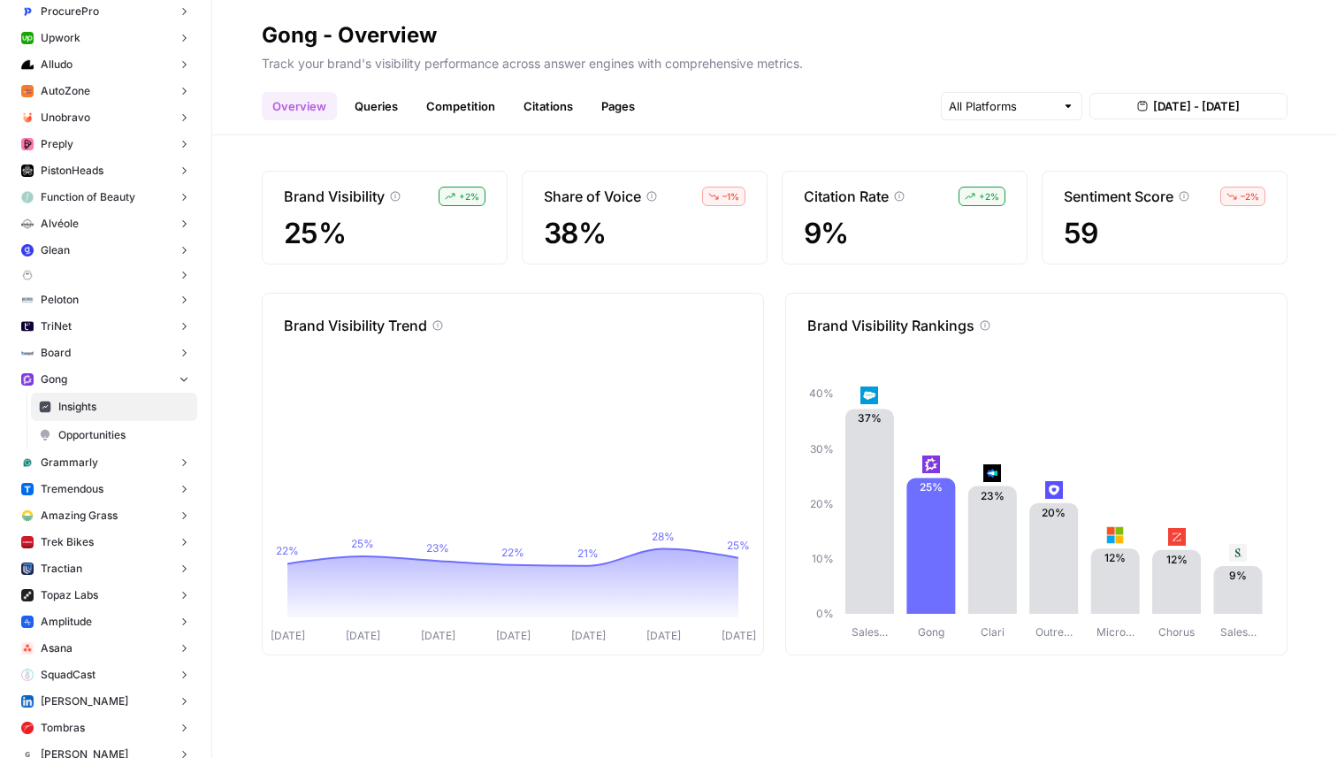
click at [371, 96] on link "Queries" at bounding box center [376, 106] width 65 height 28
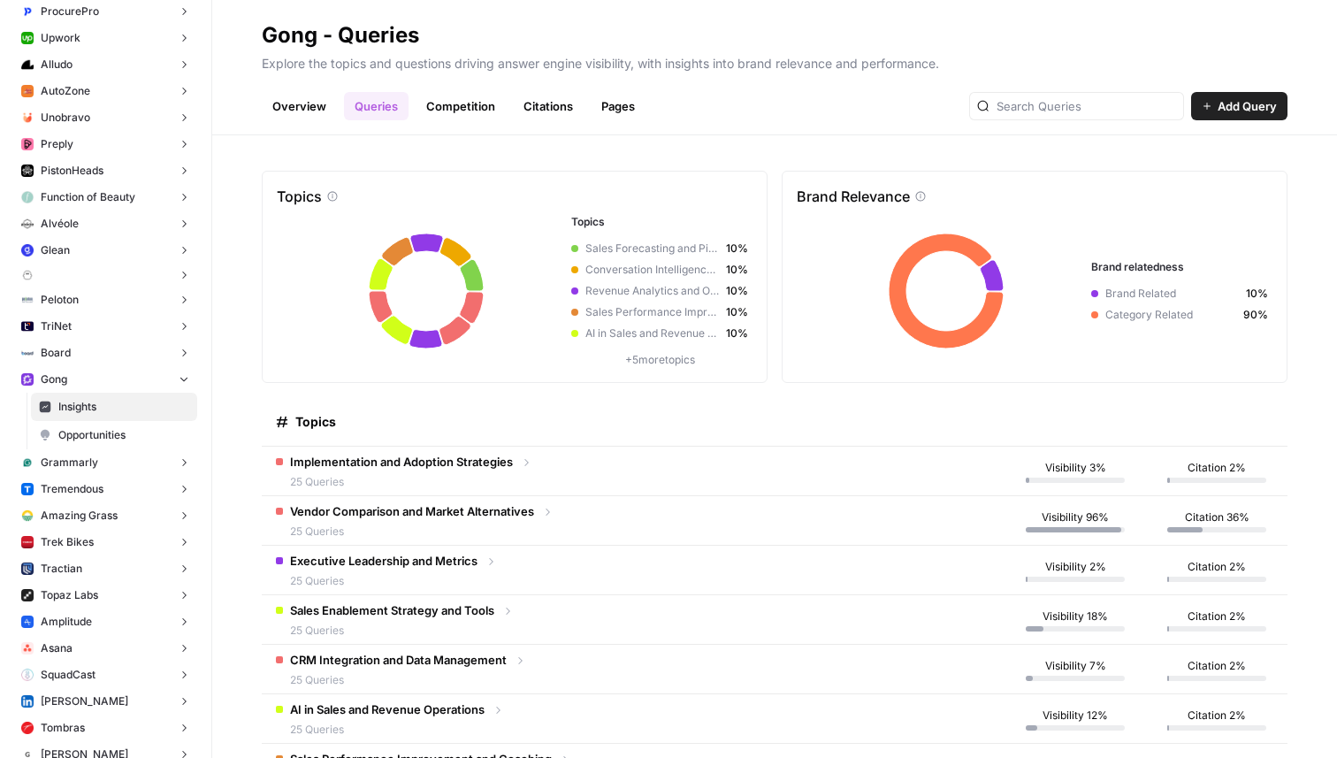
click at [104, 443] on link "Opportunities" at bounding box center [114, 435] width 166 height 28
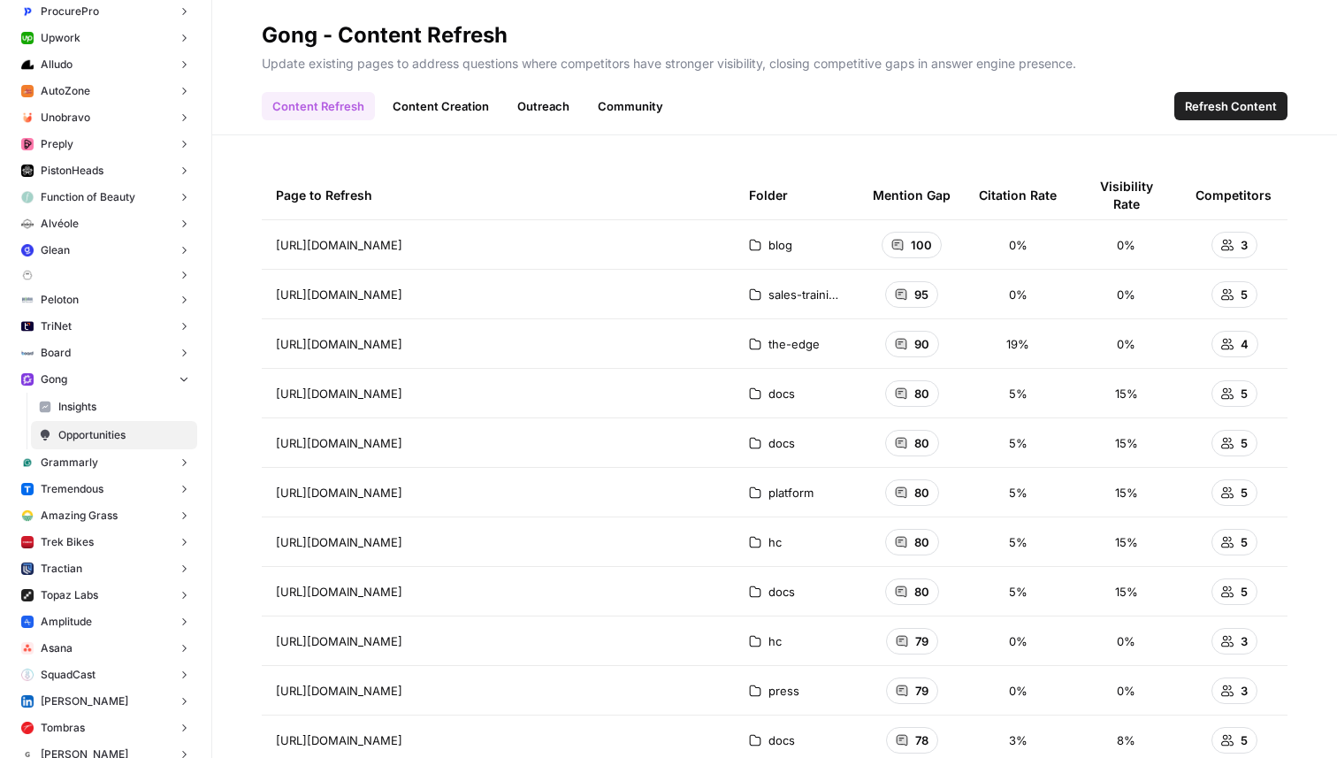
click at [109, 405] on span "Insights" at bounding box center [123, 407] width 131 height 16
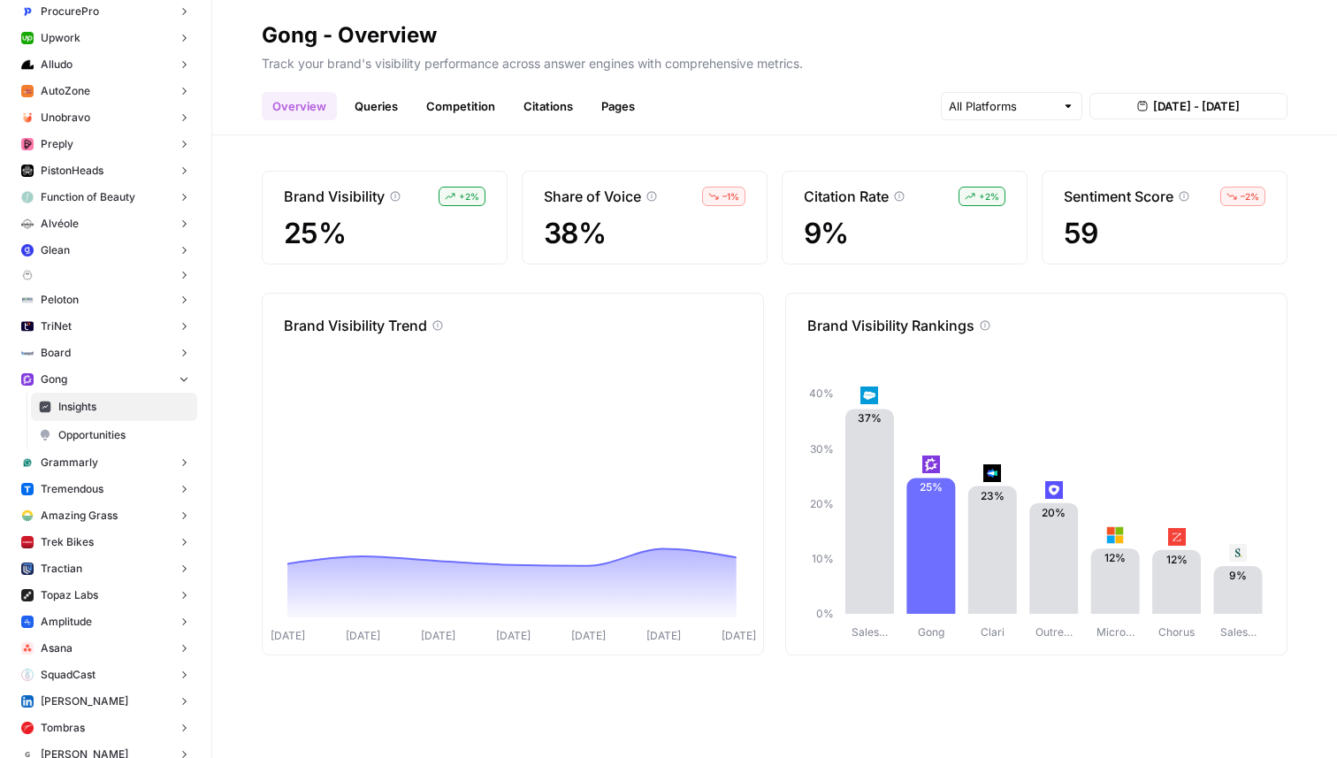
click at [382, 104] on link "Queries" at bounding box center [376, 106] width 65 height 28
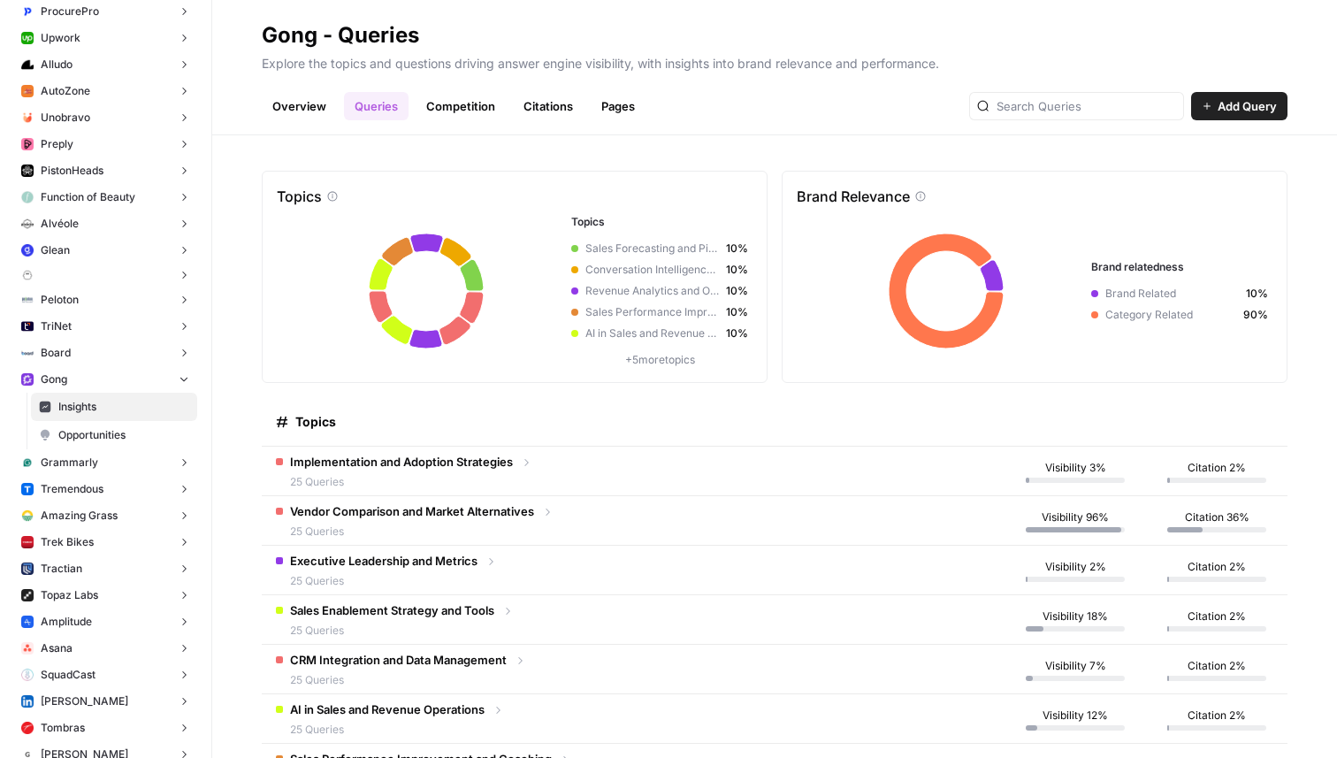
click at [465, 110] on link "Competition" at bounding box center [461, 106] width 90 height 28
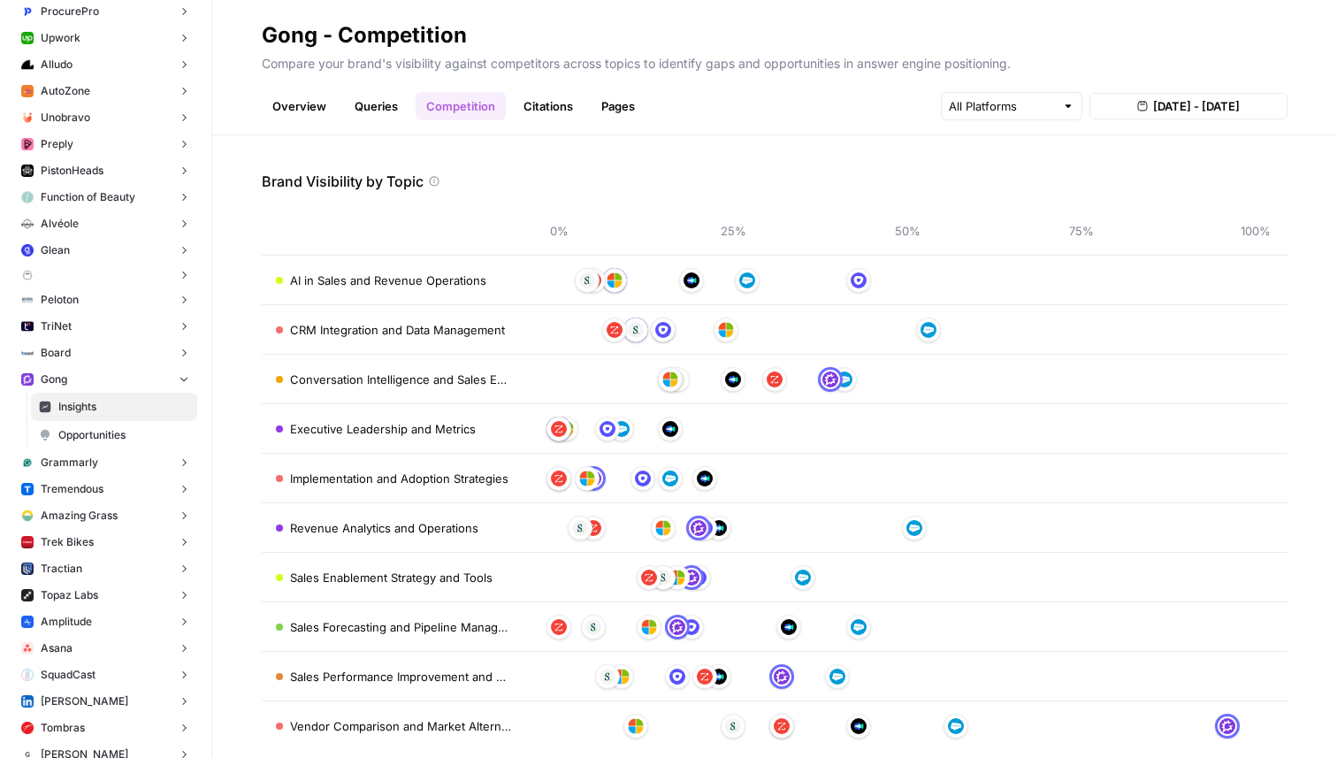
click at [536, 103] on link "Citations" at bounding box center [548, 106] width 71 height 28
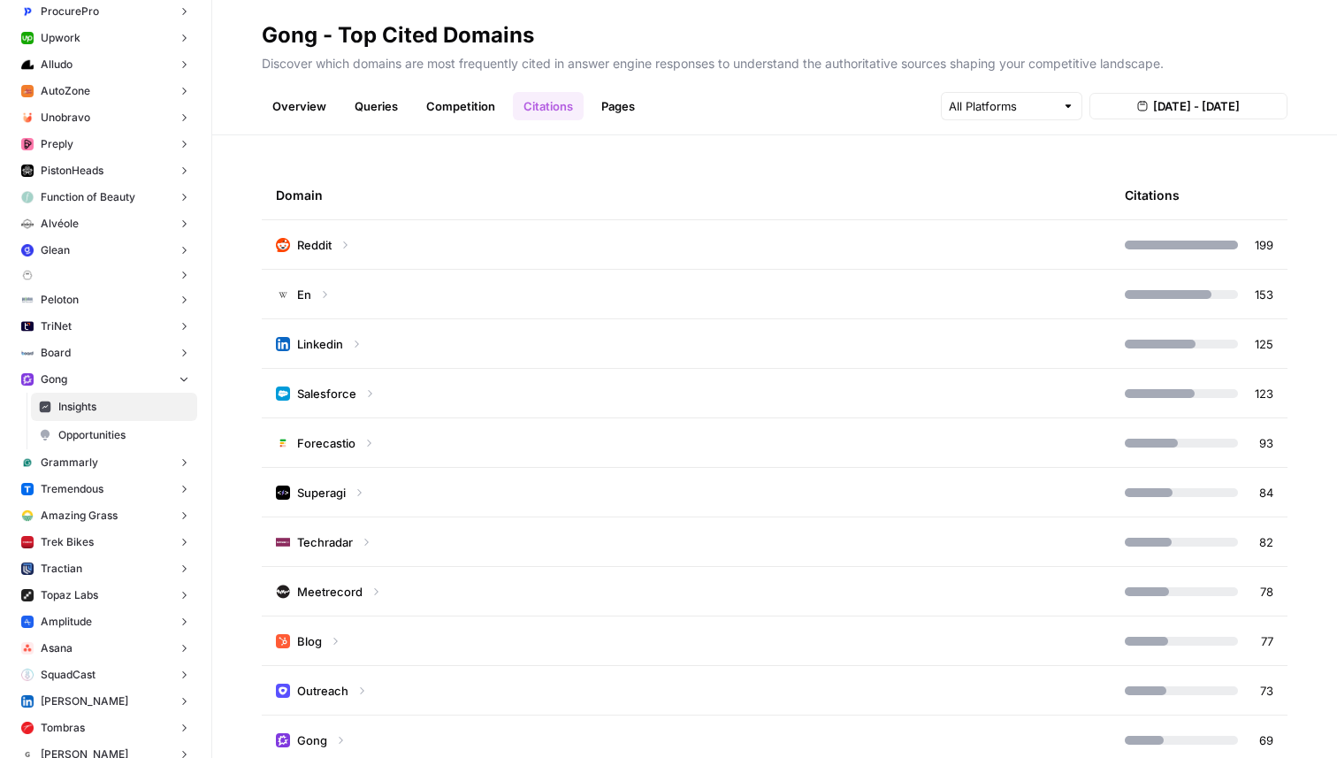
drag, startPoint x: 288, startPoint y: 60, endPoint x: 719, endPoint y: 82, distance: 431.3
click at [721, 82] on header "Gong - Top Cited Domains Discover which domains are most frequently cited in an…" at bounding box center [774, 67] width 1125 height 135
click at [662, 51] on p "Discover which domains are most frequently cited in answer engine responses to …" at bounding box center [775, 61] width 1026 height 23
drag, startPoint x: 258, startPoint y: 62, endPoint x: 1167, endPoint y: 64, distance: 908.4
click at [1167, 64] on header "Gong - Top Cited Domains Discover which domains are most frequently cited in an…" at bounding box center [774, 67] width 1125 height 135
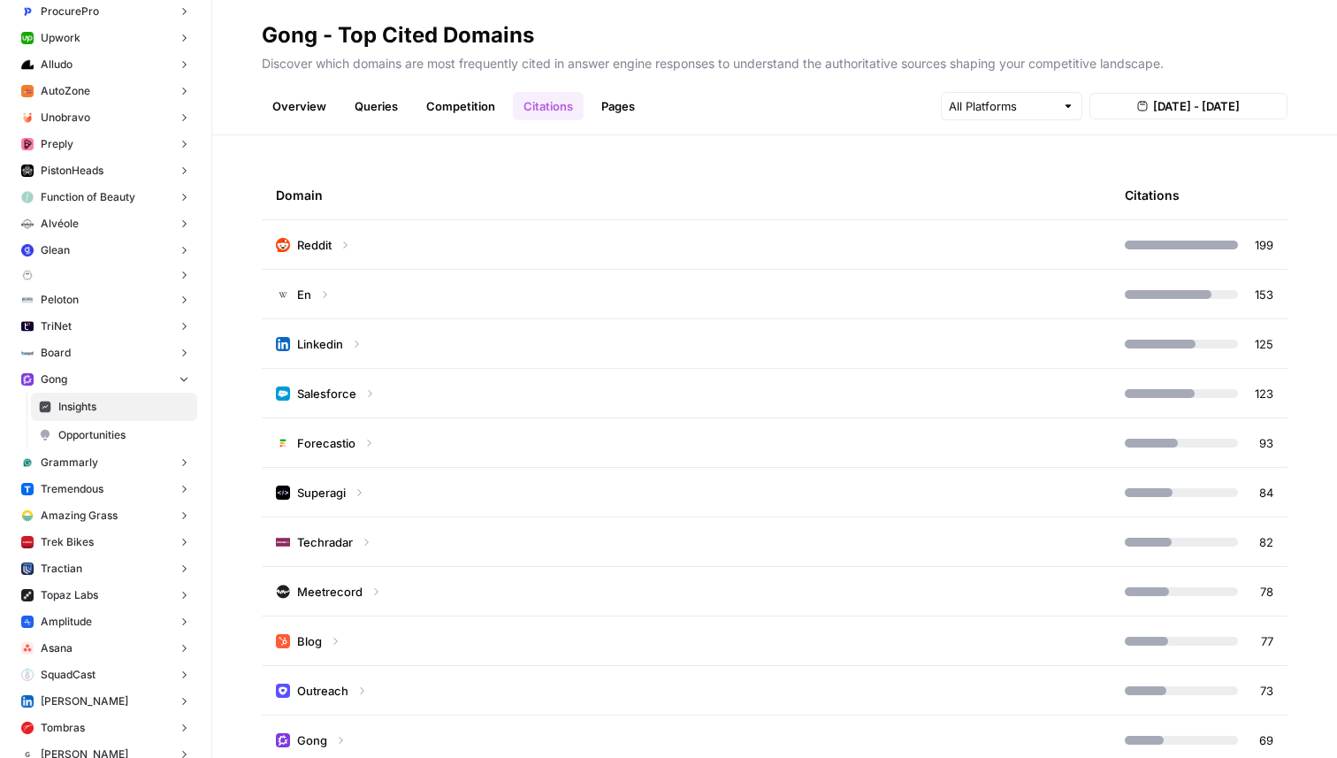
click at [331, 65] on p "Discover which domains are most frequently cited in answer engine responses to …" at bounding box center [775, 61] width 1026 height 23
click at [386, 113] on link "Queries" at bounding box center [376, 106] width 65 height 28
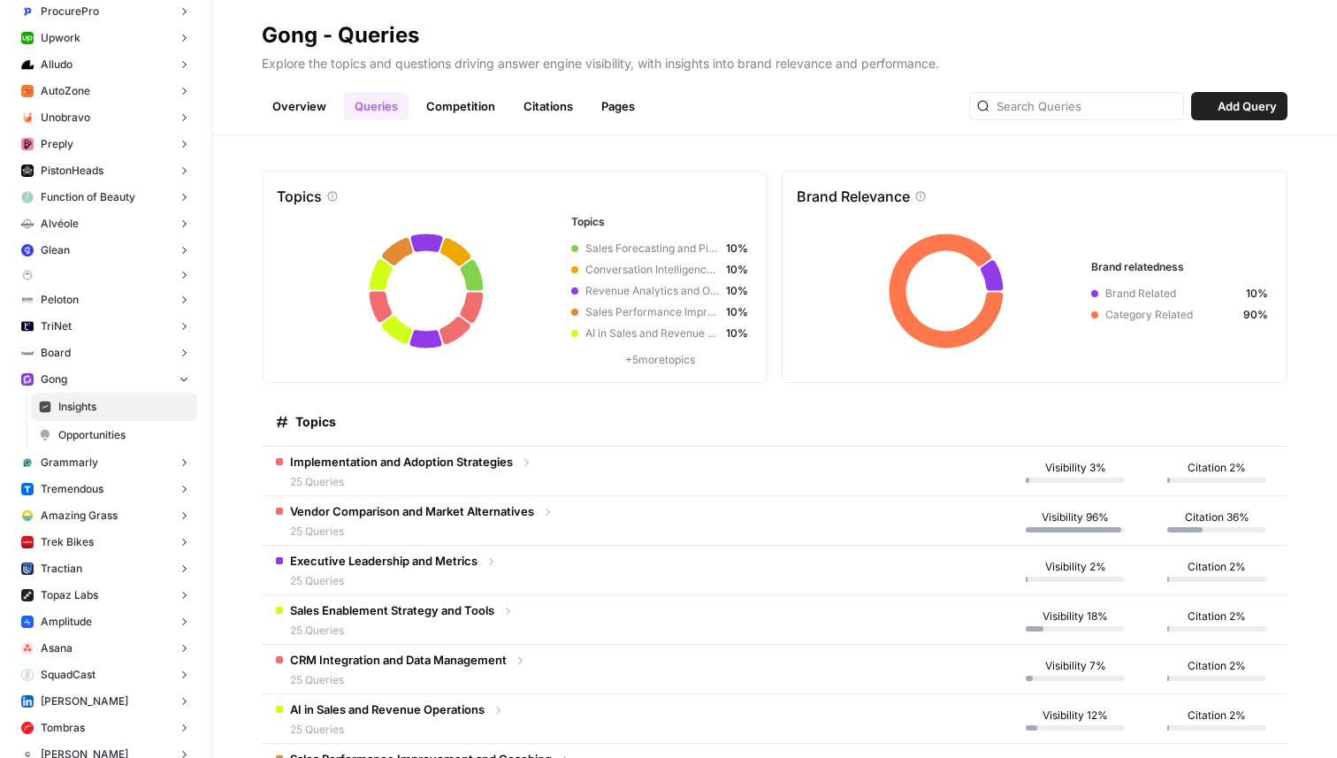
click at [455, 104] on link "Competition" at bounding box center [461, 106] width 90 height 28
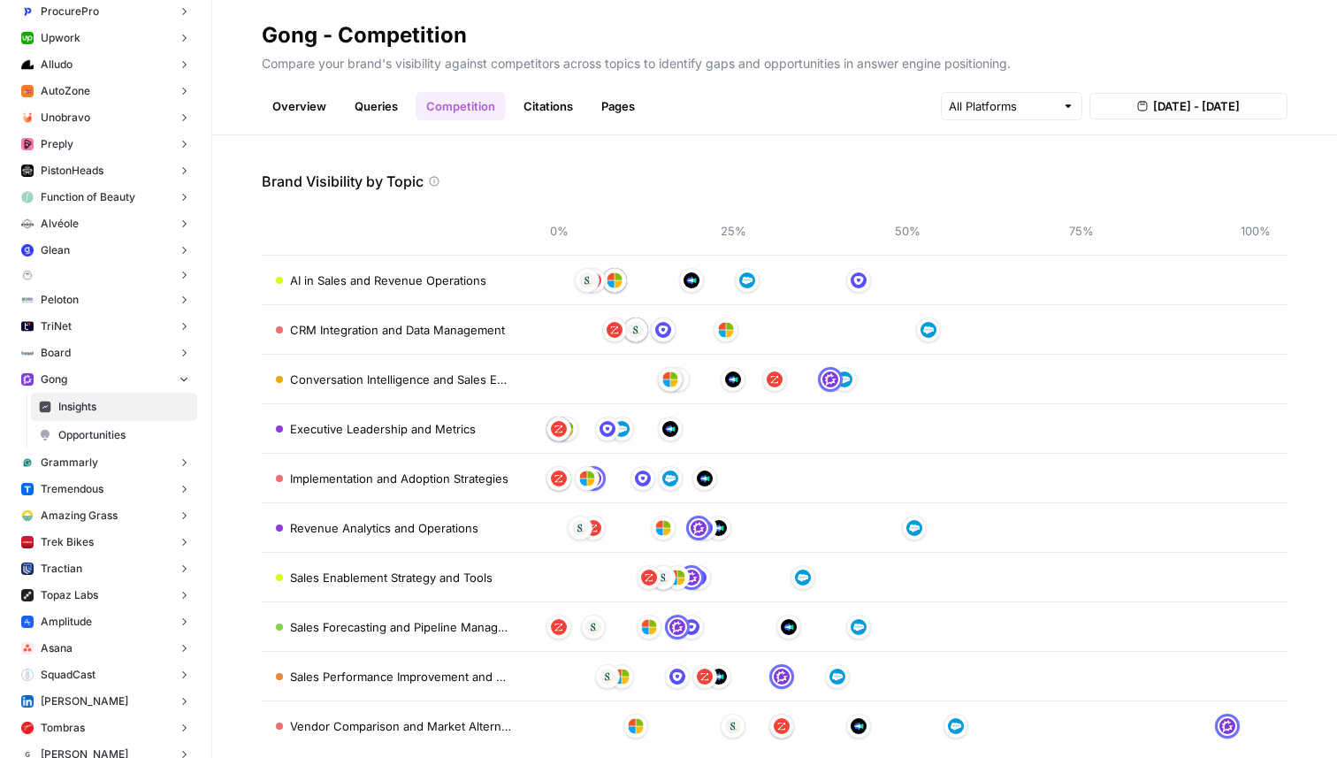
click at [527, 94] on link "Citations" at bounding box center [548, 106] width 71 height 28
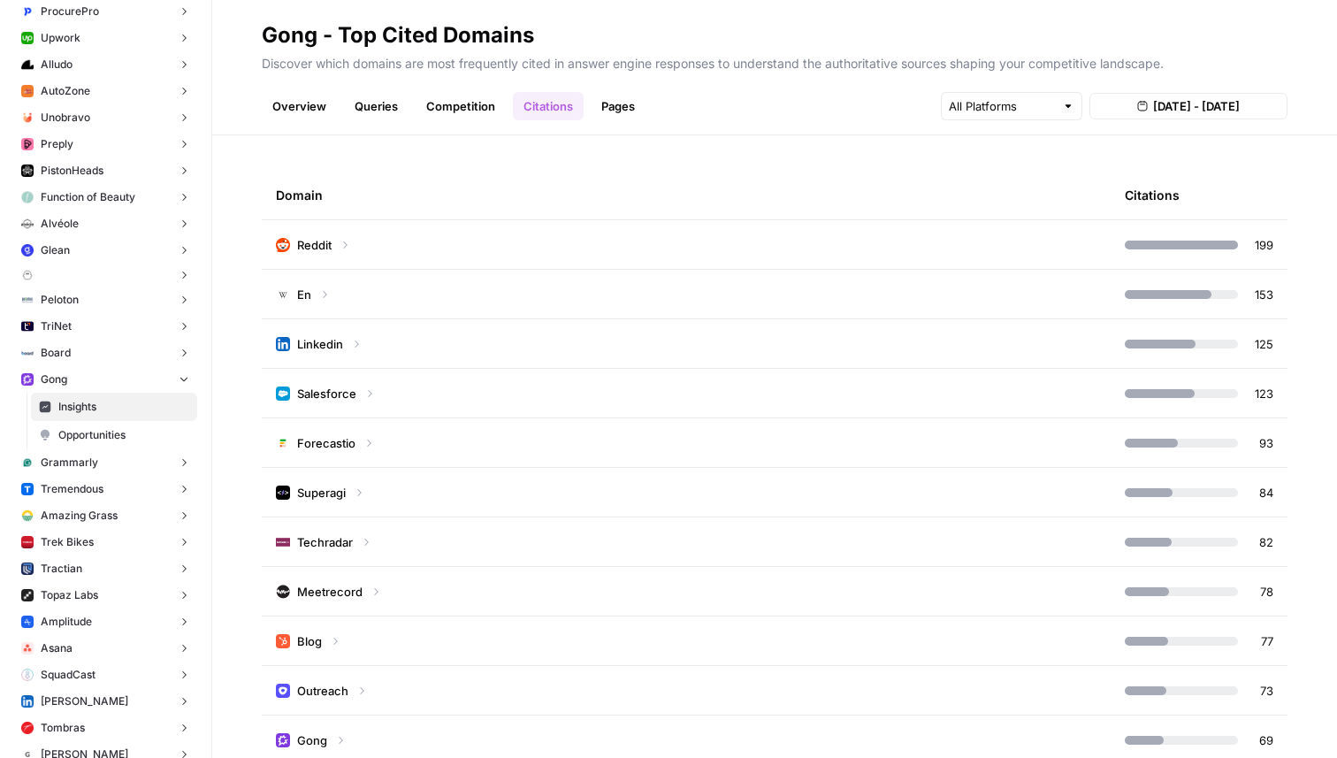
drag, startPoint x: 328, startPoint y: 32, endPoint x: 216, endPoint y: 32, distance: 112.3
click at [216, 32] on div "AirOps - AEO New Home SoFi Insights Opportunities [PERSON_NAME] [PERSON_NAME] a…" at bounding box center [668, 379] width 1337 height 758
click at [329, 95] on link "Overview" at bounding box center [299, 106] width 75 height 28
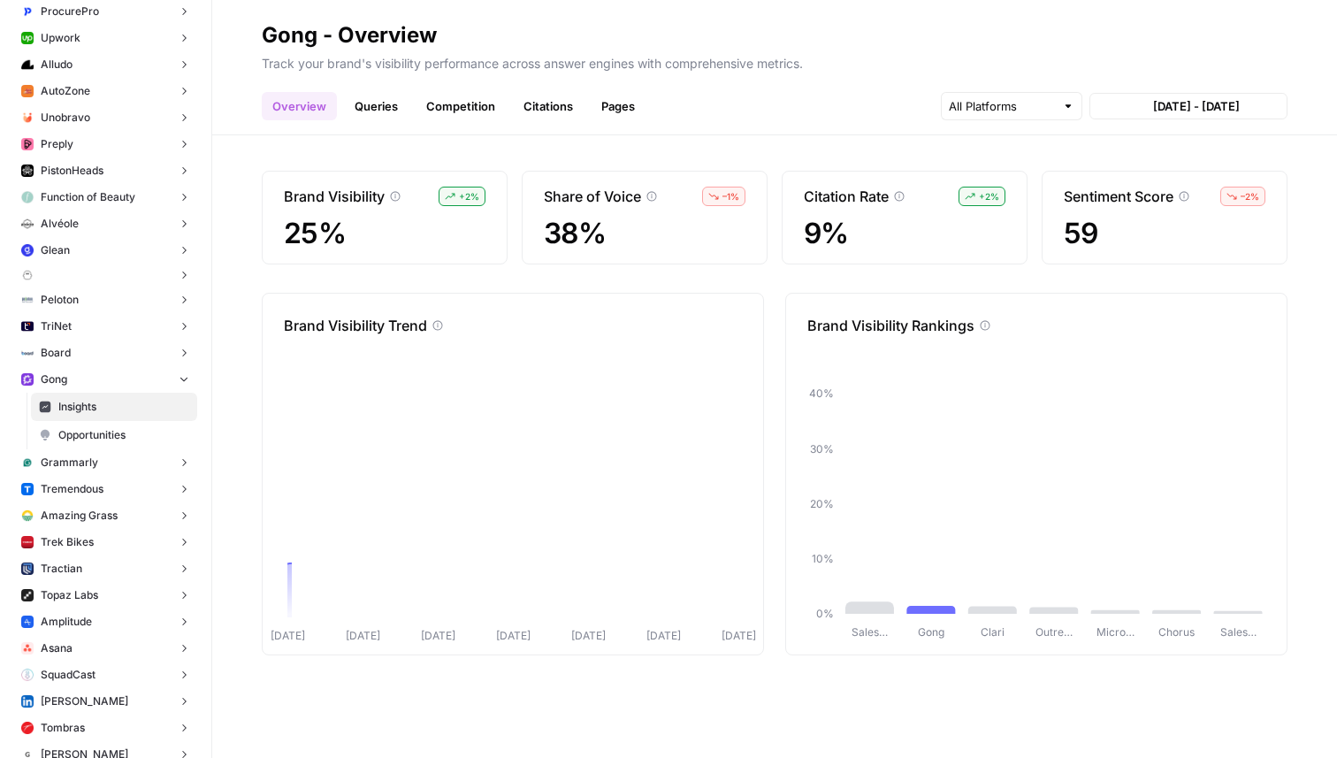
click at [394, 95] on link "Queries" at bounding box center [376, 106] width 65 height 28
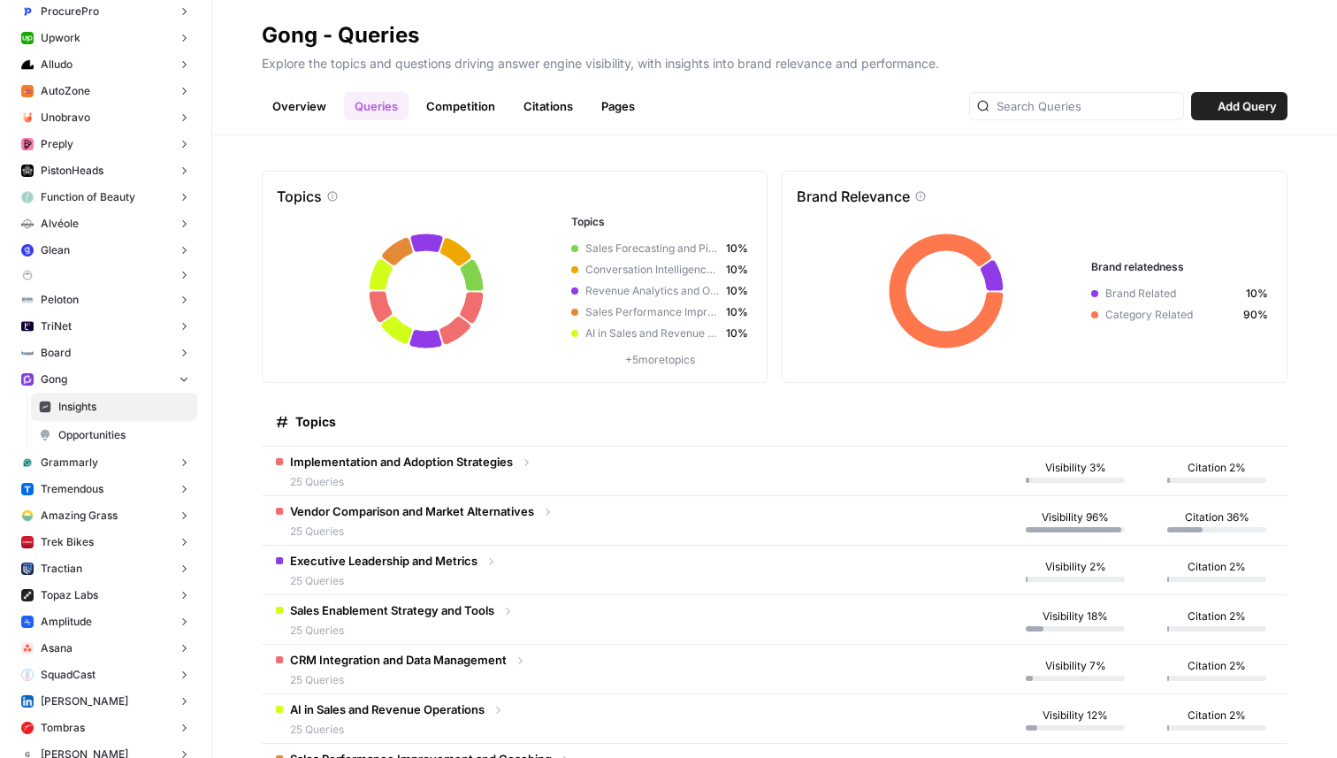
click at [440, 95] on link "Competition" at bounding box center [461, 106] width 90 height 28
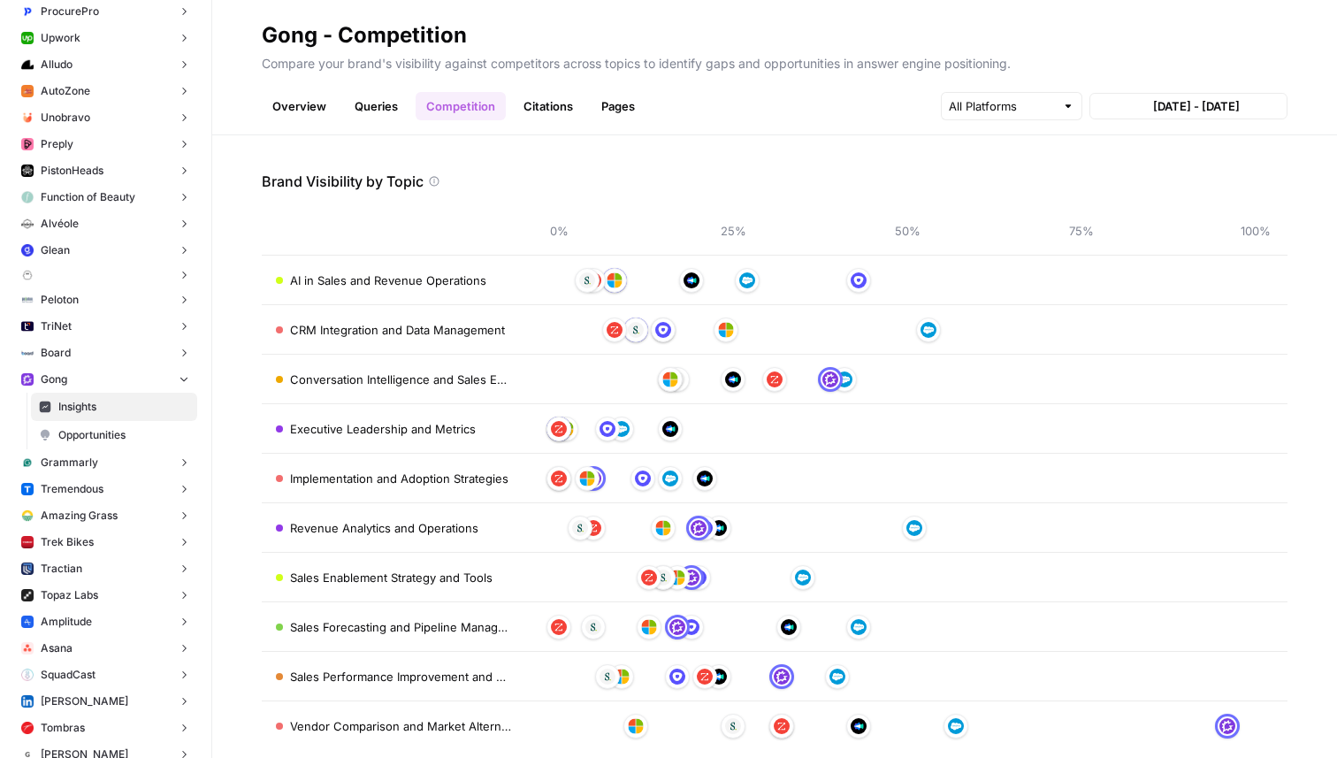
click at [517, 96] on link "Citations" at bounding box center [548, 106] width 71 height 28
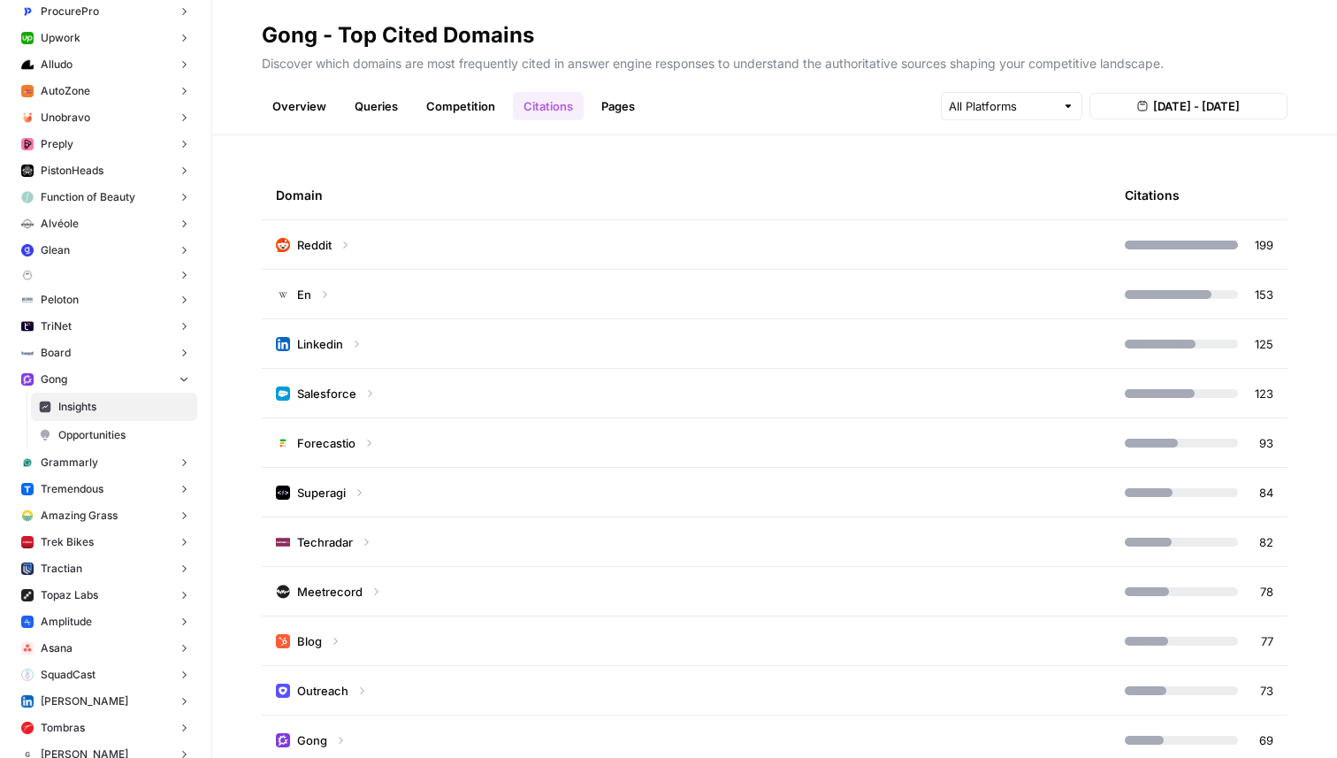
drag, startPoint x: 261, startPoint y: 34, endPoint x: 588, endPoint y: 39, distance: 327.3
click at [588, 39] on header "Gong - Top Cited Domains Discover which domains are most frequently cited in an…" at bounding box center [774, 67] width 1125 height 135
click at [303, 181] on div "Domain" at bounding box center [686, 195] width 821 height 49
drag, startPoint x: 331, startPoint y: 42, endPoint x: 267, endPoint y: 39, distance: 63.7
click at [267, 39] on div "Gong - Top Cited Domains" at bounding box center [398, 35] width 272 height 28
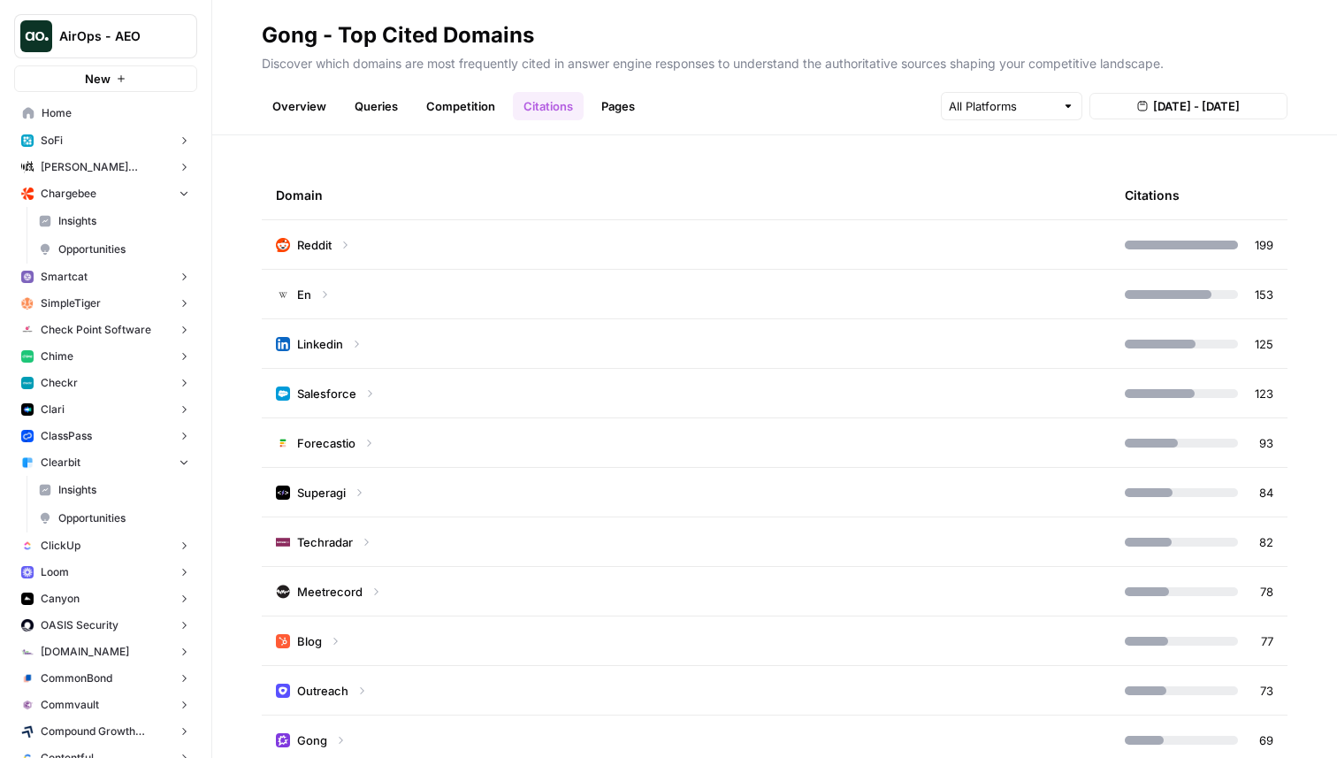
click at [54, 356] on span "Chime" at bounding box center [57, 356] width 33 height 16
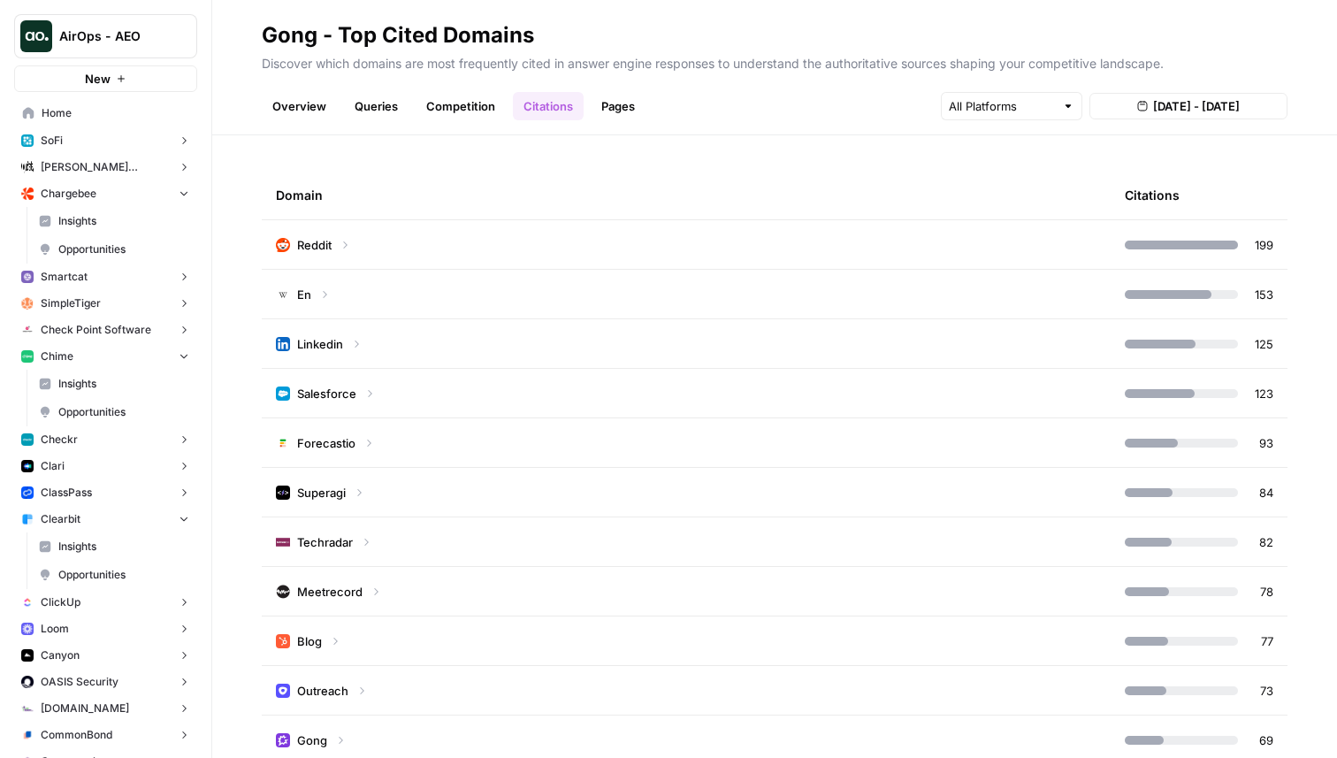
click at [76, 551] on span "Insights" at bounding box center [123, 547] width 131 height 16
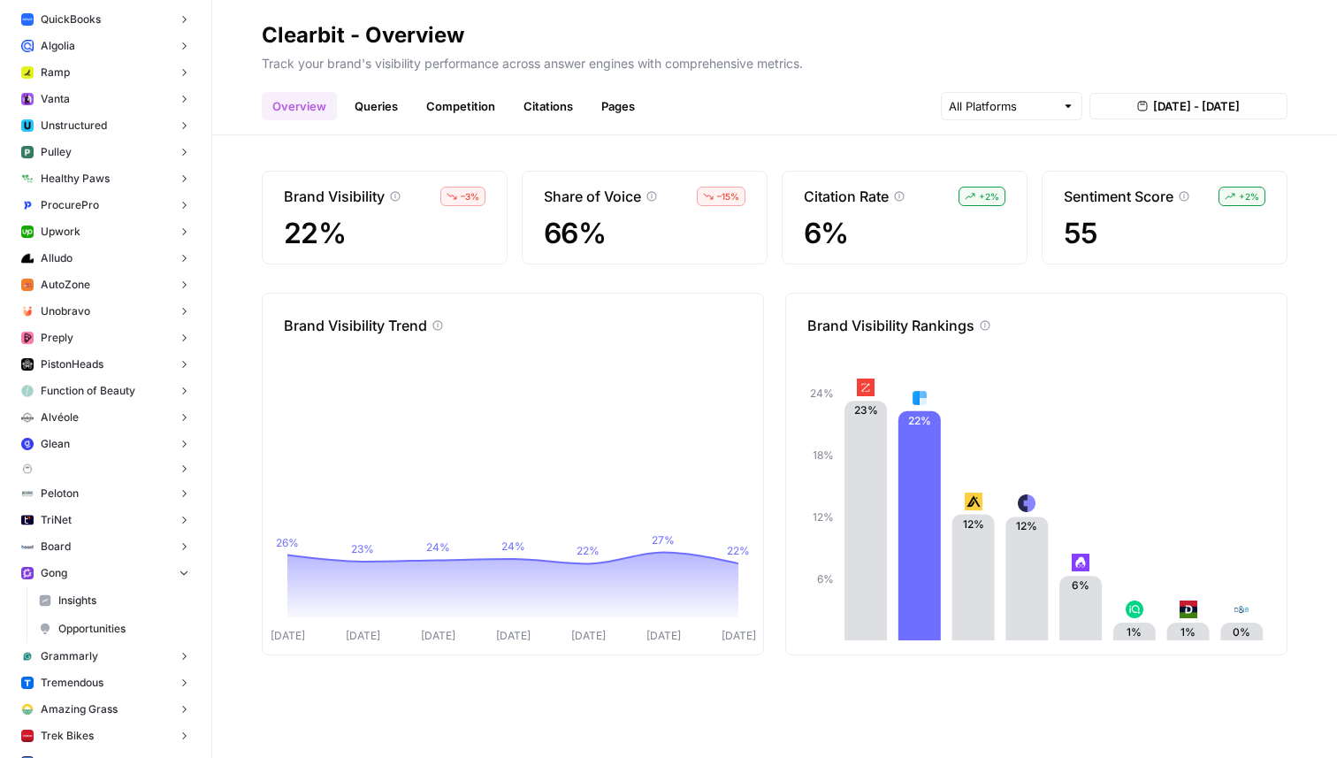
scroll to position [2594, 0]
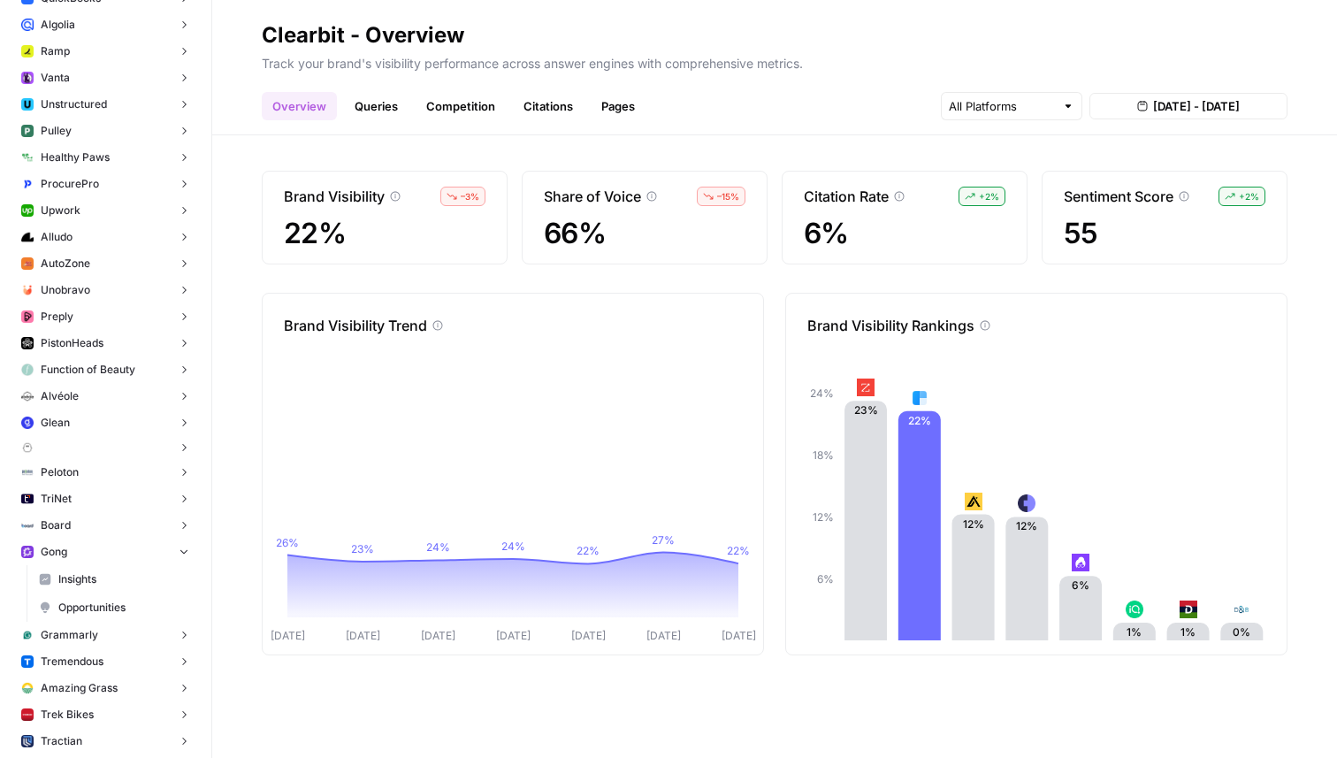
click at [103, 571] on span "Insights" at bounding box center [123, 579] width 131 height 16
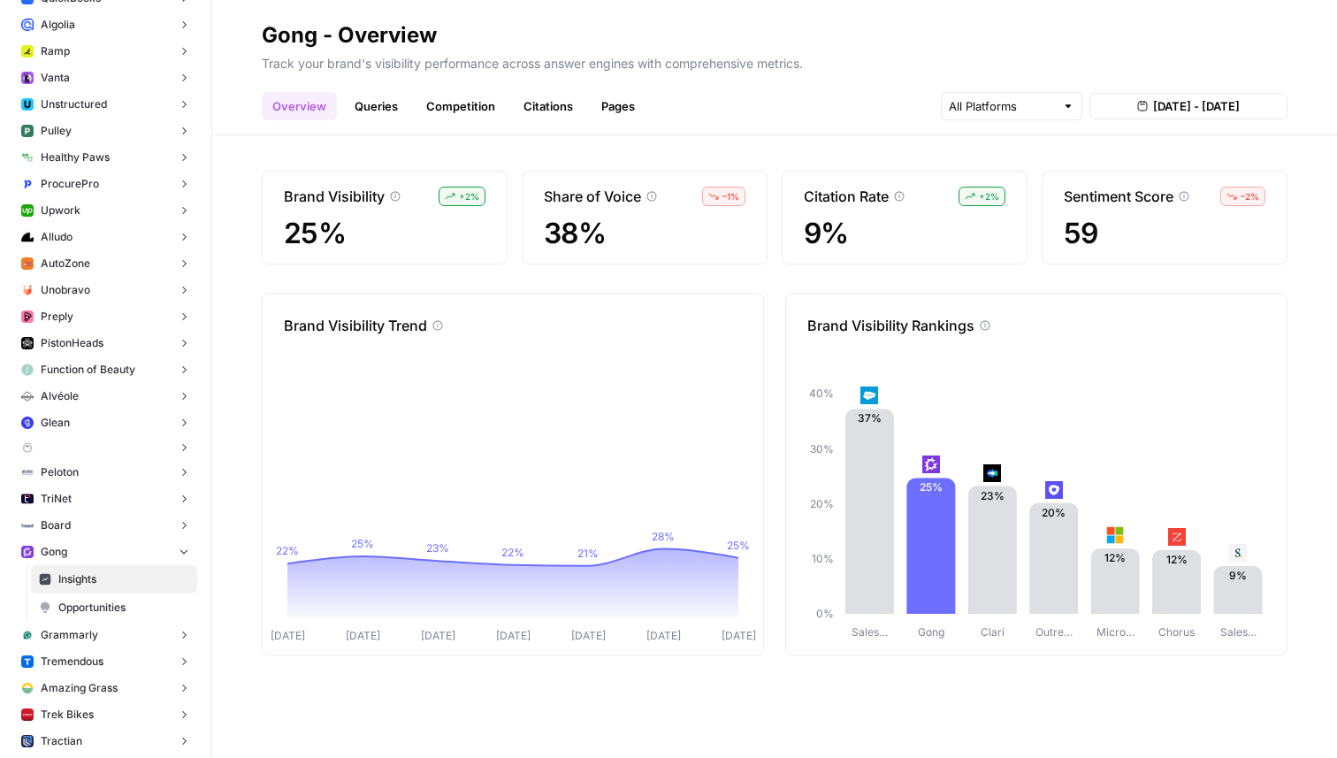
click at [367, 102] on link "Queries" at bounding box center [376, 106] width 65 height 28
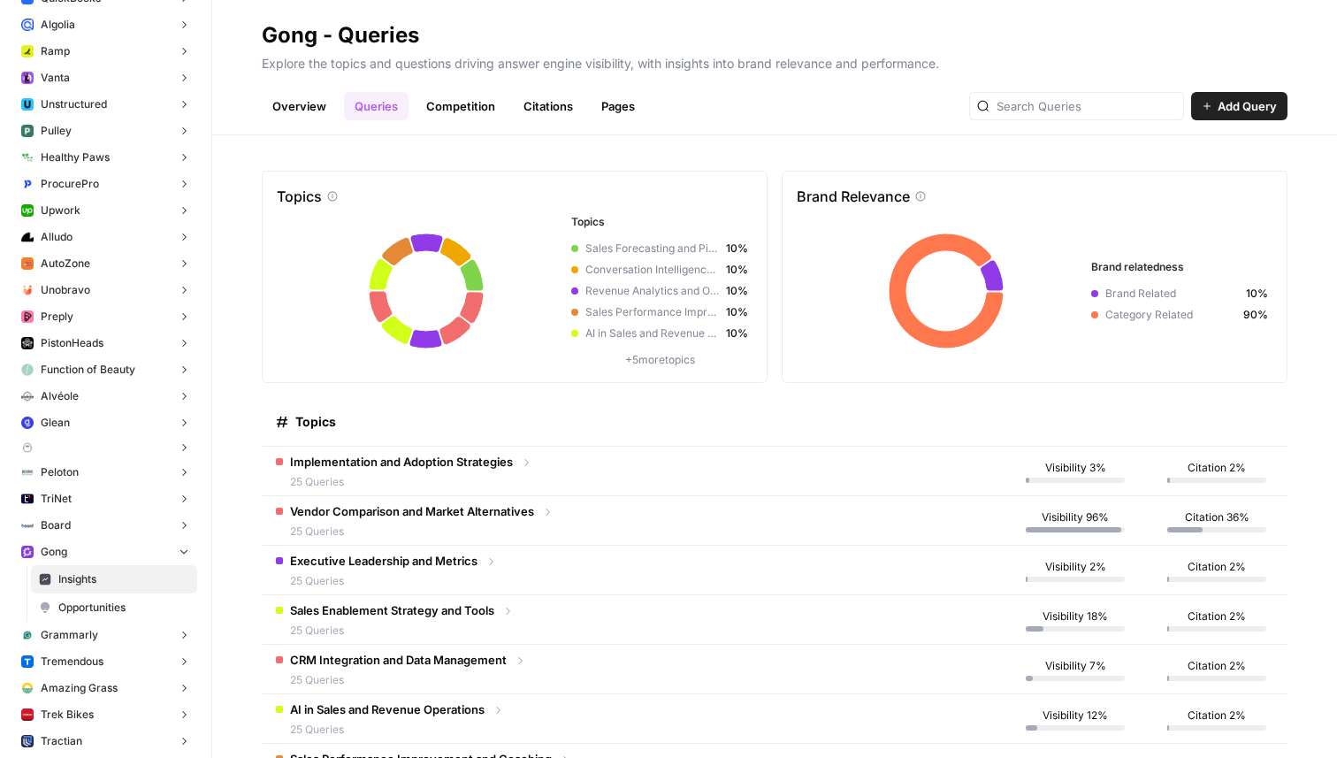
click at [482, 98] on link "Competition" at bounding box center [461, 106] width 90 height 28
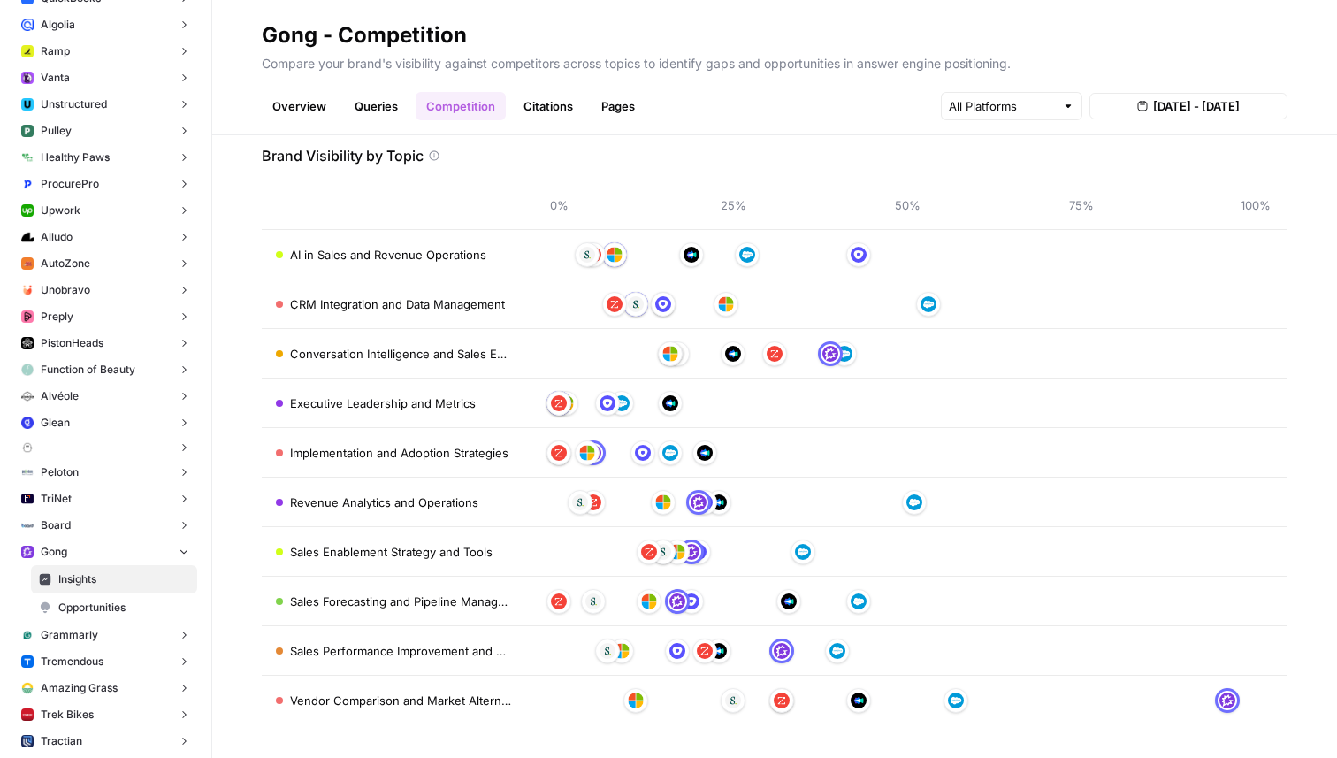
scroll to position [28, 0]
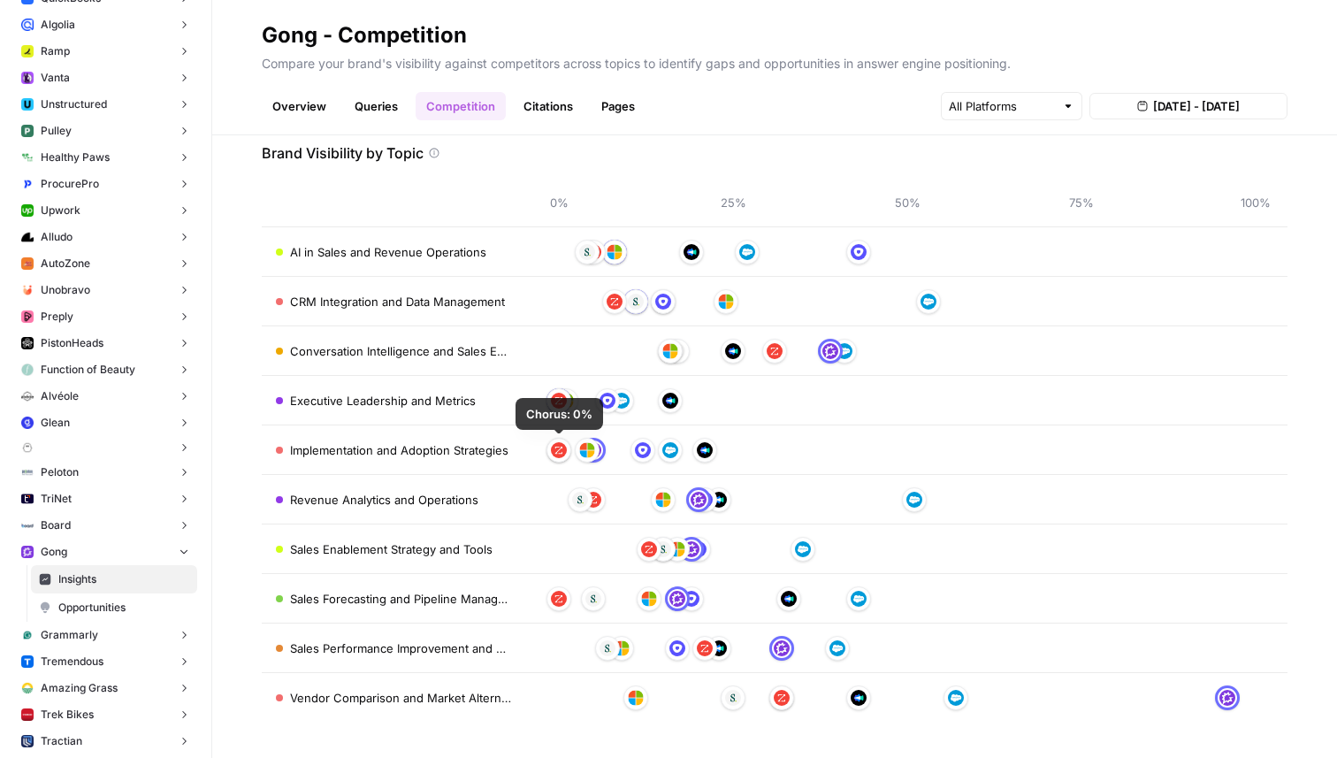
click at [539, 89] on div "Overview Queries Competition Citations Pages [DATE] - [DATE]" at bounding box center [775, 99] width 1026 height 42
click at [533, 103] on link "Citations" at bounding box center [548, 106] width 71 height 28
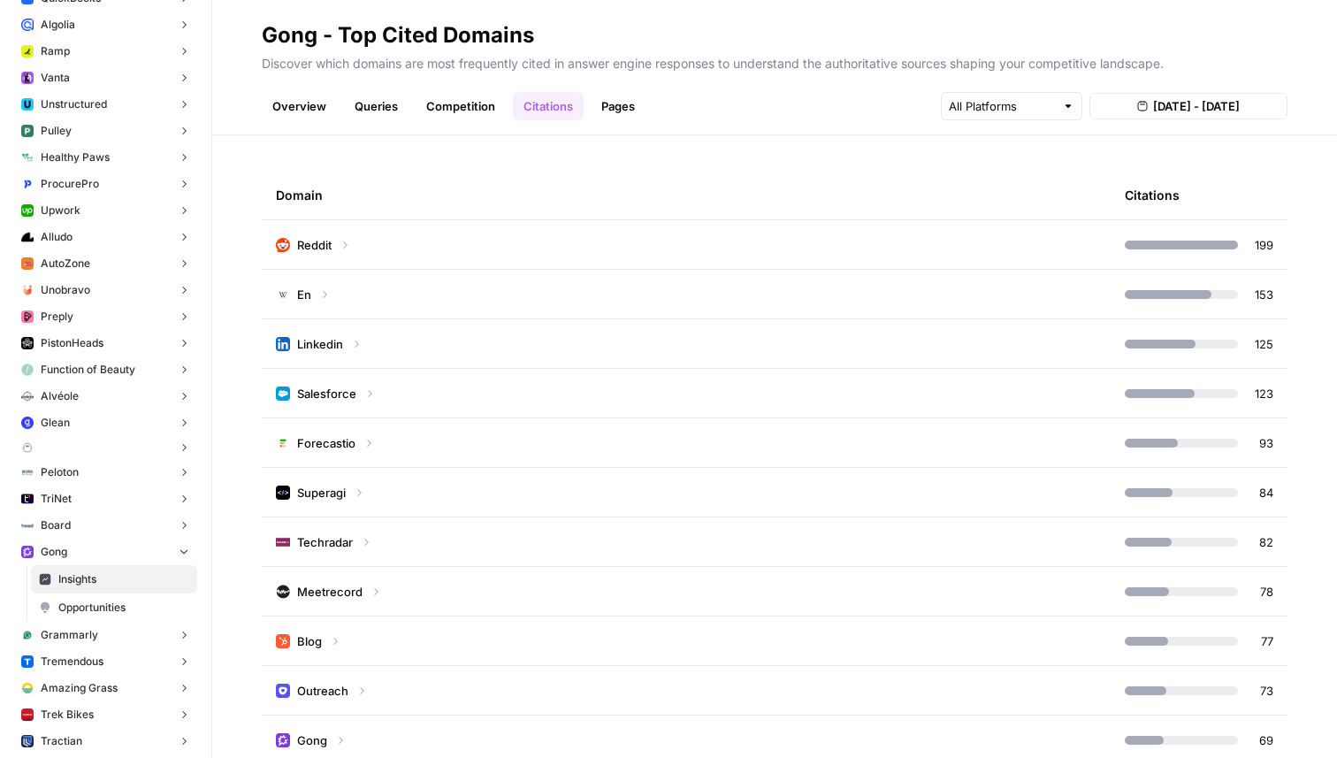
click at [620, 99] on link "Pages" at bounding box center [618, 106] width 55 height 28
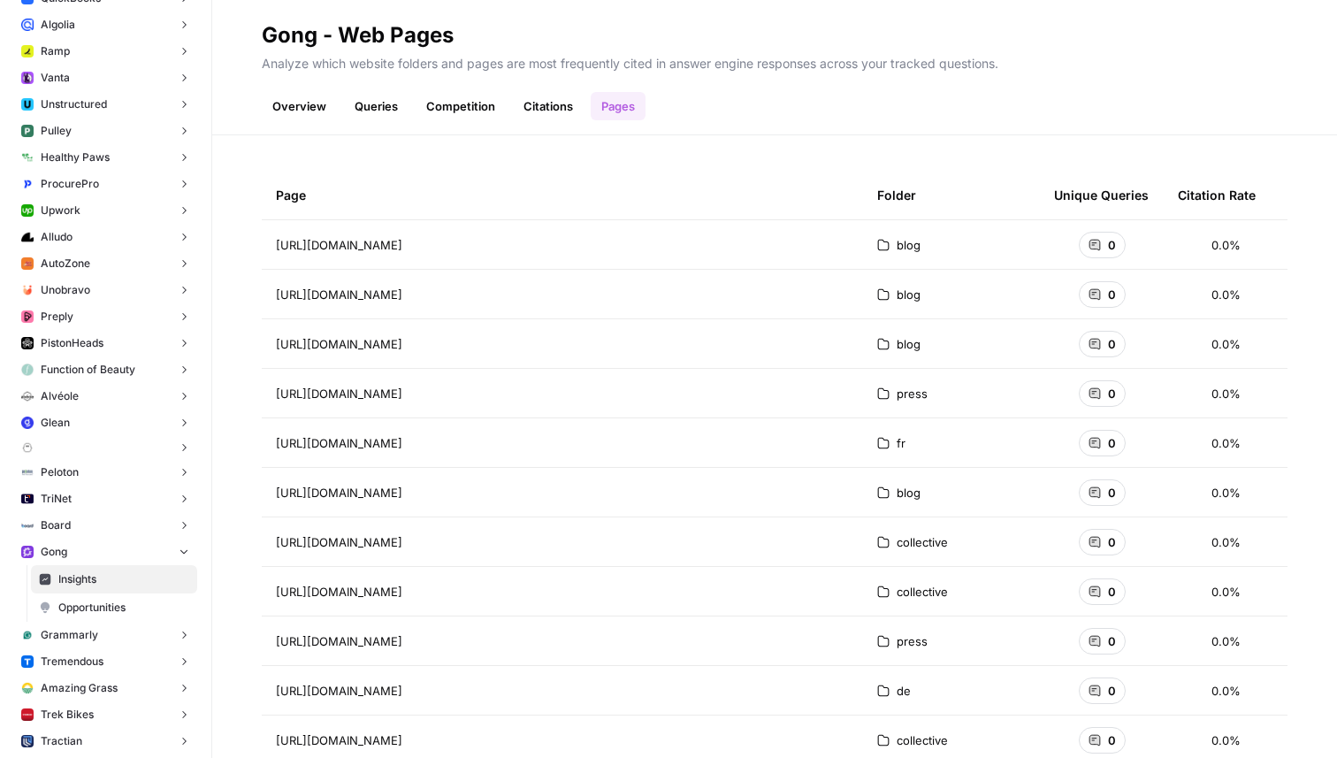
click at [576, 108] on link "Citations" at bounding box center [548, 106] width 71 height 28
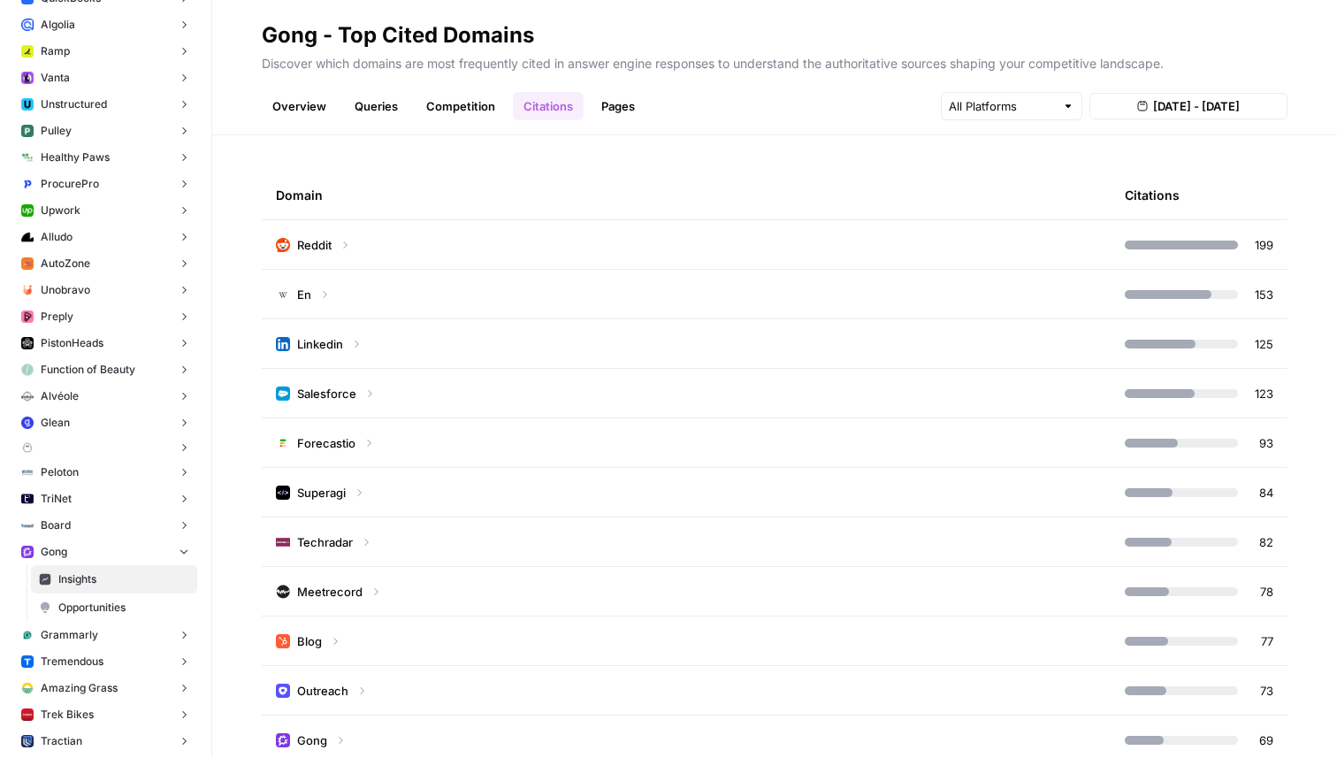
click at [629, 103] on link "Pages" at bounding box center [618, 106] width 55 height 28
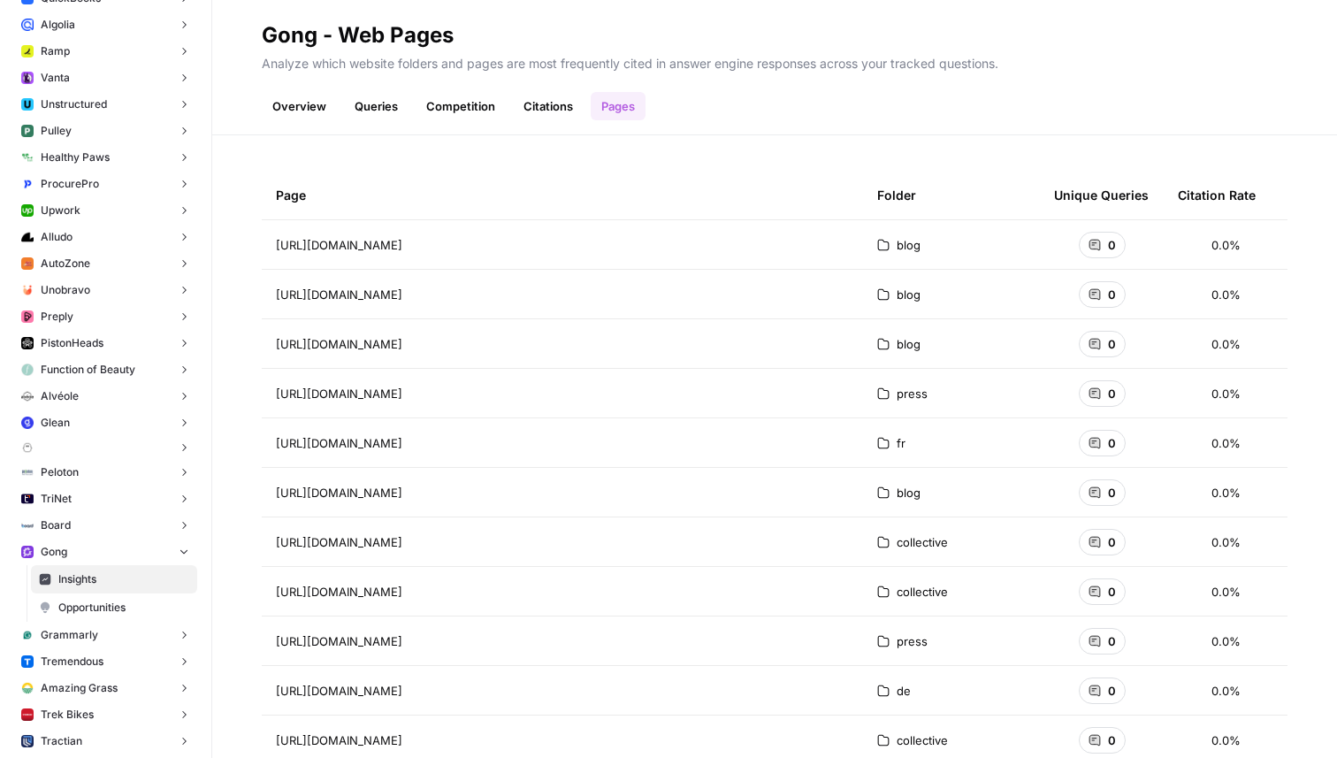
click at [715, 101] on div "Overview Queries Competition Citations Pages" at bounding box center [775, 99] width 1026 height 42
click at [83, 601] on span "Opportunities" at bounding box center [123, 608] width 131 height 16
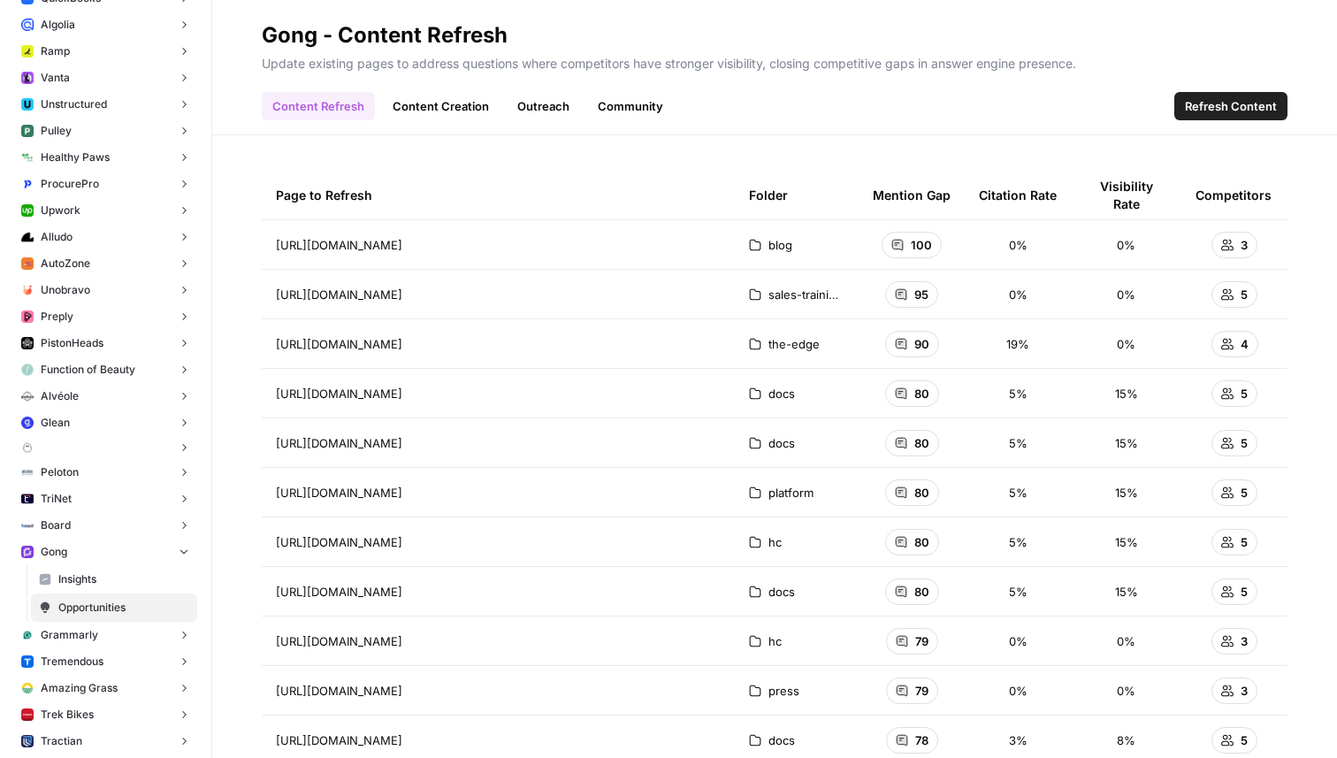
click at [851, 75] on div "Update existing pages to address questions where competitors have stronger visi…" at bounding box center [775, 64] width 1026 height 28
drag, startPoint x: 712, startPoint y: 55, endPoint x: 1157, endPoint y: 731, distance: 809.8
click at [1156, 730] on div "Gong - Content Refresh Update existing pages to address questions where competi…" at bounding box center [774, 379] width 1125 height 758
click at [1067, 107] on div "Content Refresh Content Creation Outreach Community Refresh Content" at bounding box center [775, 99] width 1026 height 42
click at [831, 104] on div "Content Refresh Content Creation Outreach Community Refresh Content" at bounding box center [775, 99] width 1026 height 42
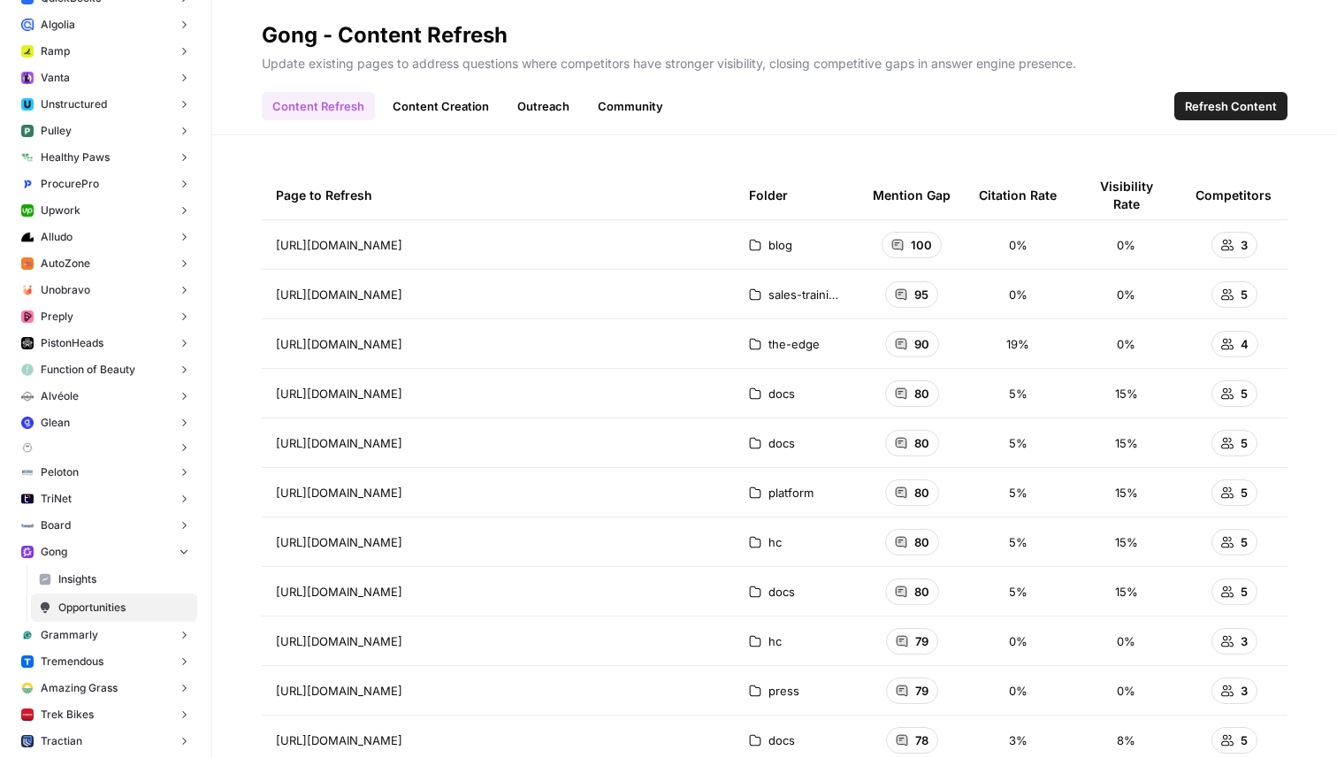
click at [425, 121] on header "Gong - Content Refresh Update existing pages to address questions where competi…" at bounding box center [774, 67] width 1125 height 135
click at [431, 111] on link "Content Creation" at bounding box center [441, 106] width 118 height 28
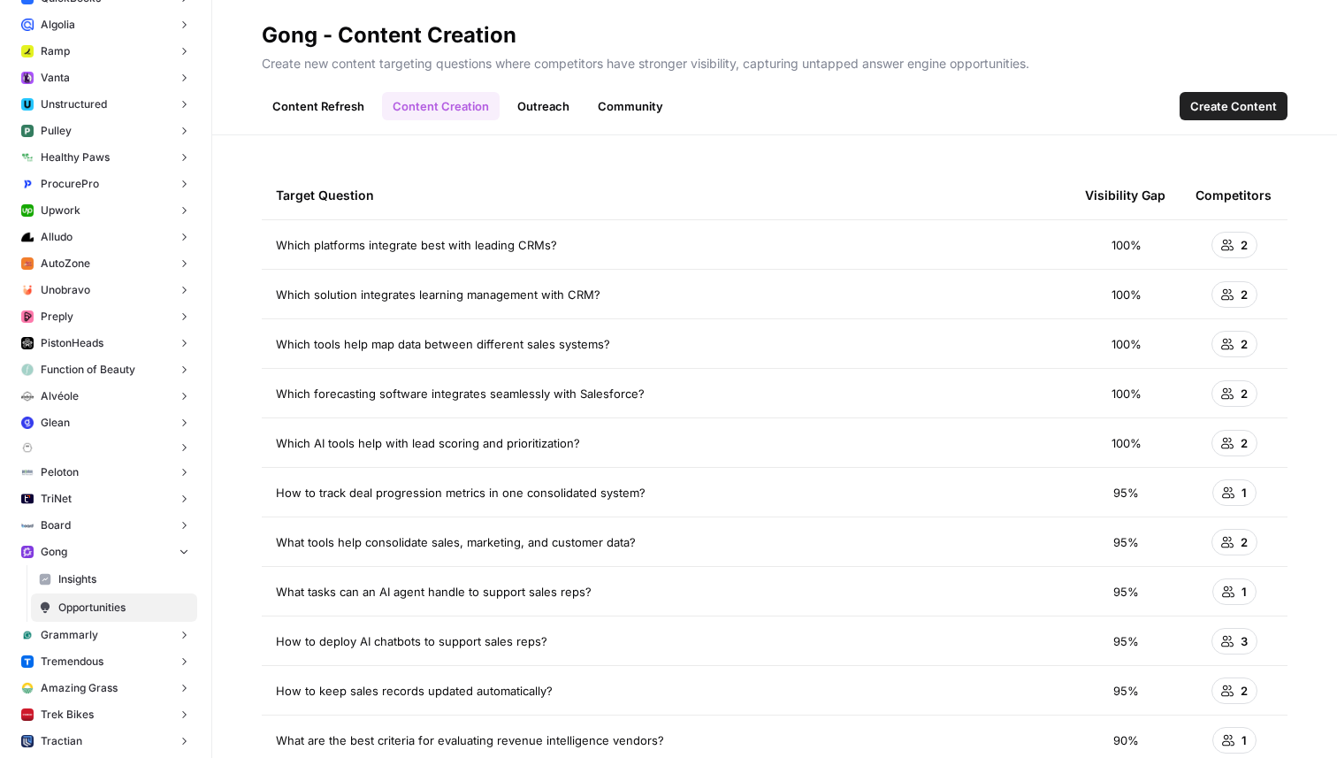
click at [536, 110] on link "Outreach" at bounding box center [543, 106] width 73 height 28
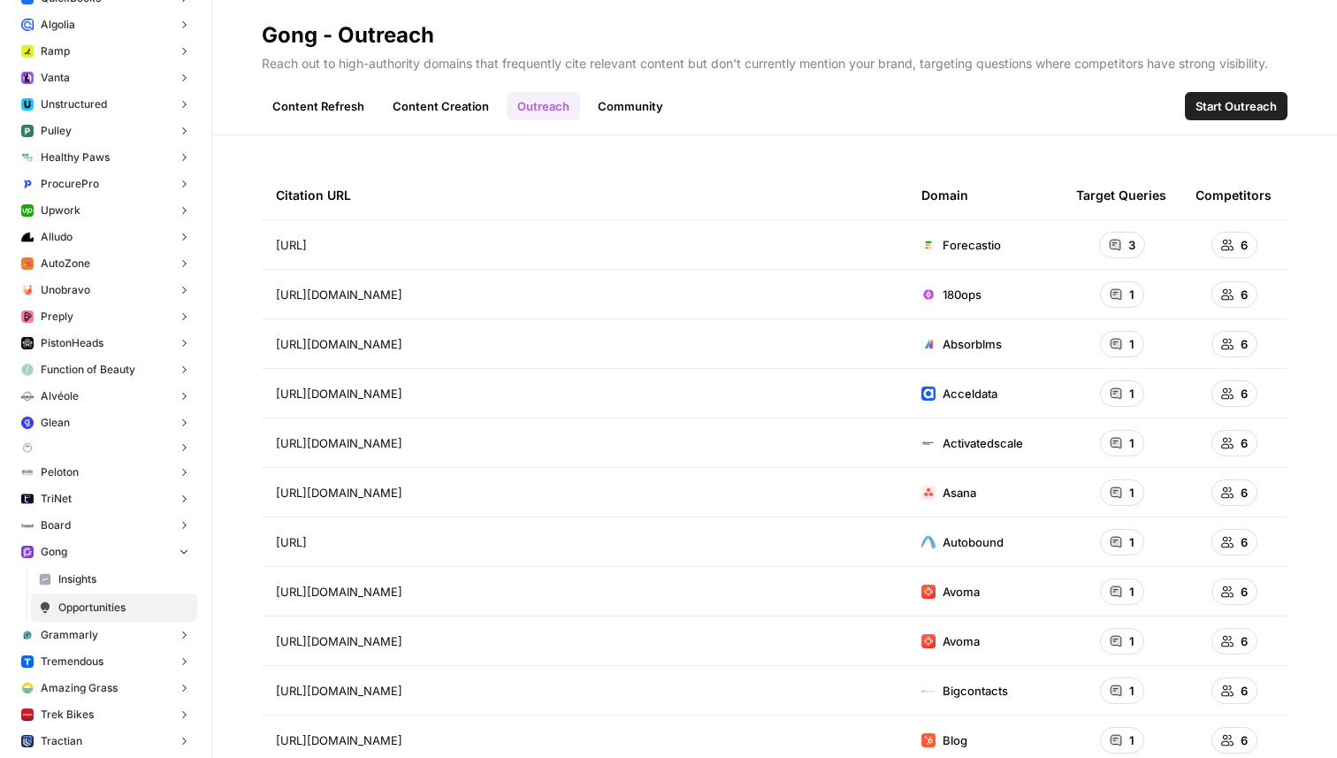
click at [606, 107] on link "Community" at bounding box center [630, 106] width 87 height 28
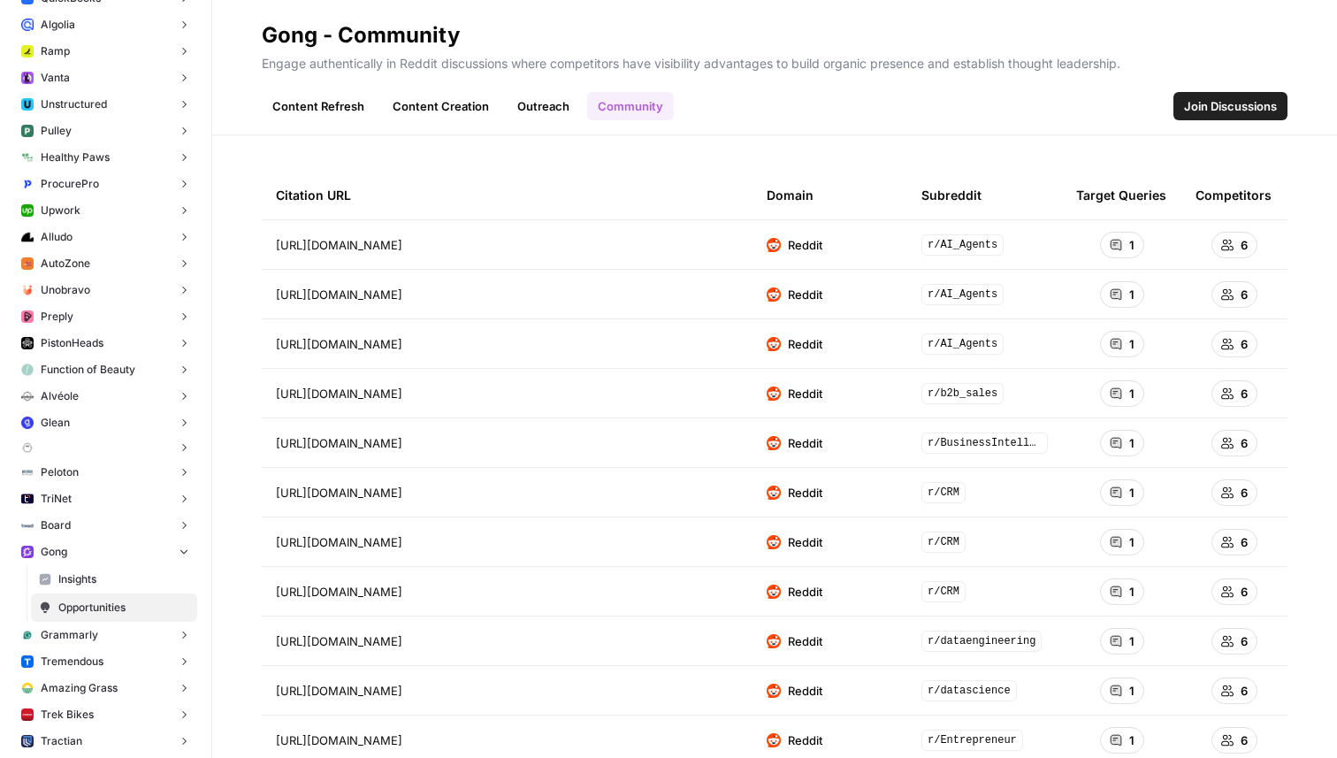
click at [535, 103] on link "Outreach" at bounding box center [543, 106] width 73 height 28
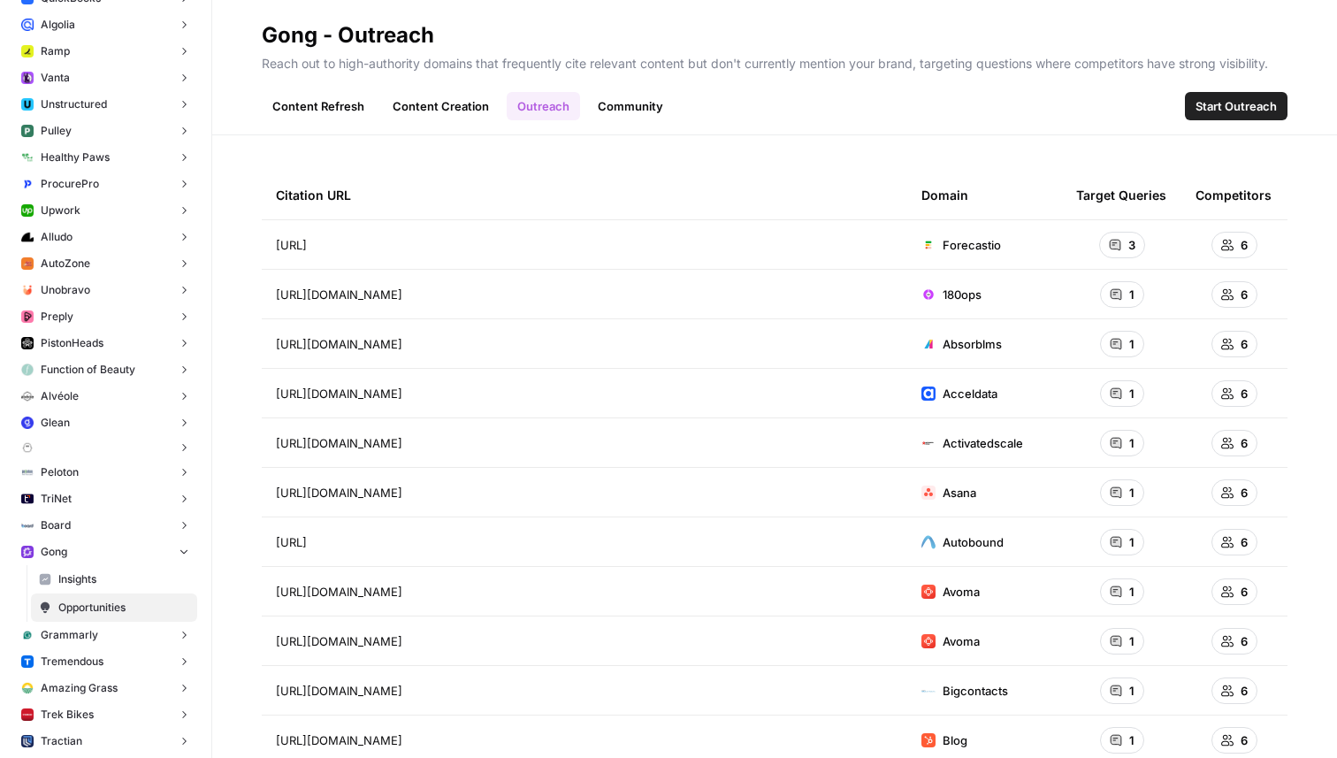
click at [437, 110] on link "Content Creation" at bounding box center [441, 106] width 118 height 28
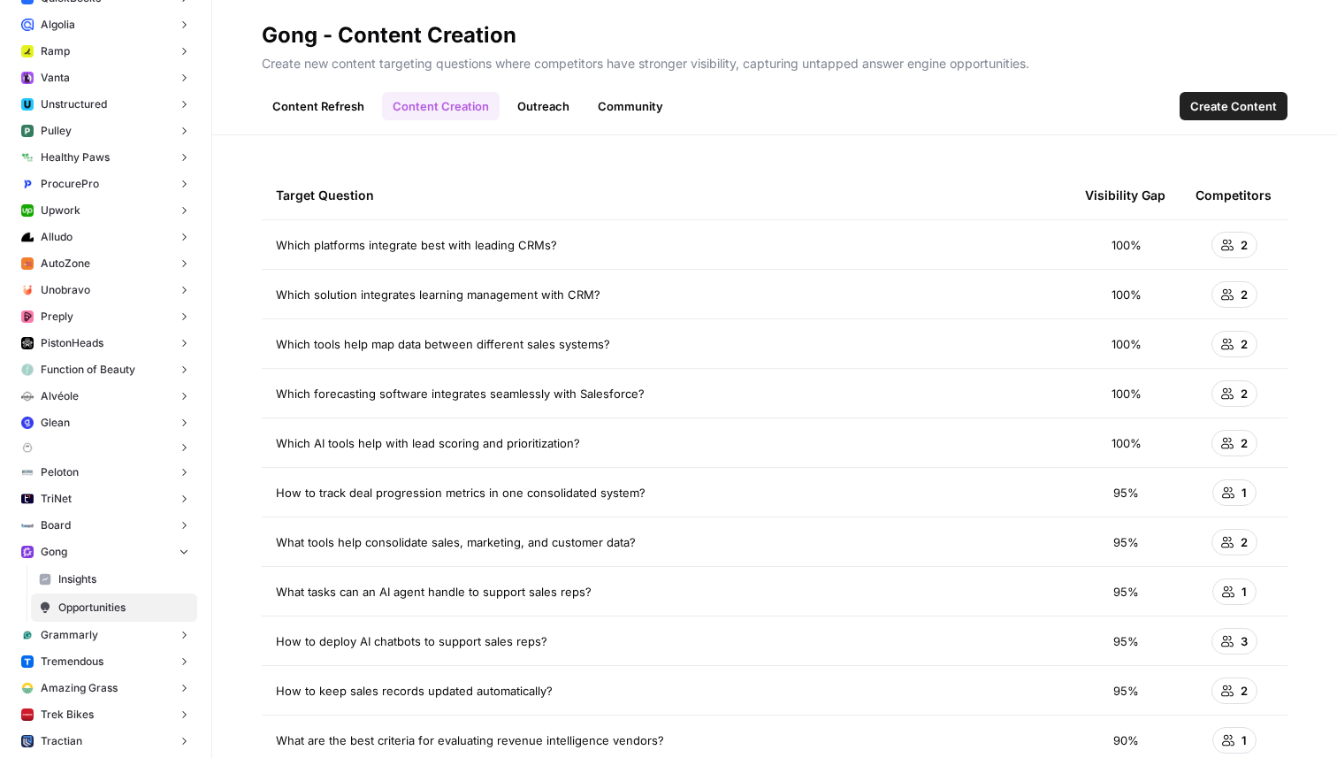
click at [708, 114] on div "Content Refresh Content Creation Outreach Community Create Content" at bounding box center [775, 99] width 1026 height 42
click at [657, 115] on link "Community" at bounding box center [630, 106] width 87 height 28
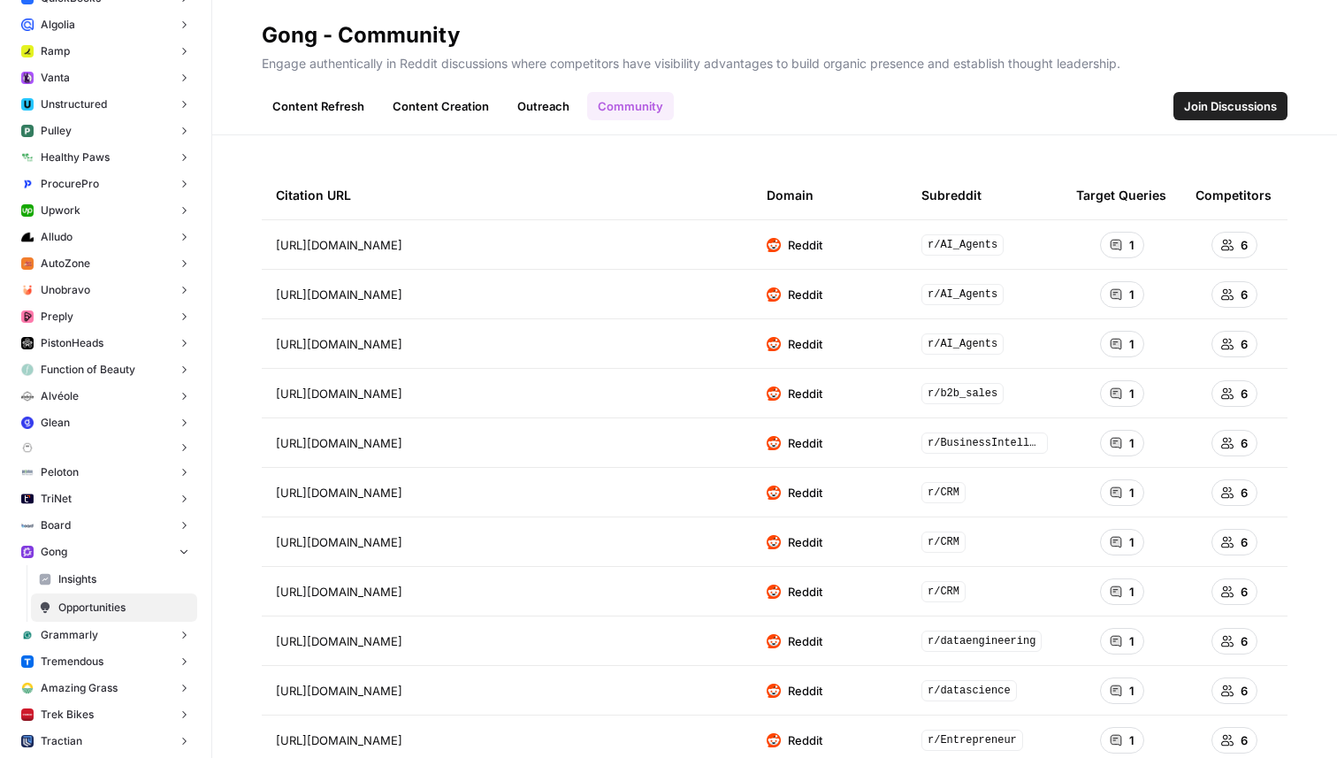
click at [576, 114] on ul "Content Refresh Content Creation Outreach Community" at bounding box center [468, 106] width 412 height 28
click at [524, 114] on link "Outreach" at bounding box center [543, 106] width 73 height 28
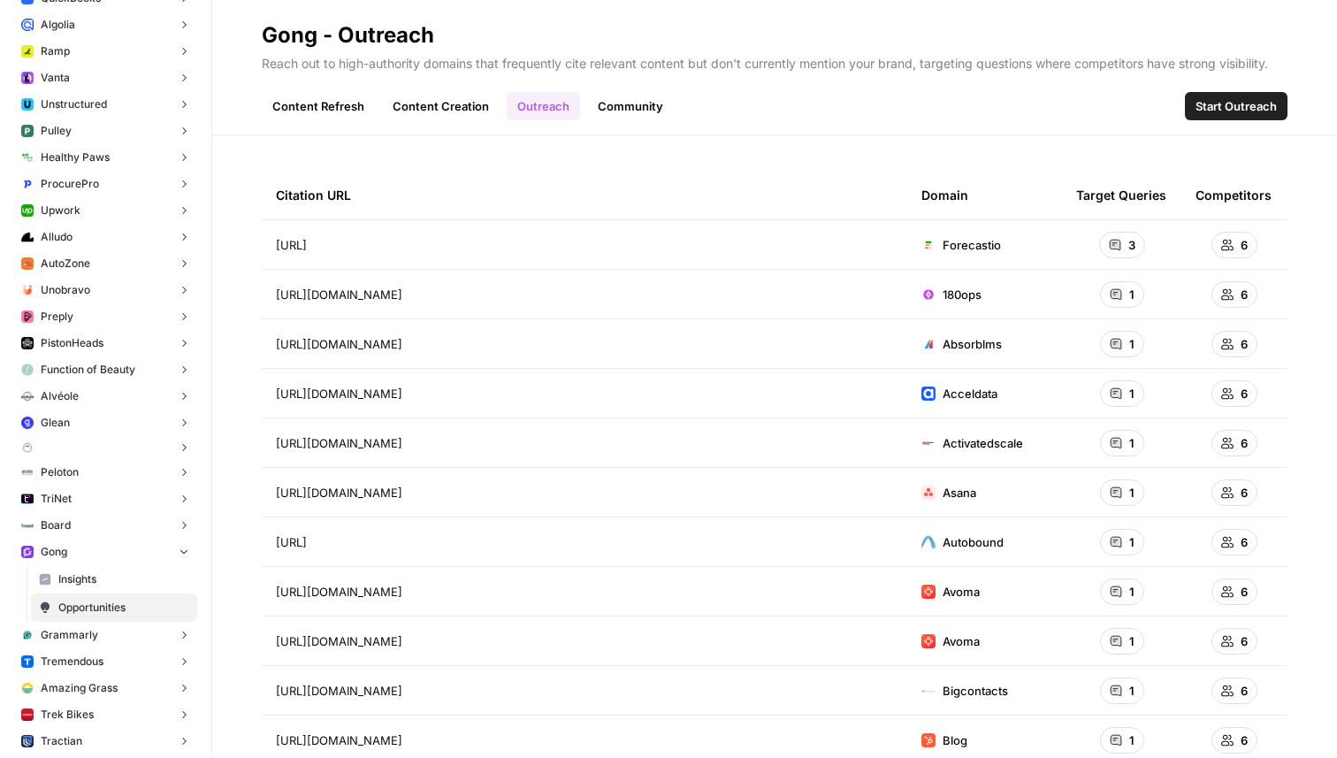
click at [440, 114] on link "Content Creation" at bounding box center [441, 106] width 118 height 28
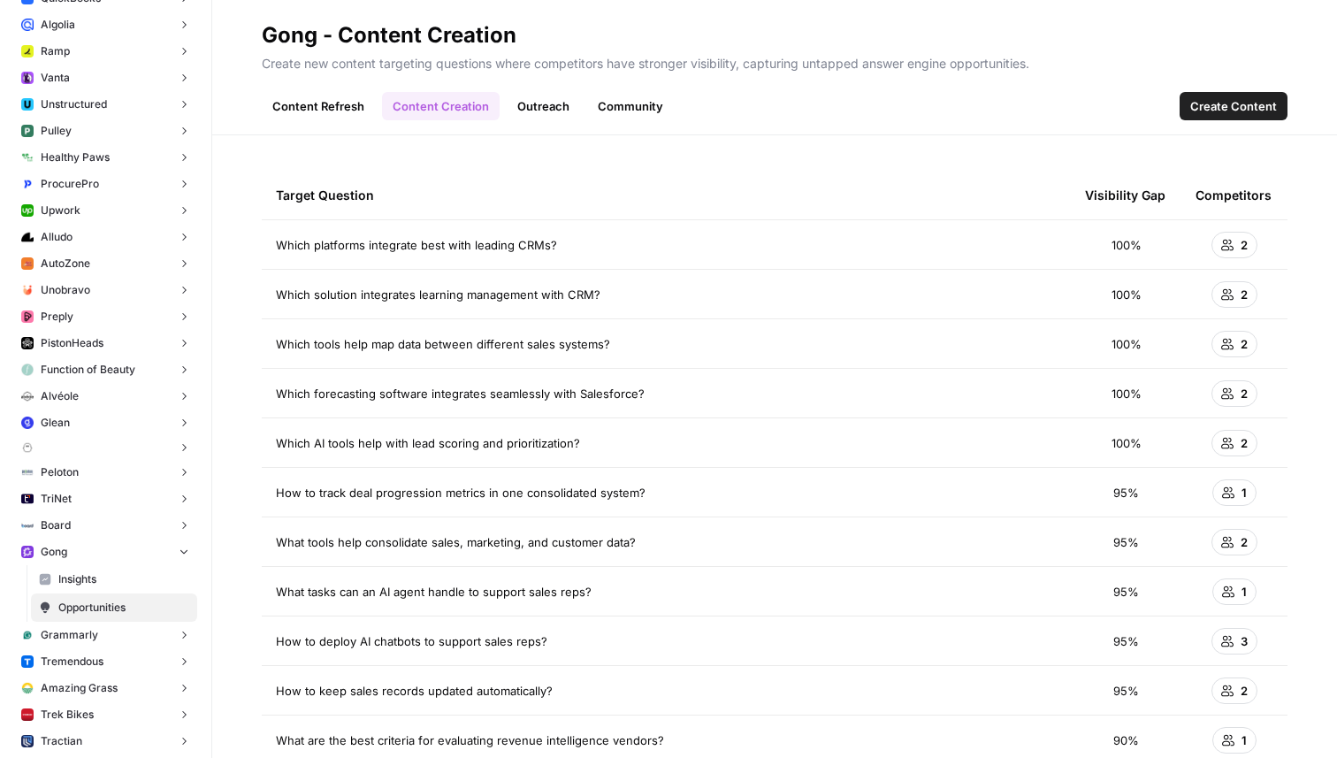
click at [340, 113] on link "Content Refresh" at bounding box center [318, 106] width 113 height 28
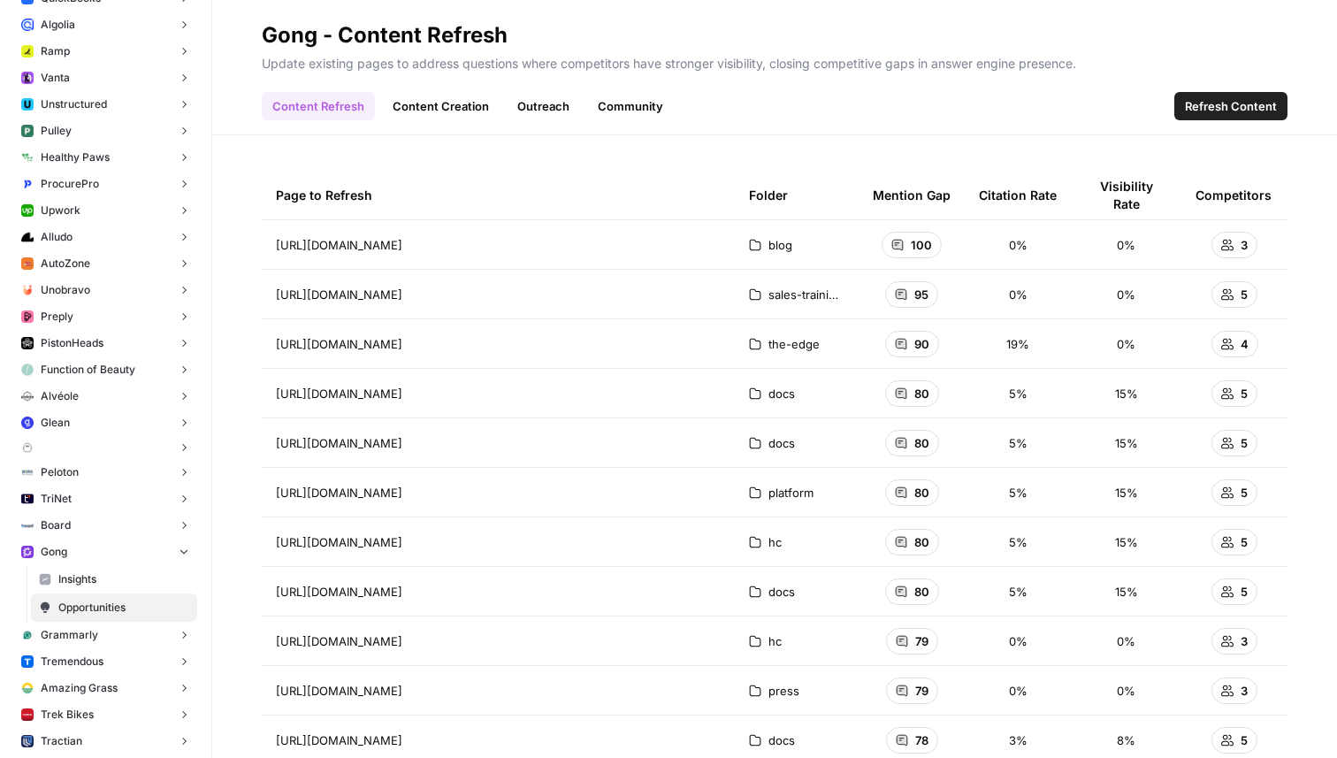
click at [538, 107] on link "Outreach" at bounding box center [543, 106] width 73 height 28
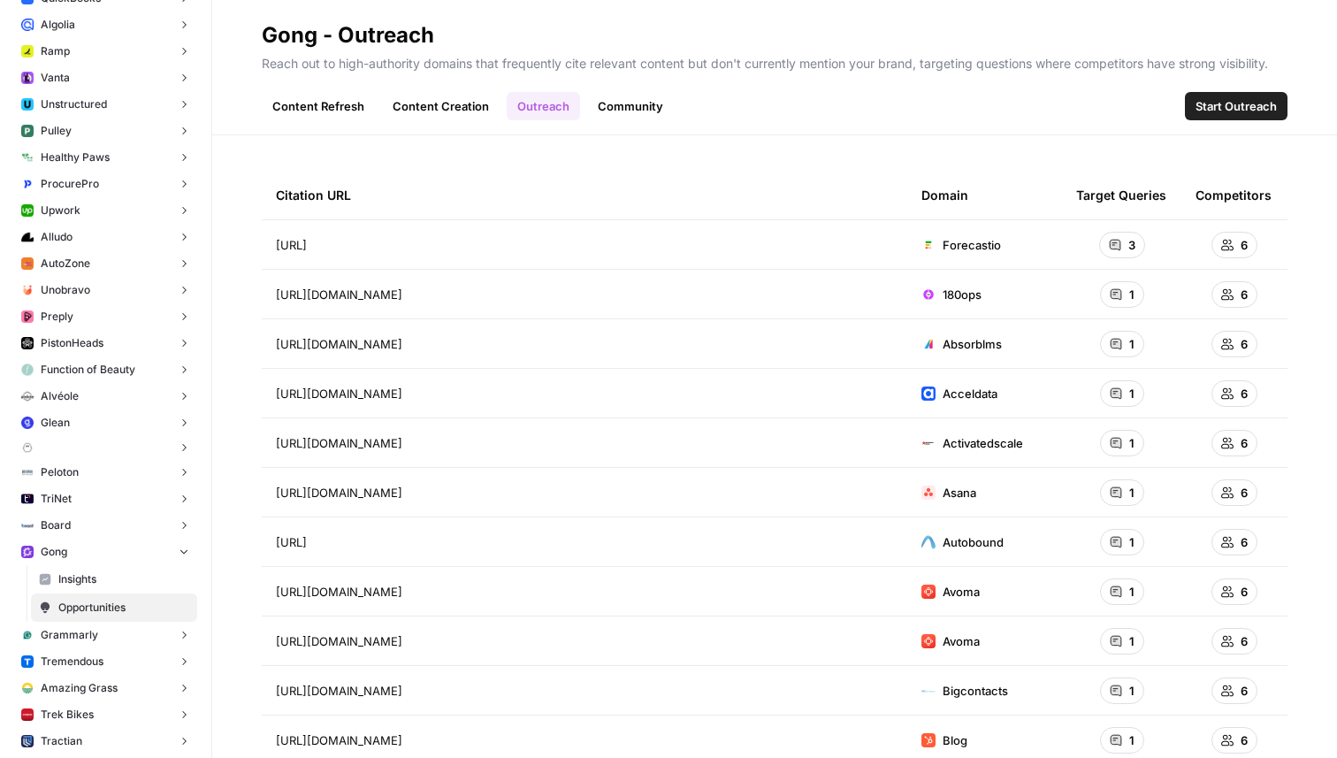
click at [632, 111] on link "Community" at bounding box center [630, 106] width 87 height 28
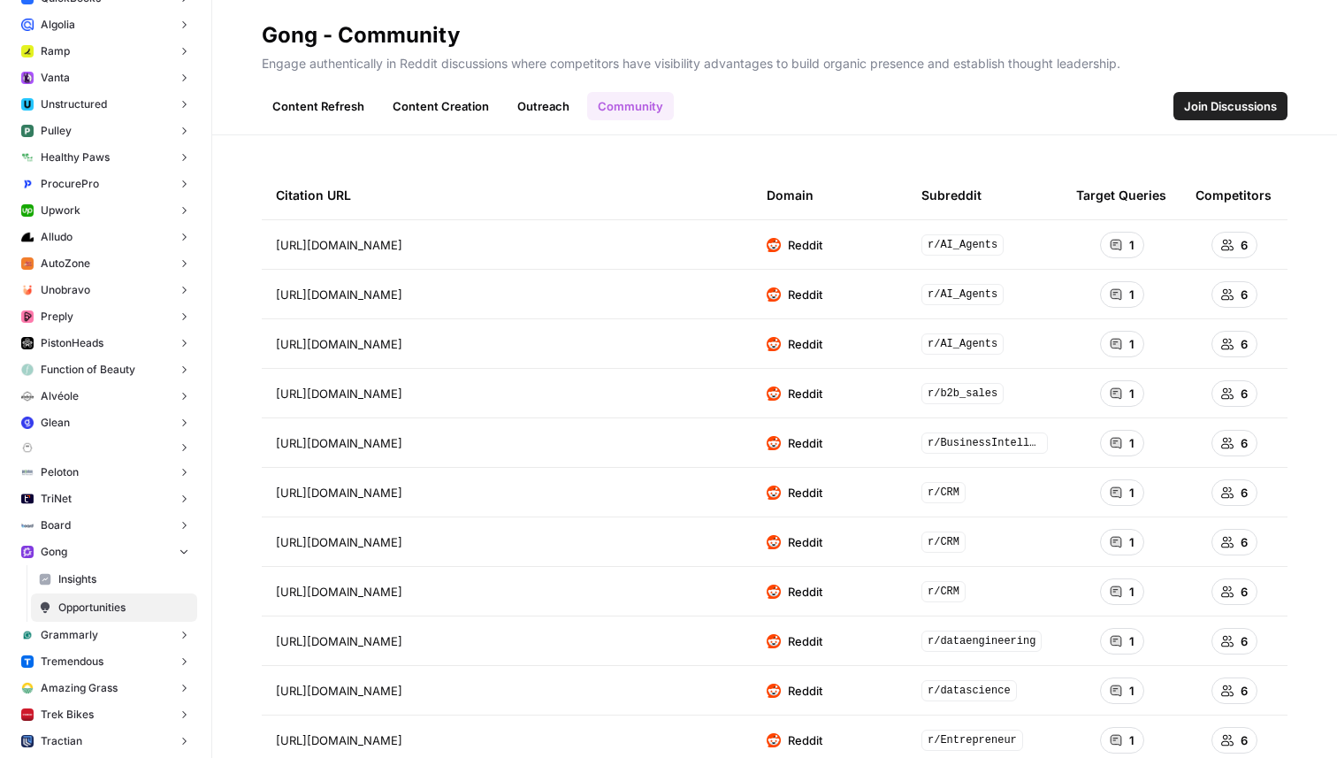
click at [546, 109] on link "Outreach" at bounding box center [543, 106] width 73 height 28
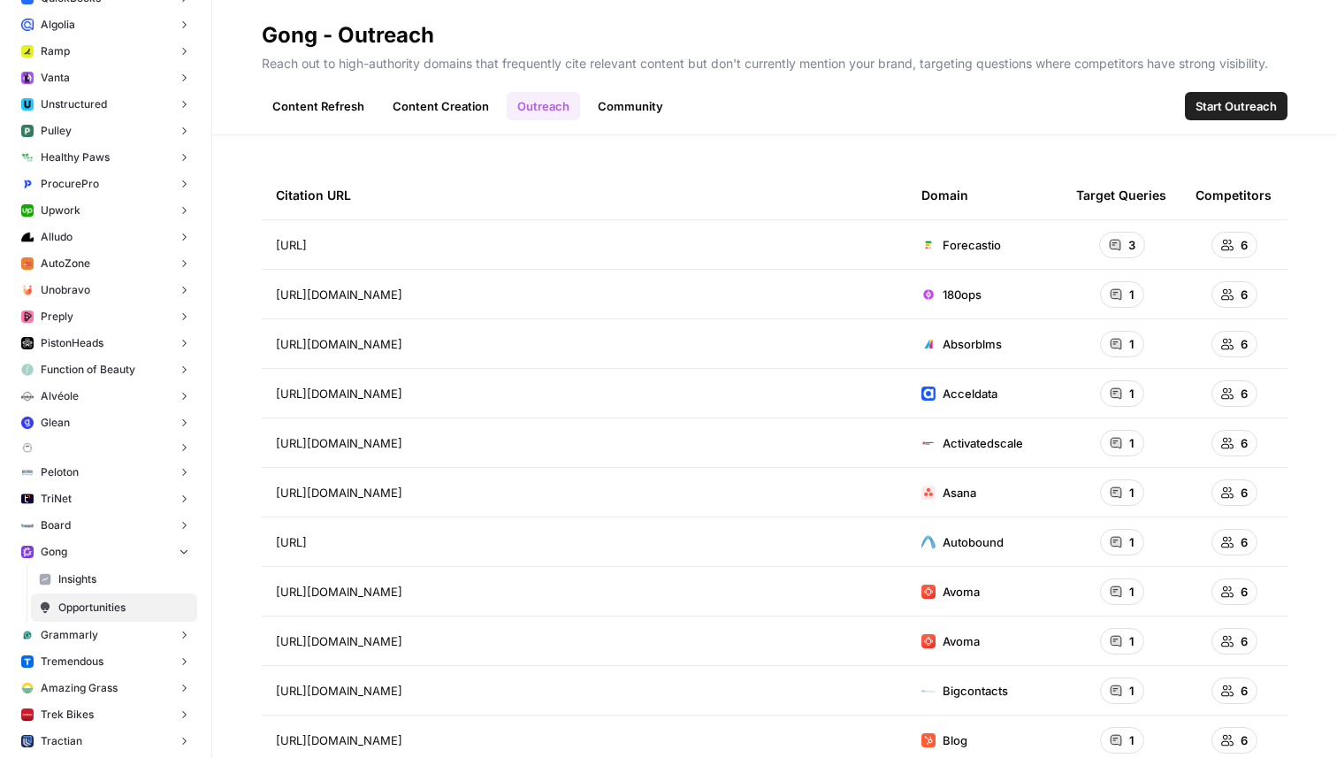
click at [314, 111] on link "Content Refresh" at bounding box center [318, 106] width 113 height 28
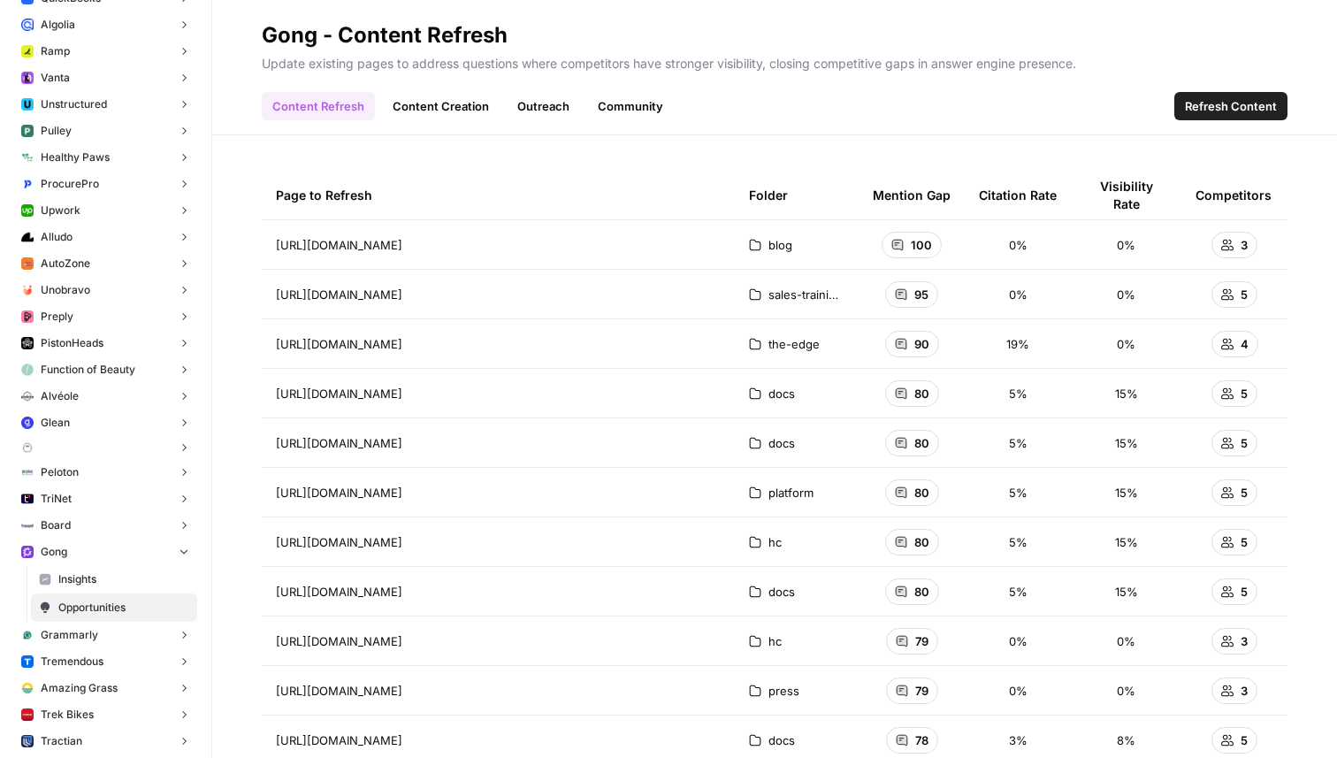
click at [710, 34] on h2 "Gong - Content Refresh" at bounding box center [775, 35] width 1026 height 28
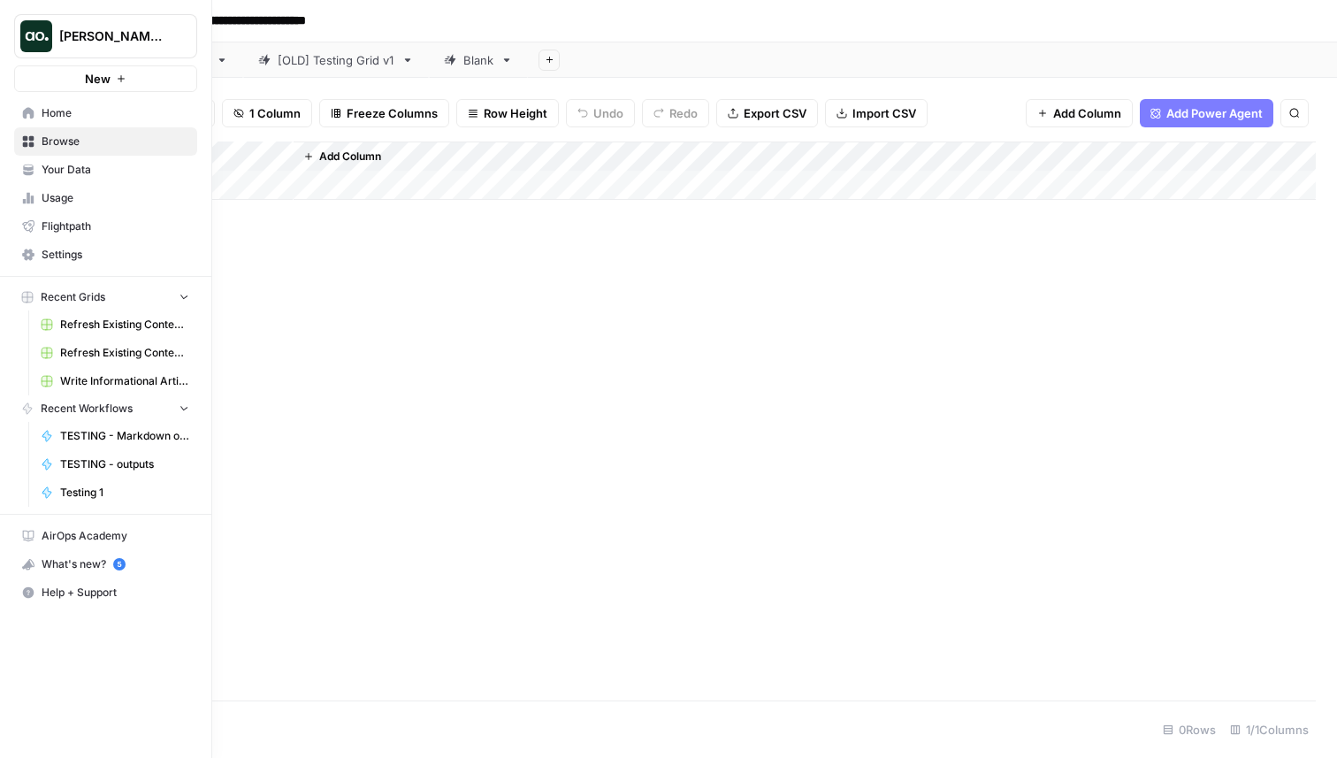
click at [52, 42] on button "[PERSON_NAME] testing" at bounding box center [105, 36] width 183 height 44
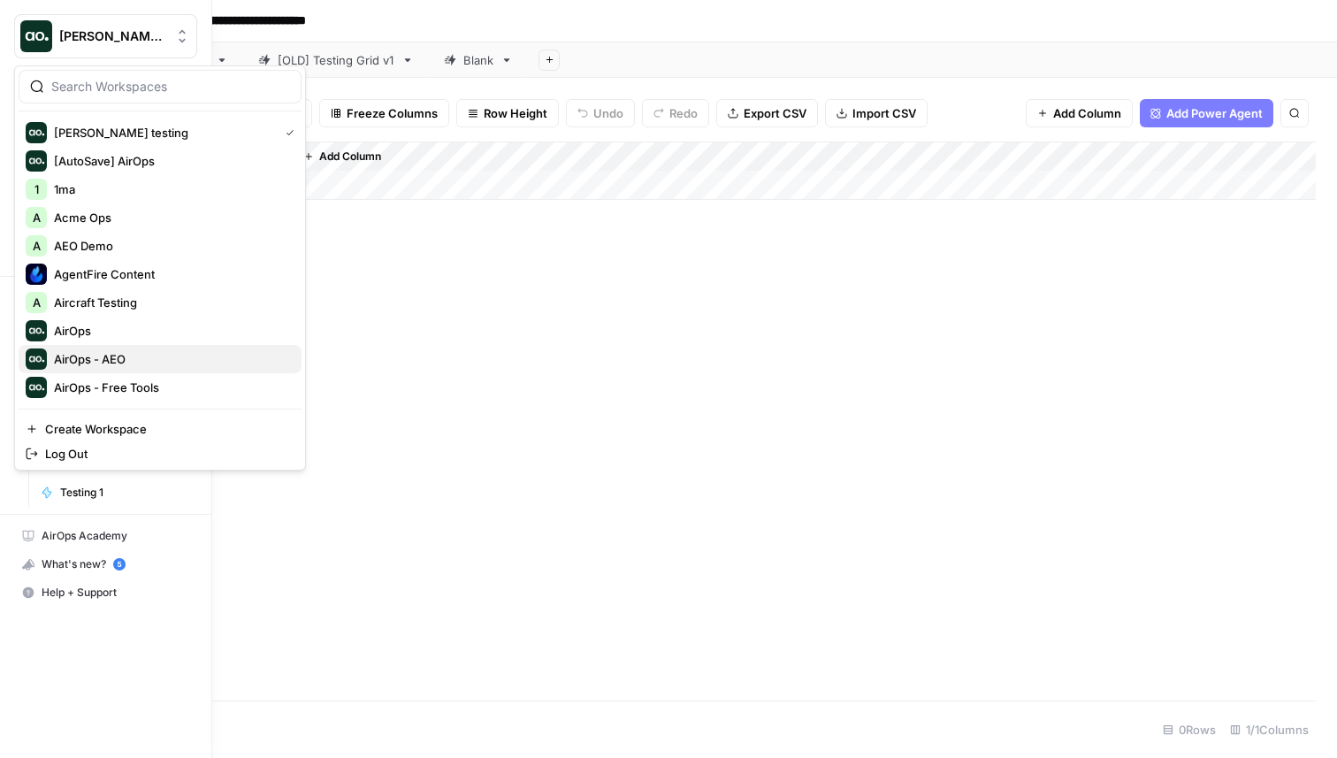
click at [117, 351] on span "AirOps - AEO" at bounding box center [171, 359] width 234 height 18
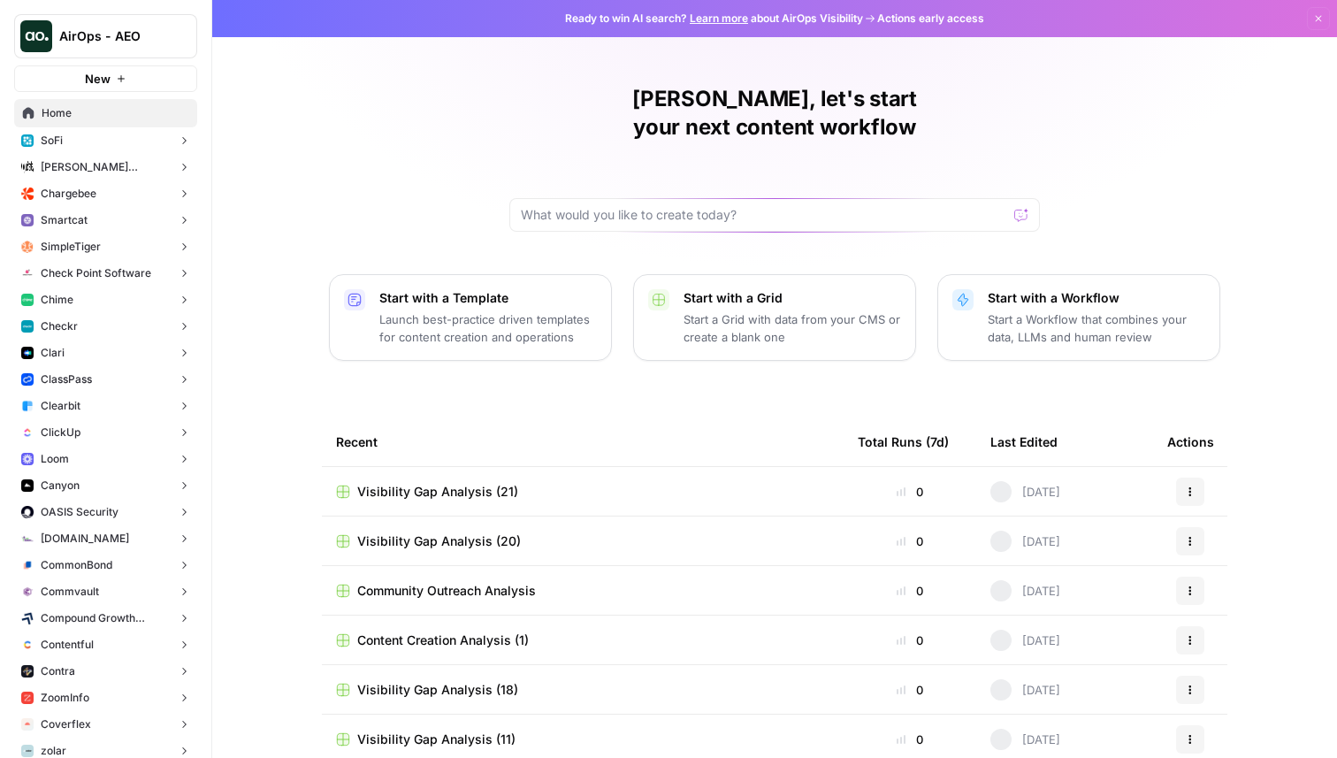
scroll to position [2597, 0]
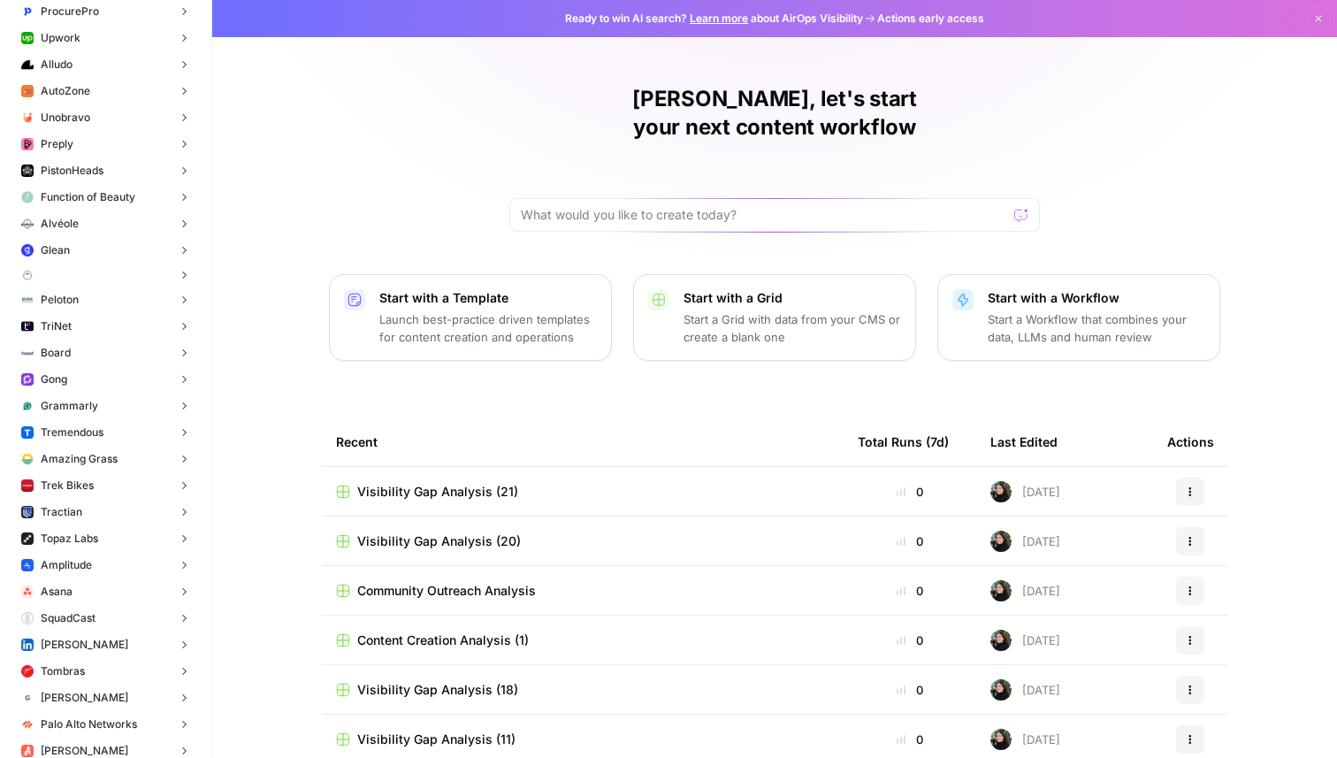
click at [134, 373] on button "Gong" at bounding box center [105, 379] width 183 height 27
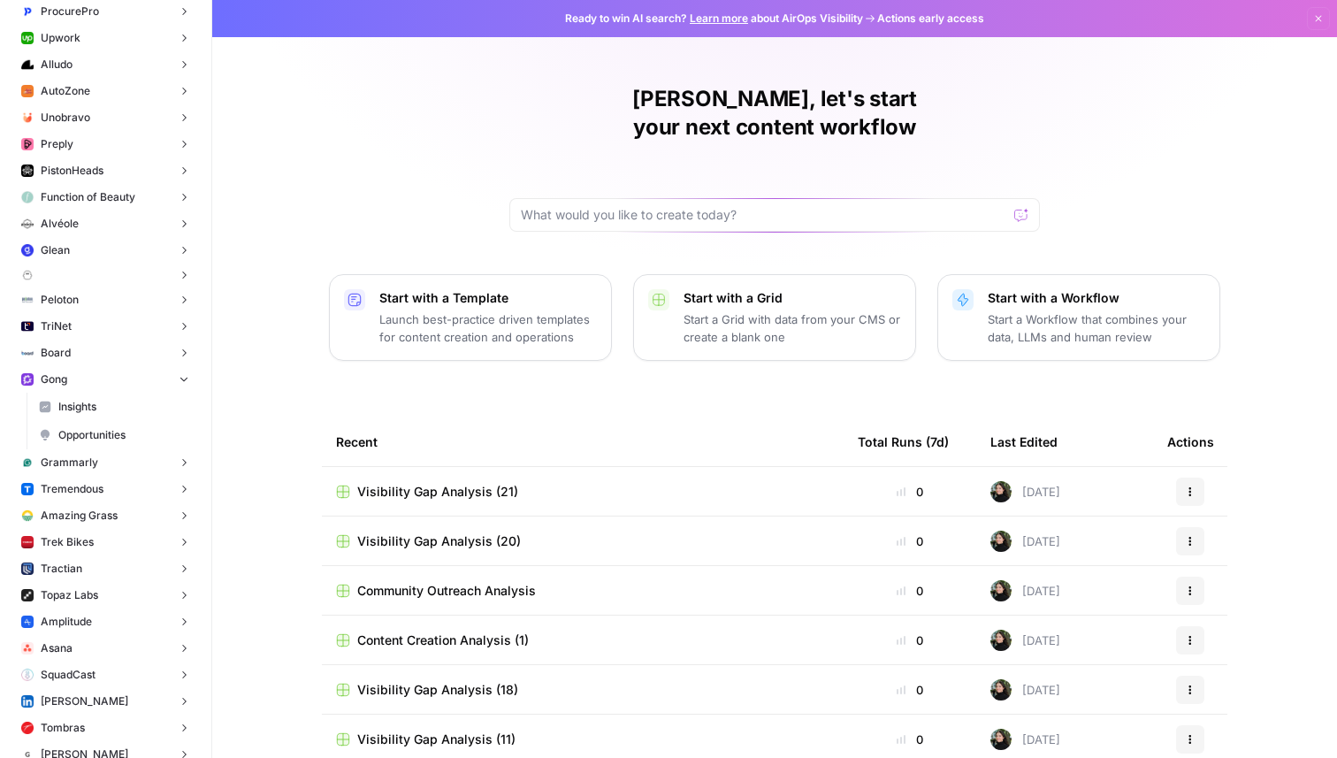
click at [117, 425] on link "Opportunities" at bounding box center [114, 435] width 166 height 28
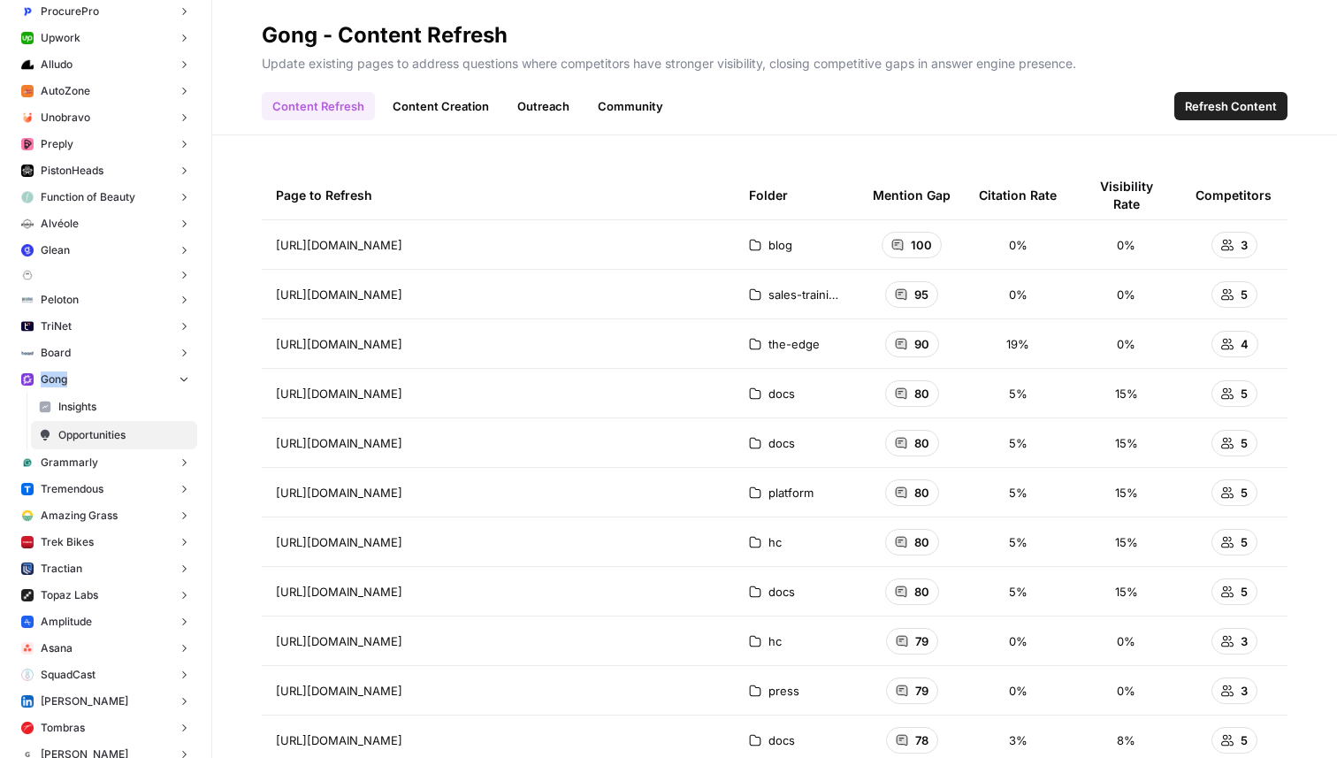
click at [99, 402] on span "Insights" at bounding box center [123, 407] width 131 height 16
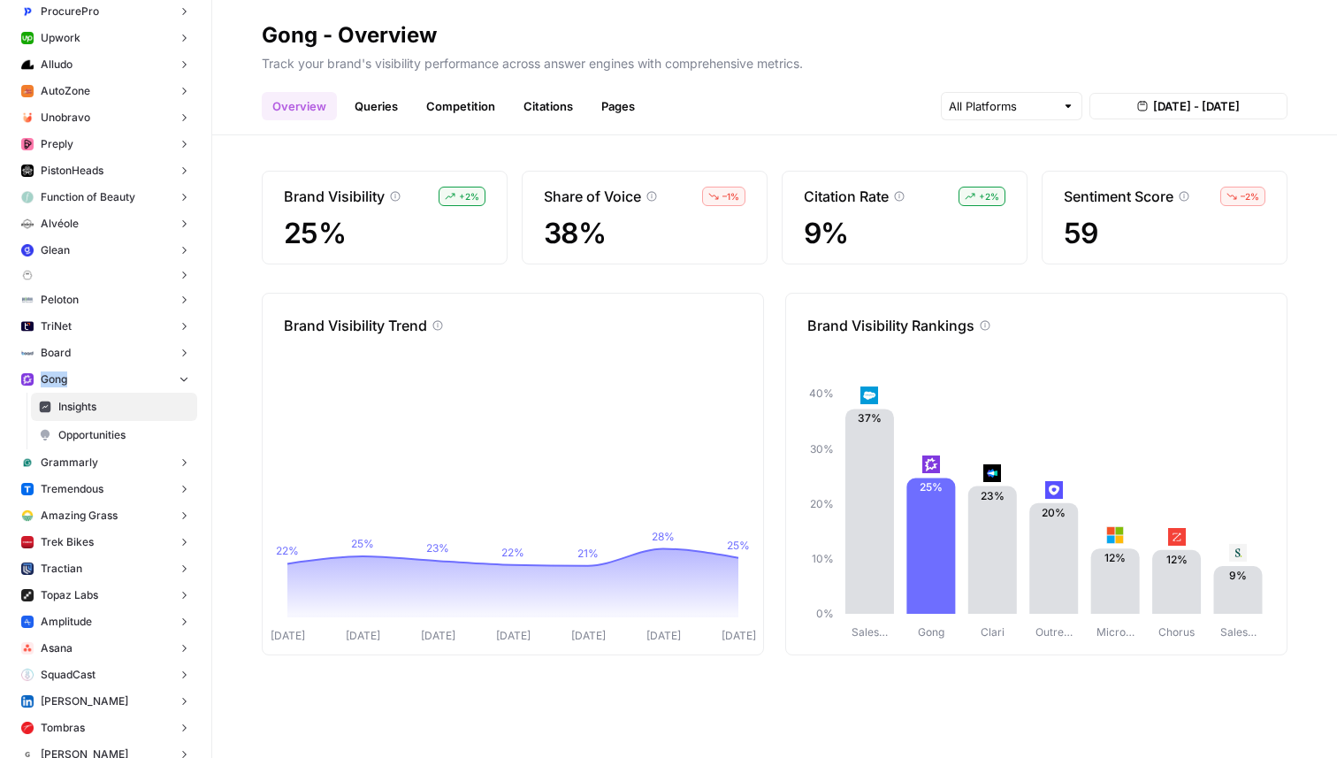
click at [88, 435] on span "Opportunities" at bounding box center [123, 435] width 131 height 16
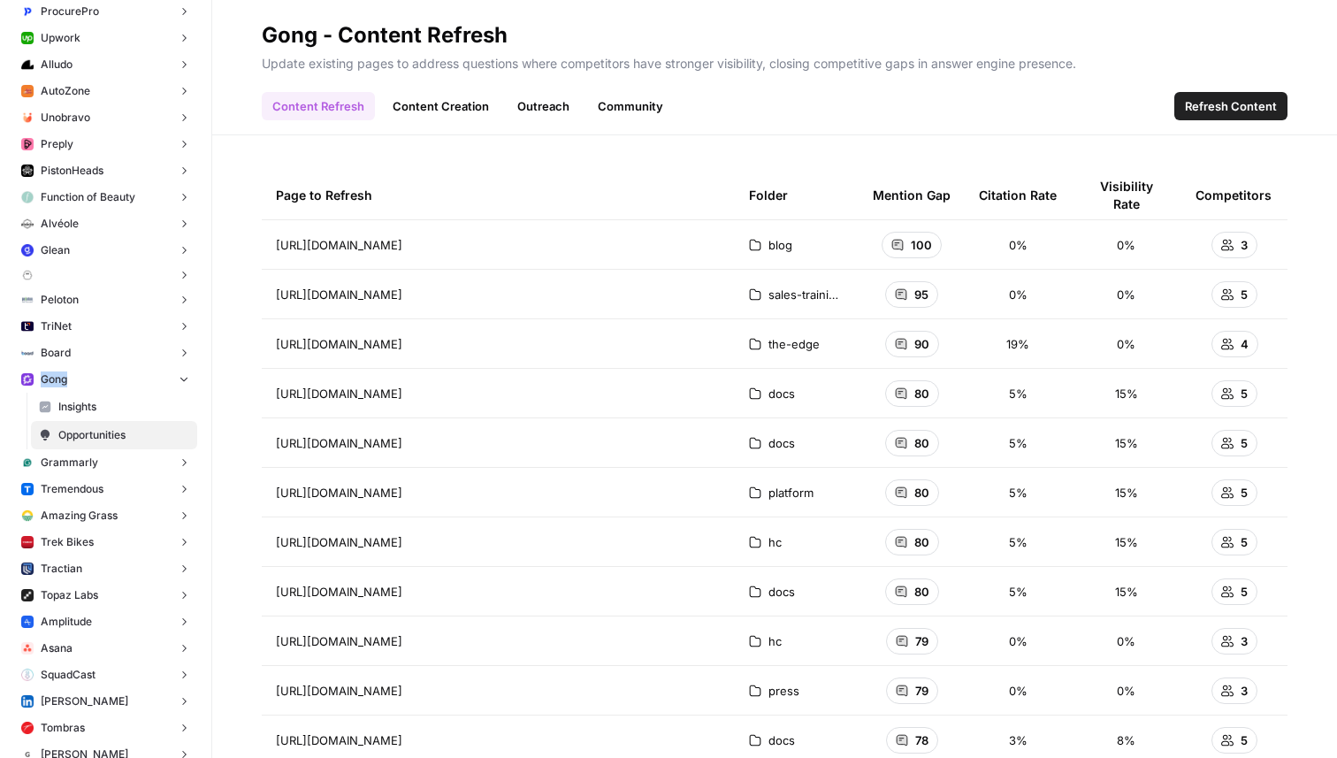
click at [436, 111] on link "Content Creation" at bounding box center [441, 106] width 118 height 28
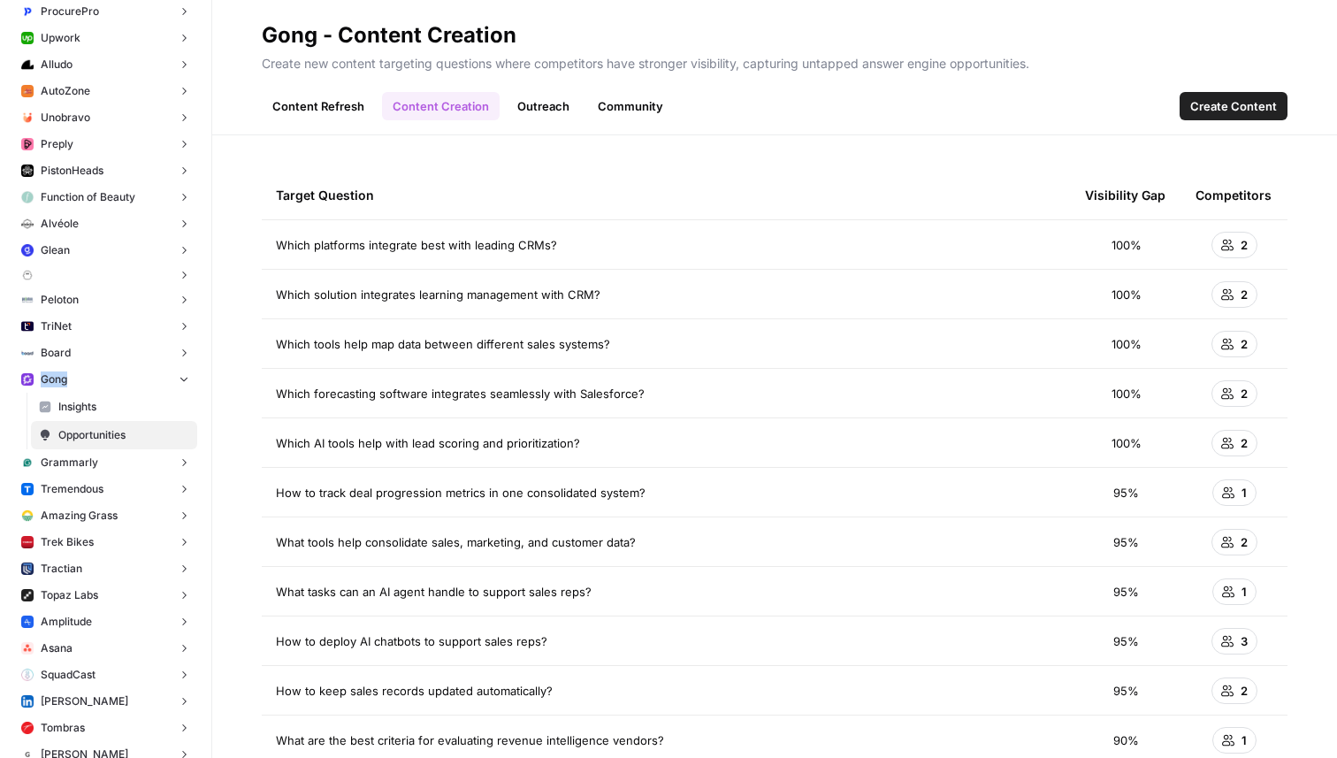
click at [532, 108] on link "Outreach" at bounding box center [543, 106] width 73 height 28
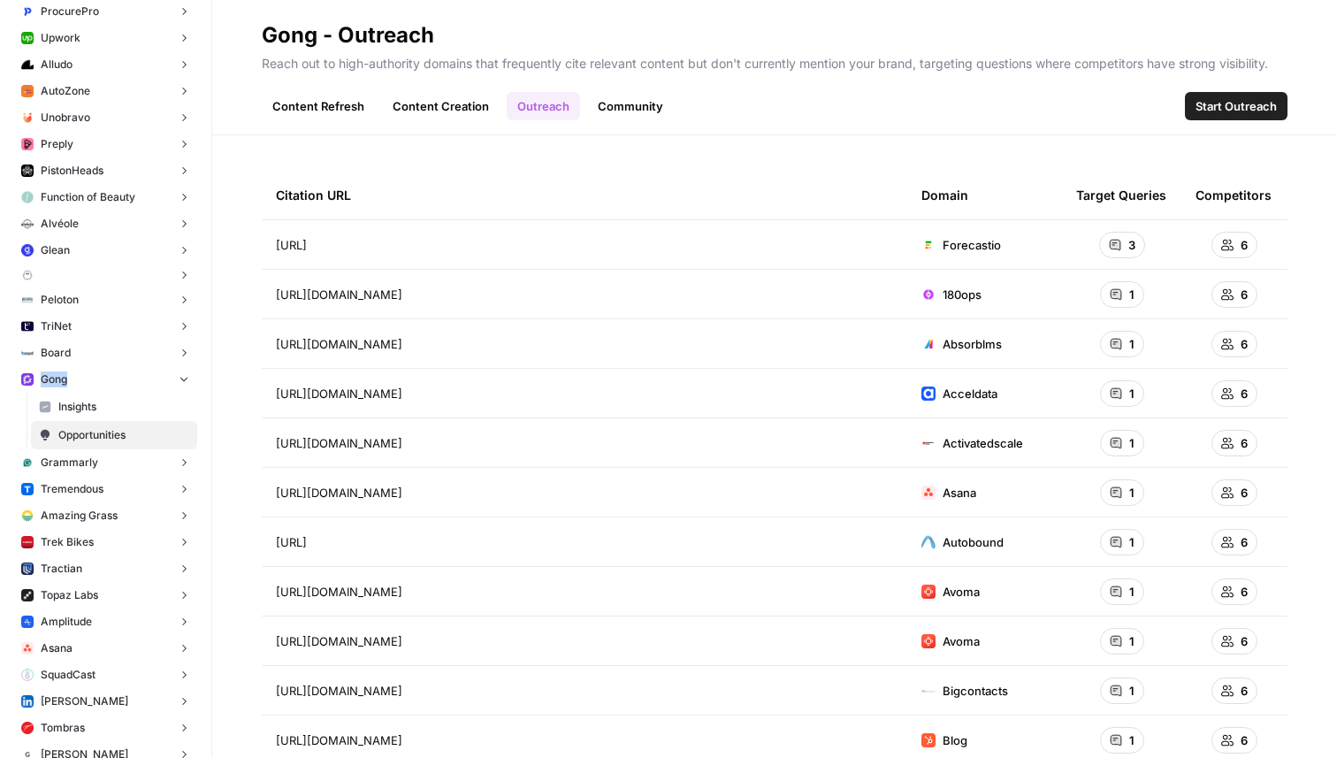
click at [631, 118] on link "Community" at bounding box center [630, 106] width 87 height 28
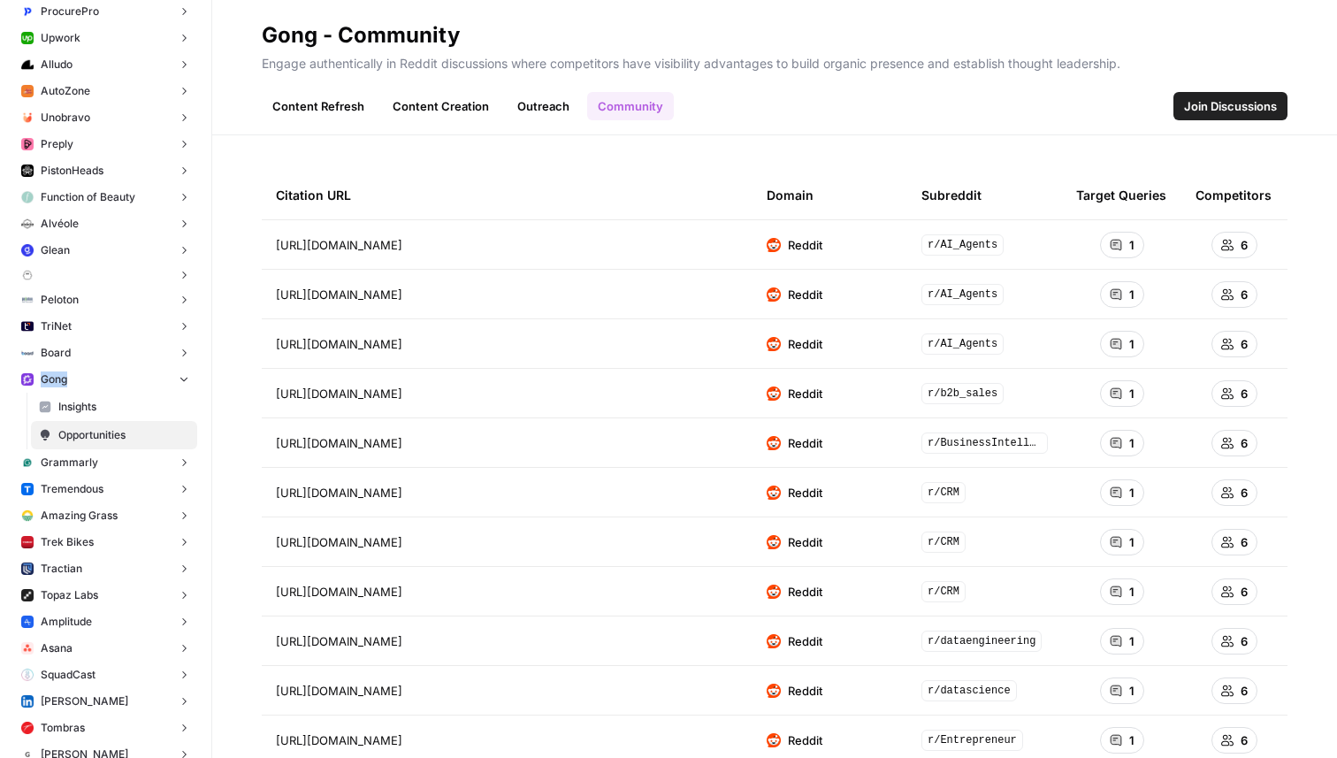
click at [303, 104] on link "Content Refresh" at bounding box center [318, 106] width 113 height 28
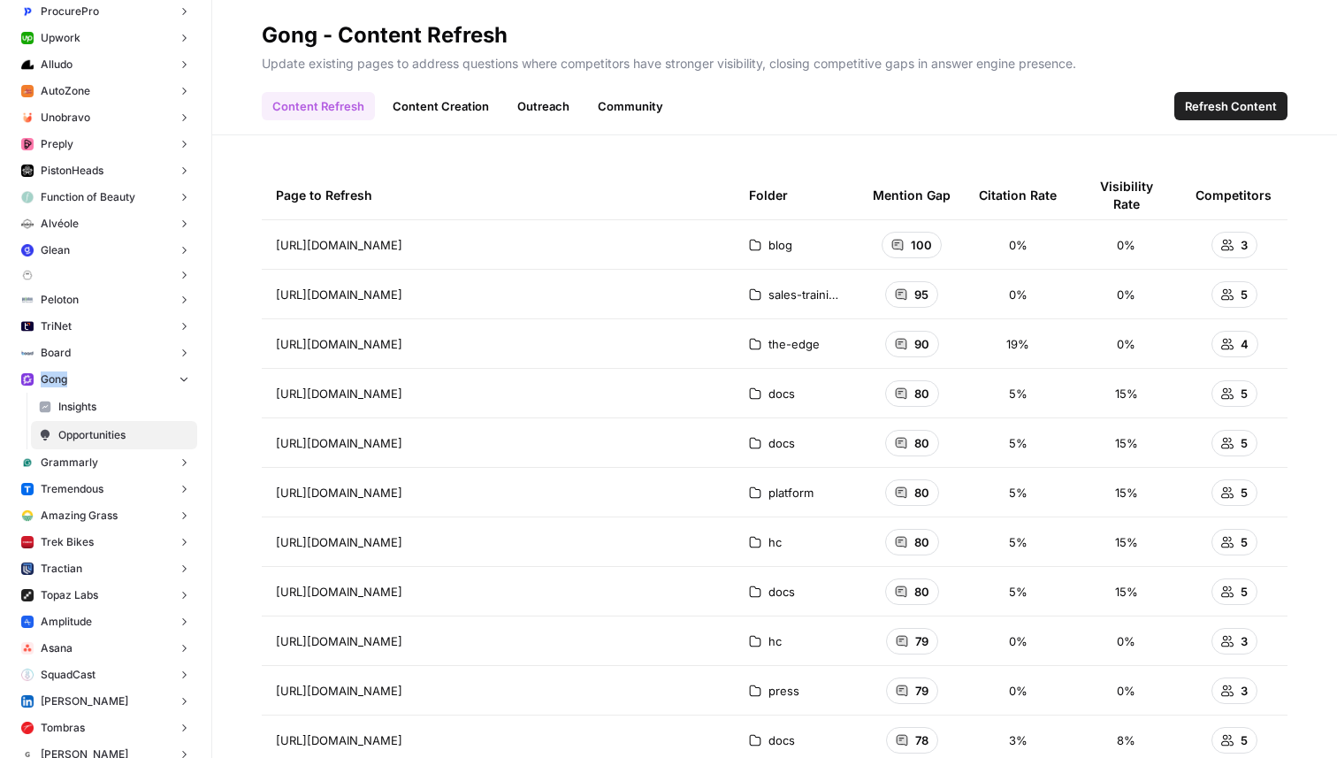
click at [1199, 107] on span "Refresh Content" at bounding box center [1231, 106] width 92 height 18
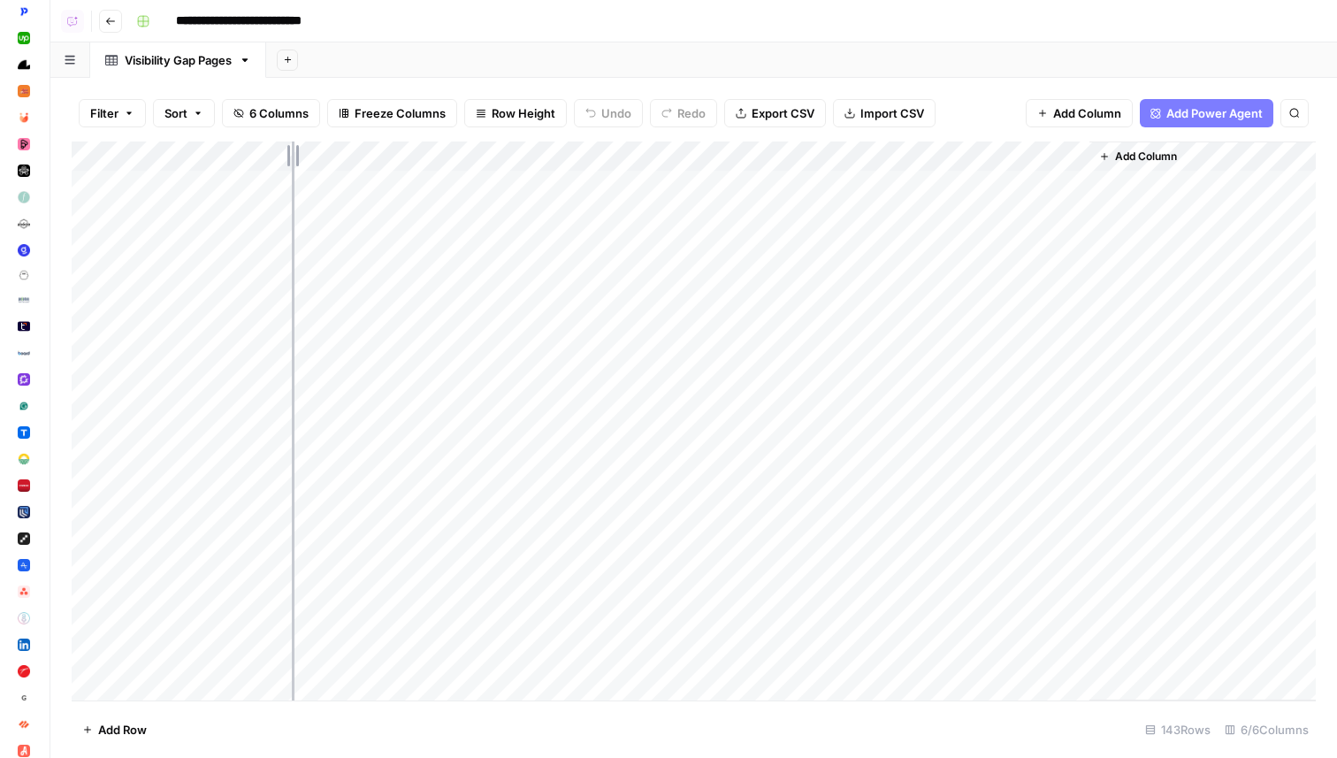
drag, startPoint x: 292, startPoint y: 149, endPoint x: 426, endPoint y: 149, distance: 134.4
click at [426, 149] on div "Add Column" at bounding box center [694, 421] width 1245 height 559
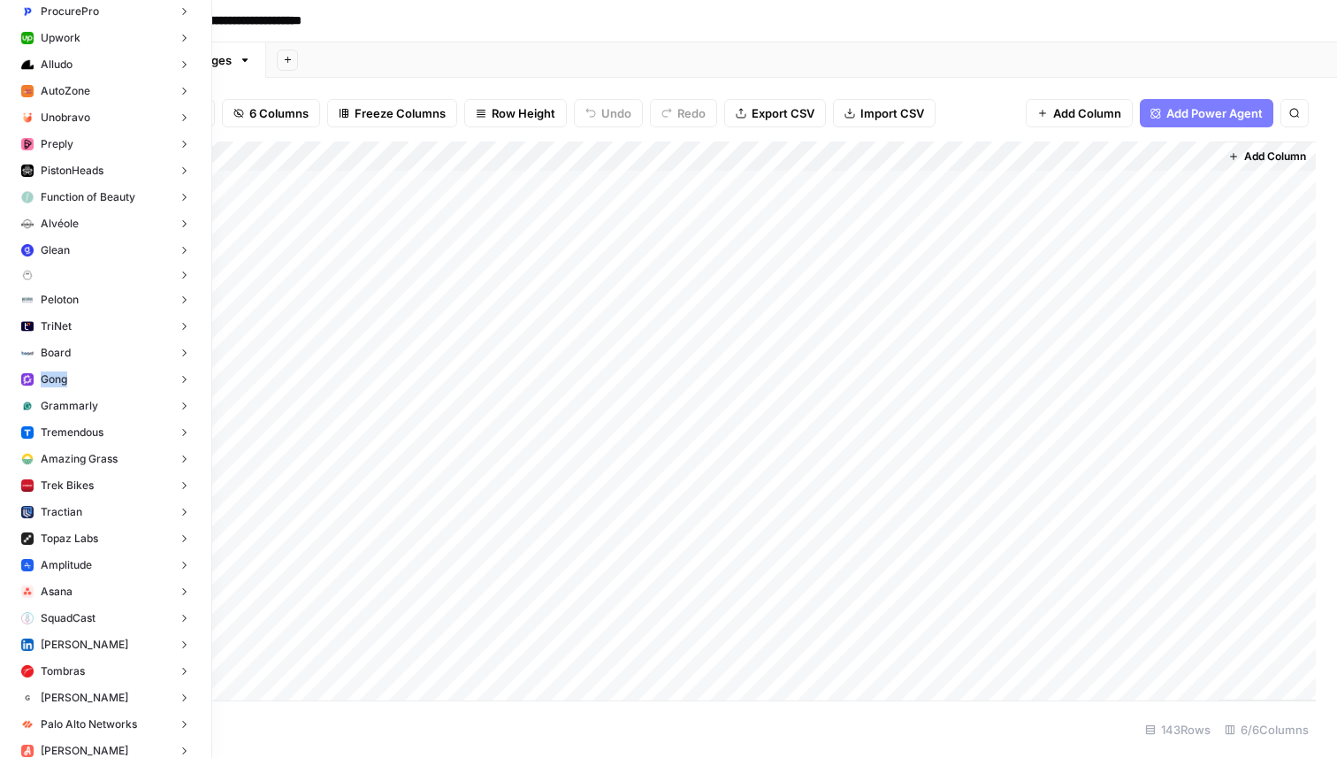
click at [66, 371] on span "Gong" at bounding box center [54, 379] width 27 height 16
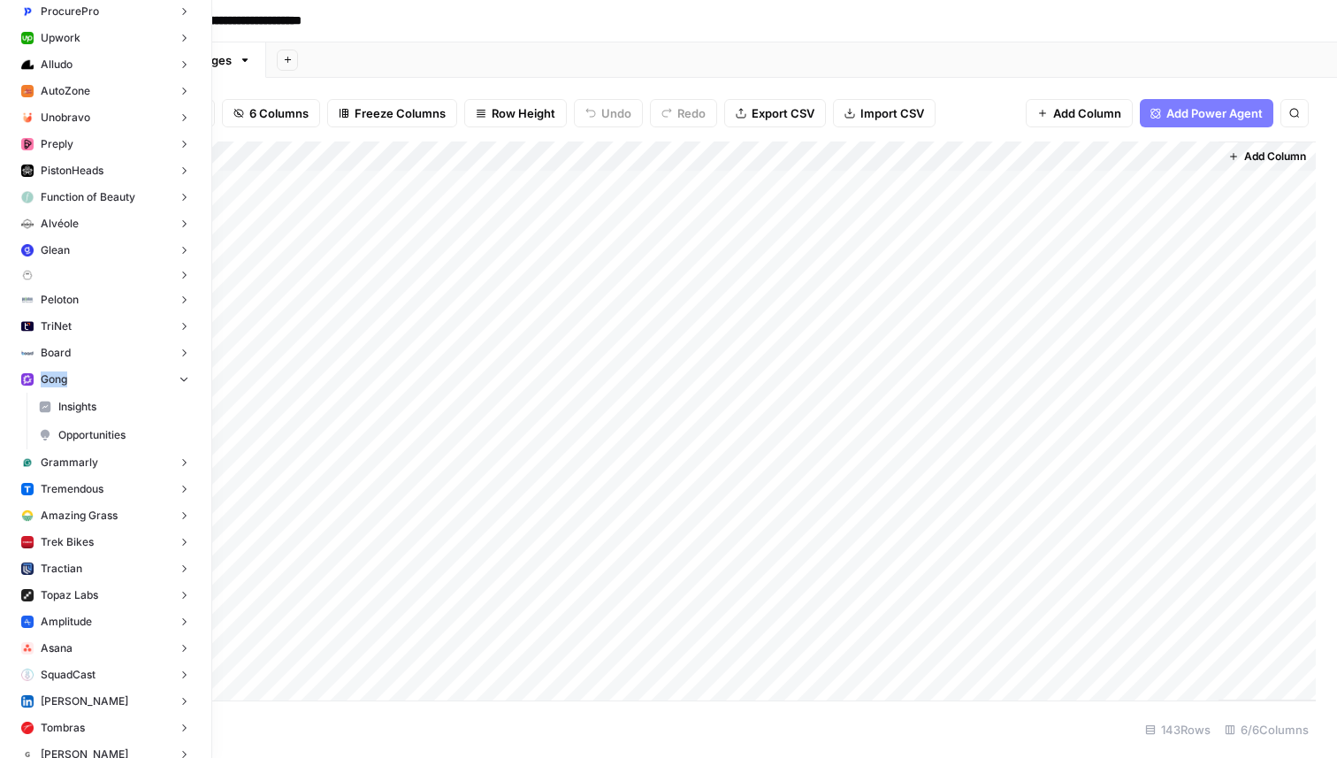
click at [96, 429] on span "Opportunities" at bounding box center [123, 435] width 131 height 16
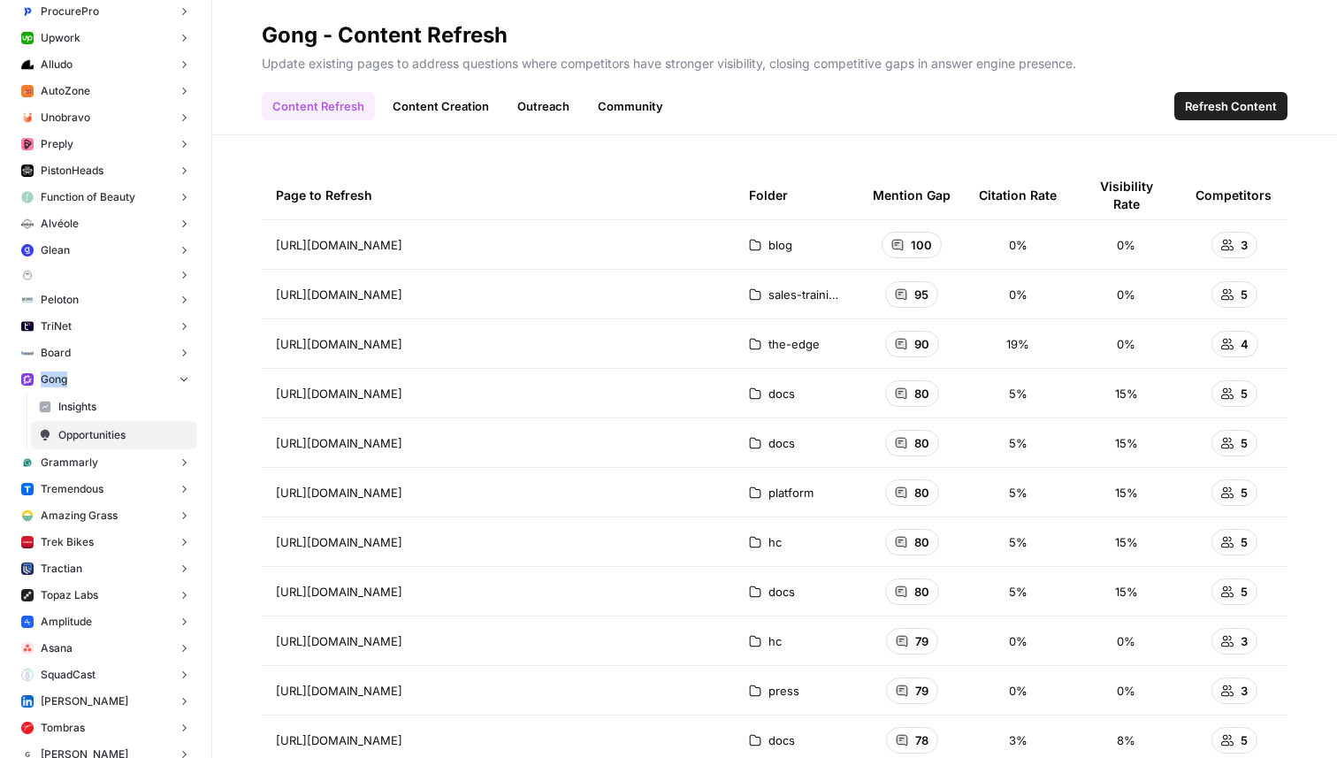
click at [555, 172] on div "Page to Refresh" at bounding box center [498, 195] width 445 height 49
drag, startPoint x: 610, startPoint y: 246, endPoint x: 226, endPoint y: 246, distance: 383.9
click at [226, 246] on div "Page to Refresh Folder Mention Gap Citation Rate Visibility Rate Competitors ht…" at bounding box center [774, 446] width 1125 height 623
click at [490, 178] on div "Page to Refresh" at bounding box center [498, 195] width 445 height 49
click at [360, 65] on p "Update existing pages to address questions where competitors have stronger visi…" at bounding box center [775, 61] width 1026 height 23
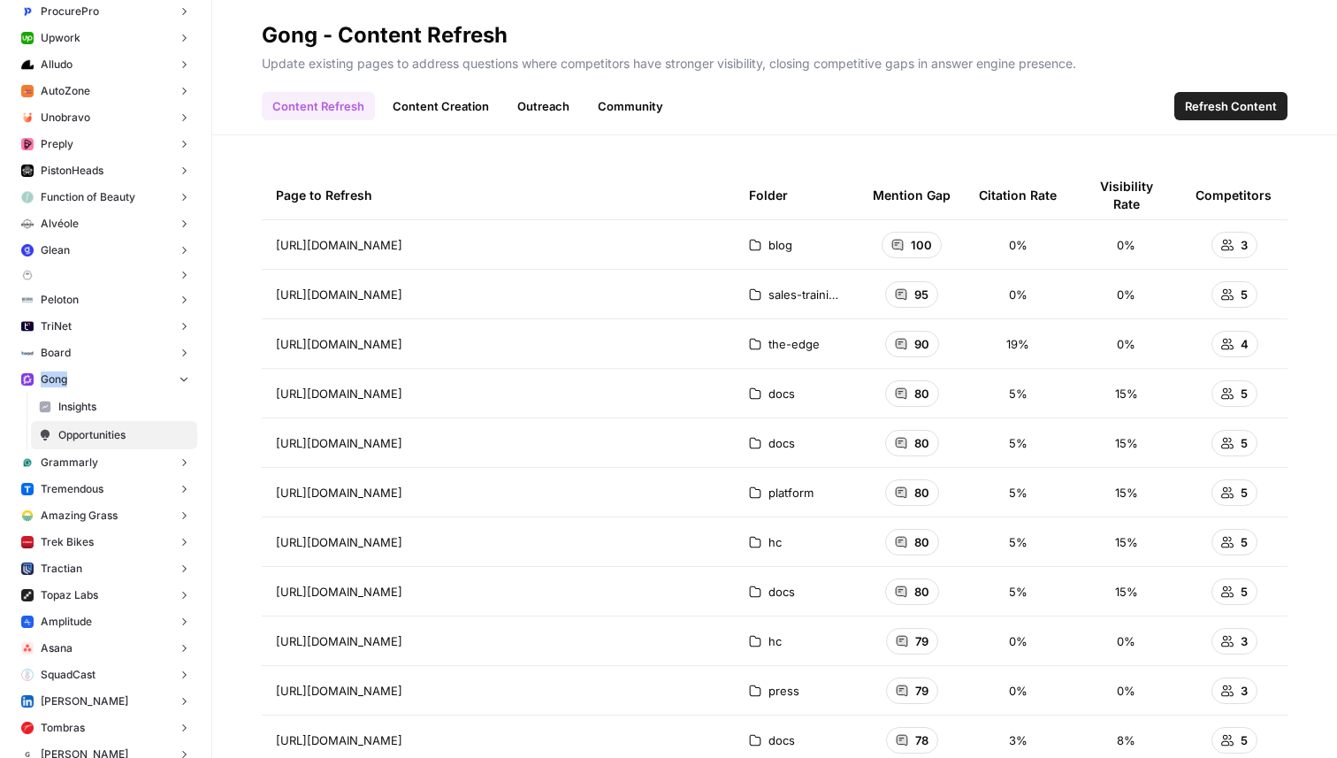
click at [360, 65] on p "Update existing pages to address questions where competitors have stronger visi…" at bounding box center [775, 61] width 1026 height 23
click at [937, 144] on div "Page to Refresh Folder Mention Gap Citation Rate Visibility Rate Competitors ht…" at bounding box center [774, 446] width 1125 height 623
